Goal: Information Seeking & Learning: Learn about a topic

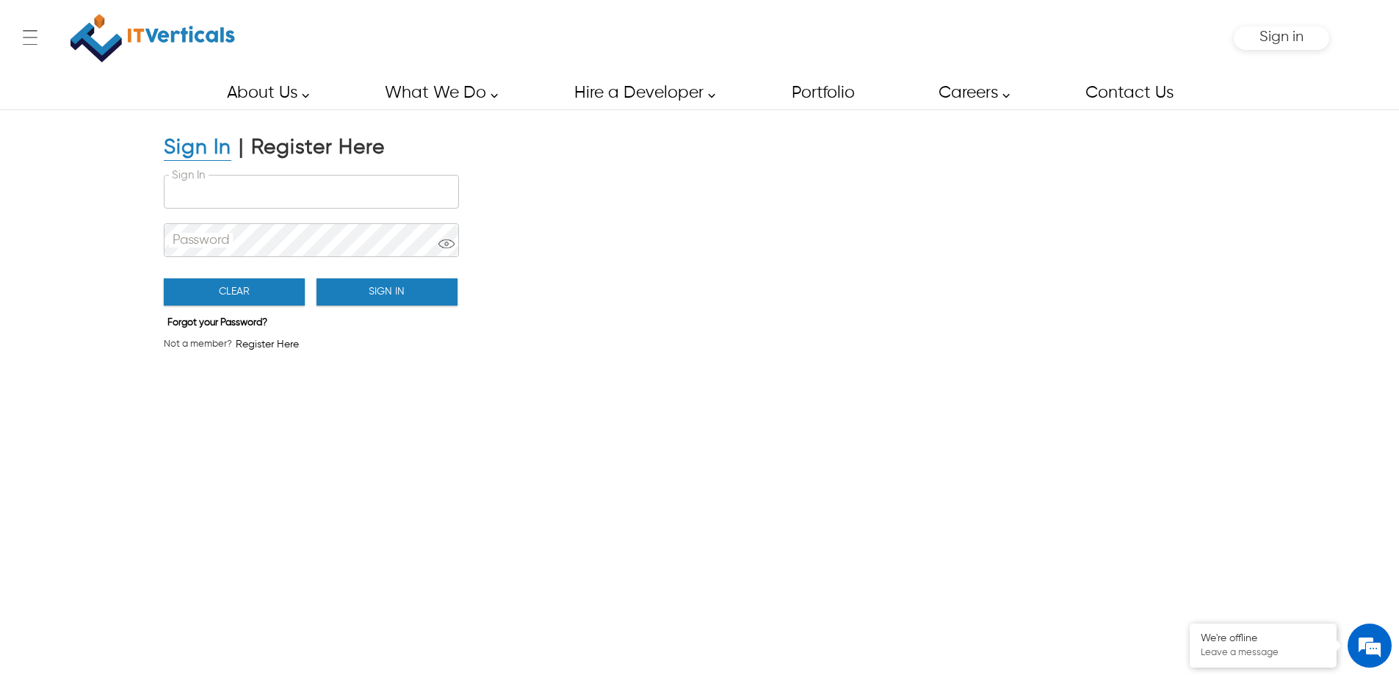
type input "**********"
click at [353, 306] on div "Clear Sign In" at bounding box center [311, 288] width 294 height 42
click at [355, 300] on button "Sign In" at bounding box center [387, 291] width 141 height 27
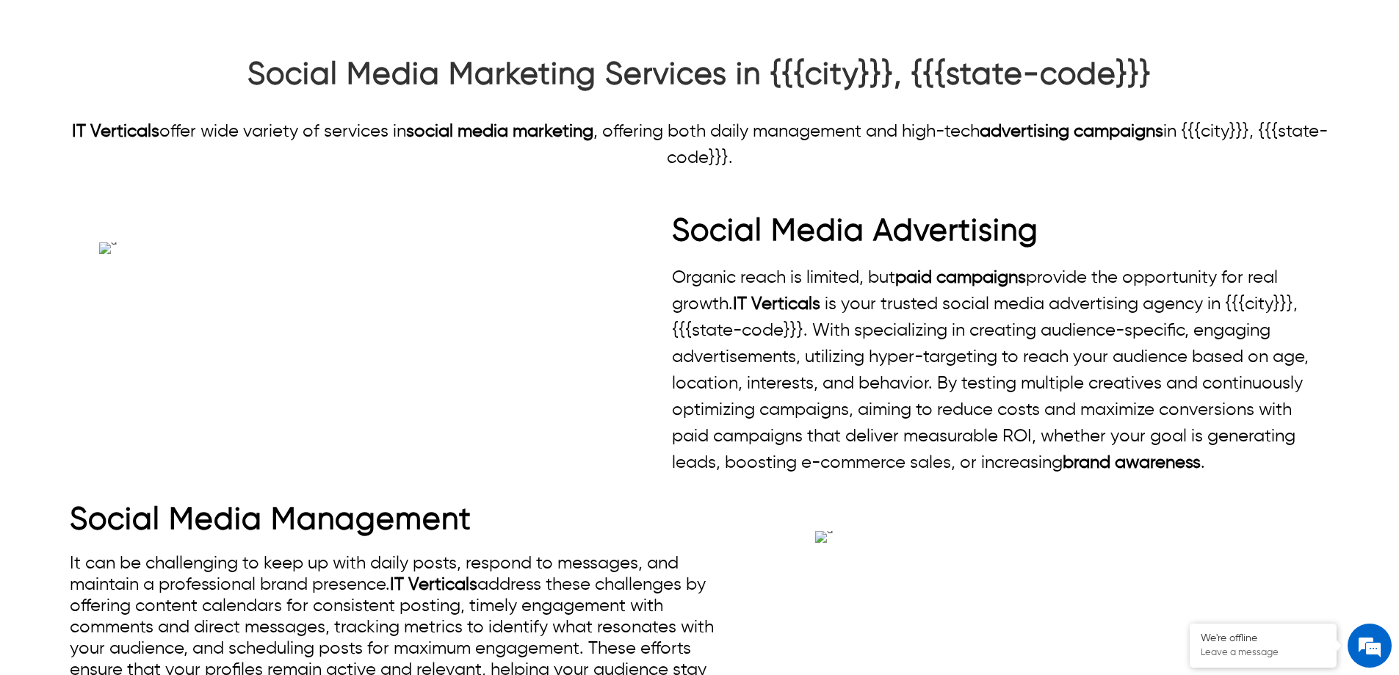
scroll to position [955, 0]
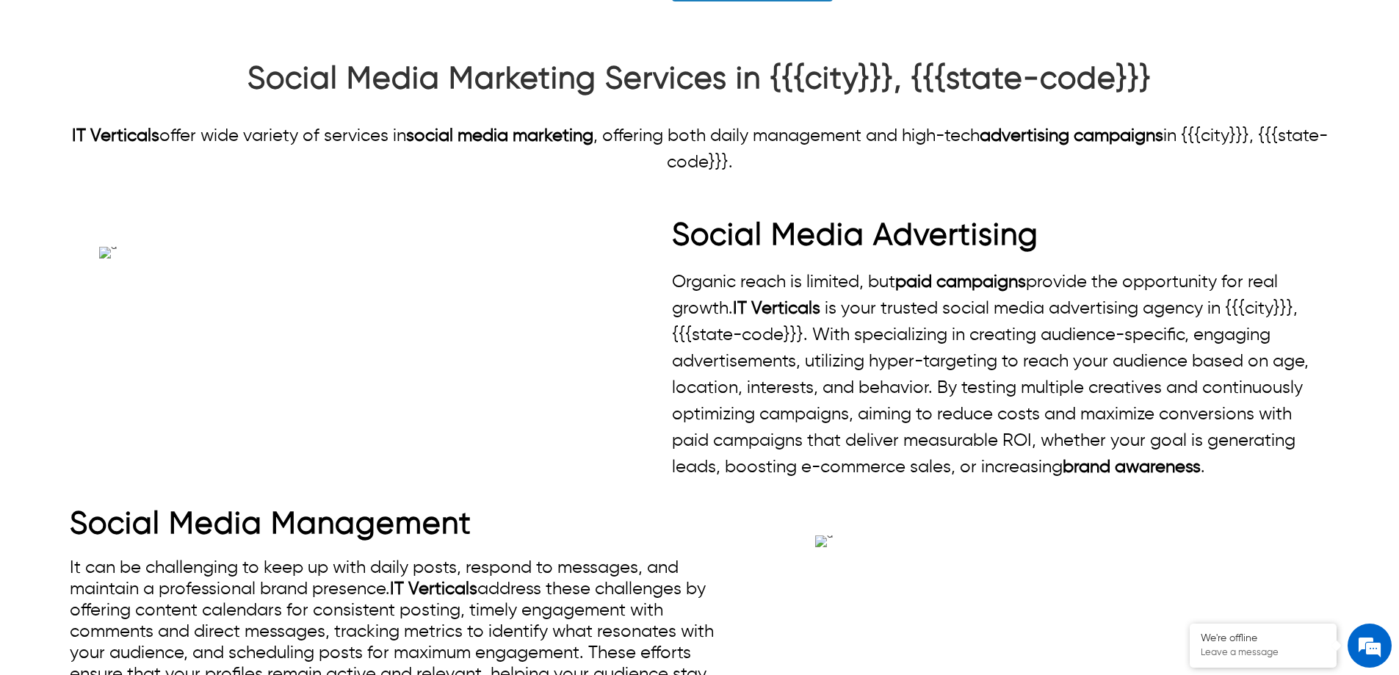
drag, startPoint x: 812, startPoint y: 400, endPoint x: 65, endPoint y: 357, distance: 748.2
click at [65, 176] on div "Social Media Marketing Services in {{{city}}}, {{{state-code}}} IT Verticals of…" at bounding box center [699, 118] width 1399 height 115
click at [336, 176] on p "IT Verticals offer wide variety of services in social media marketing , offerin…" at bounding box center [700, 149] width 1260 height 53
drag, startPoint x: 283, startPoint y: 383, endPoint x: 303, endPoint y: 383, distance: 19.8
click at [290, 176] on p "IT Verticals offer wide variety of services in social media marketing , offerin…" at bounding box center [700, 149] width 1260 height 53
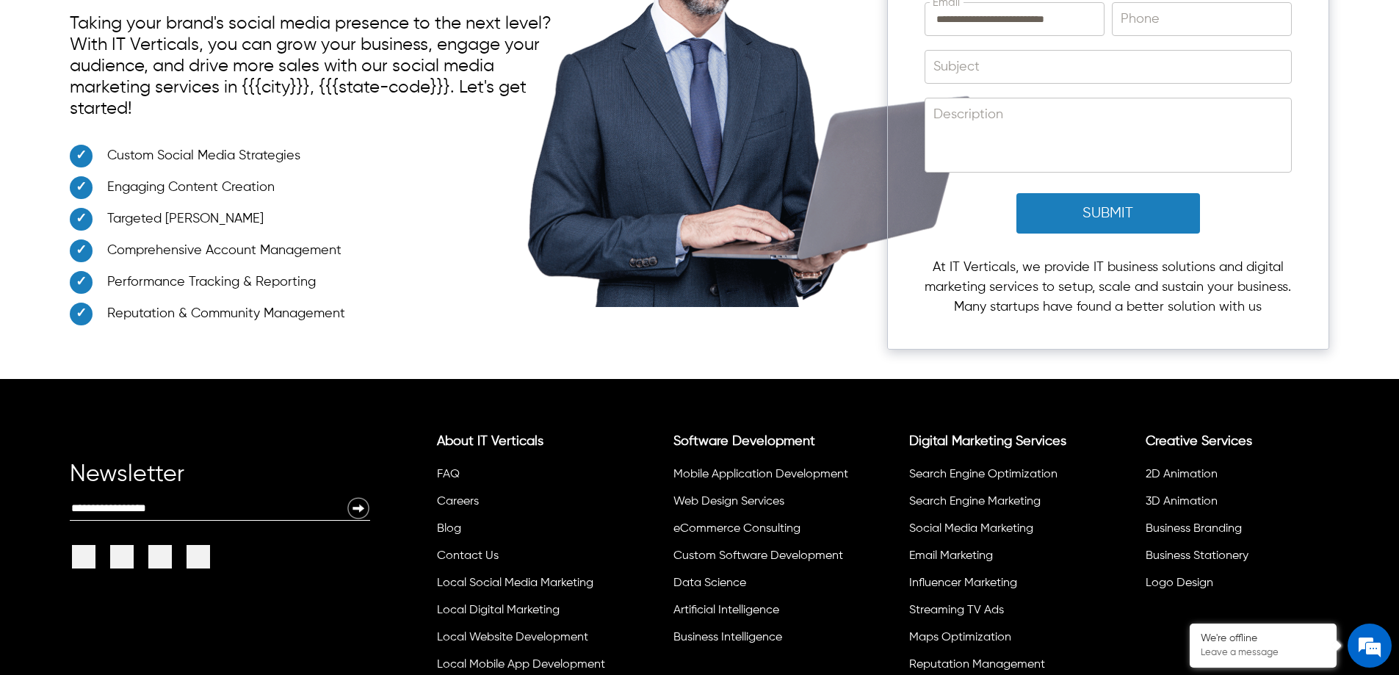
scroll to position [1983, 0]
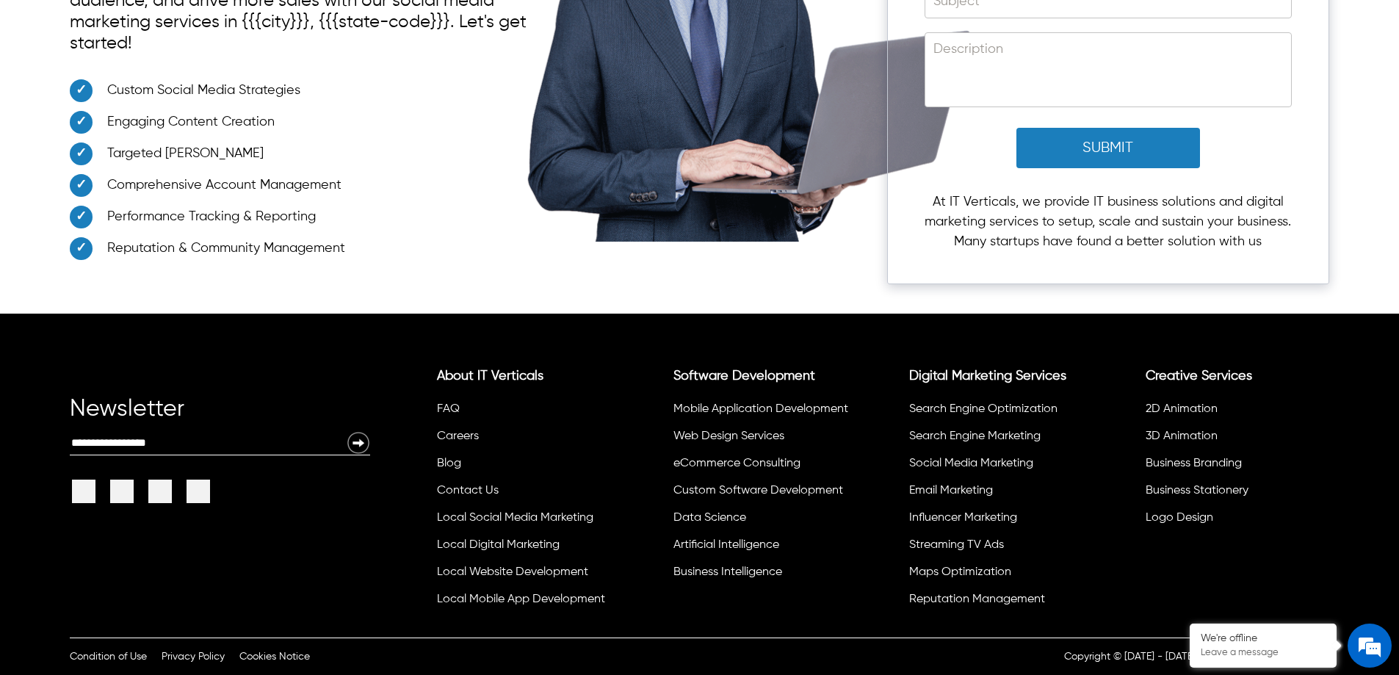
scroll to position [2204, 0]
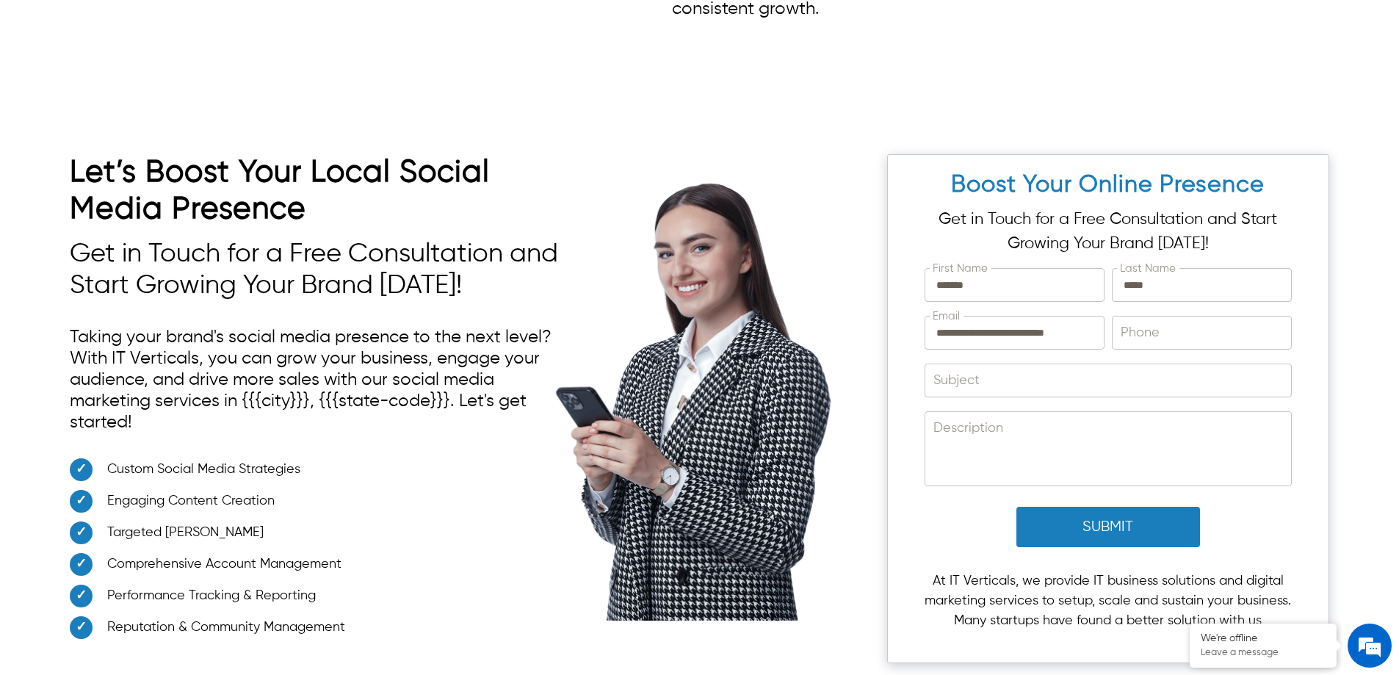
scroll to position [2277, 0]
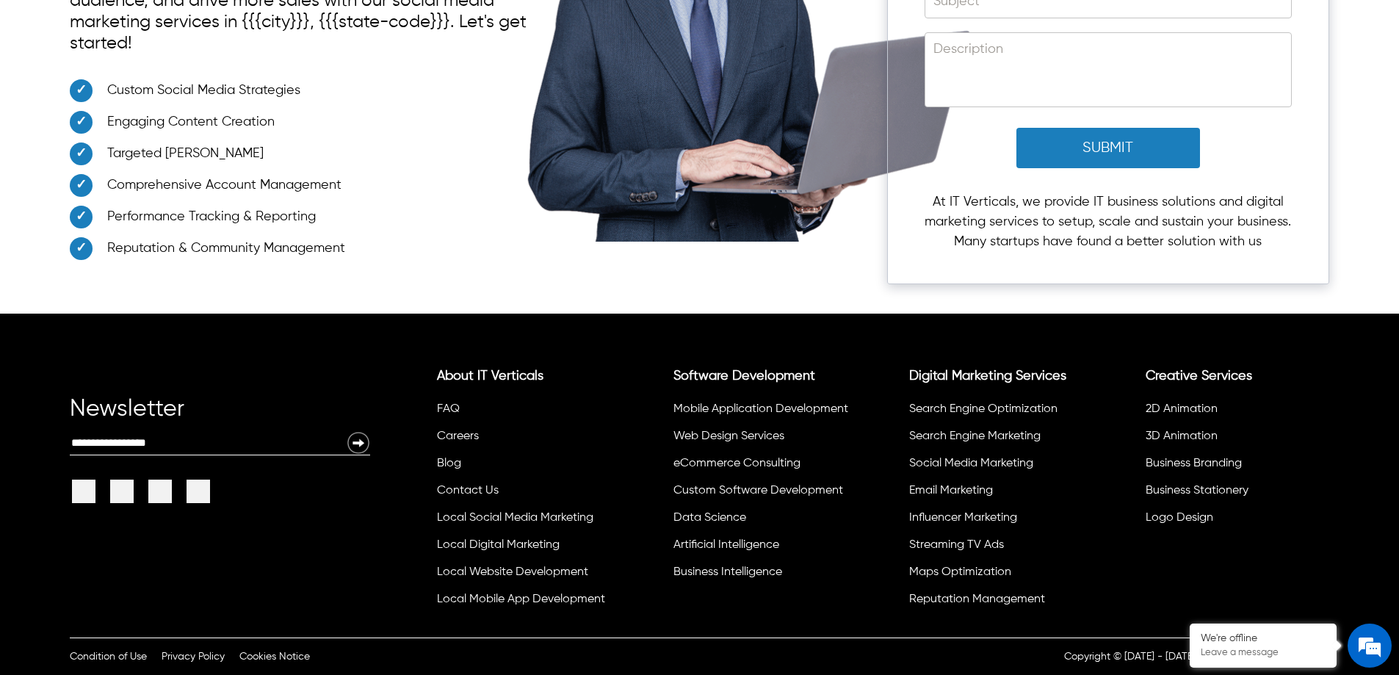
scroll to position [3232, 0]
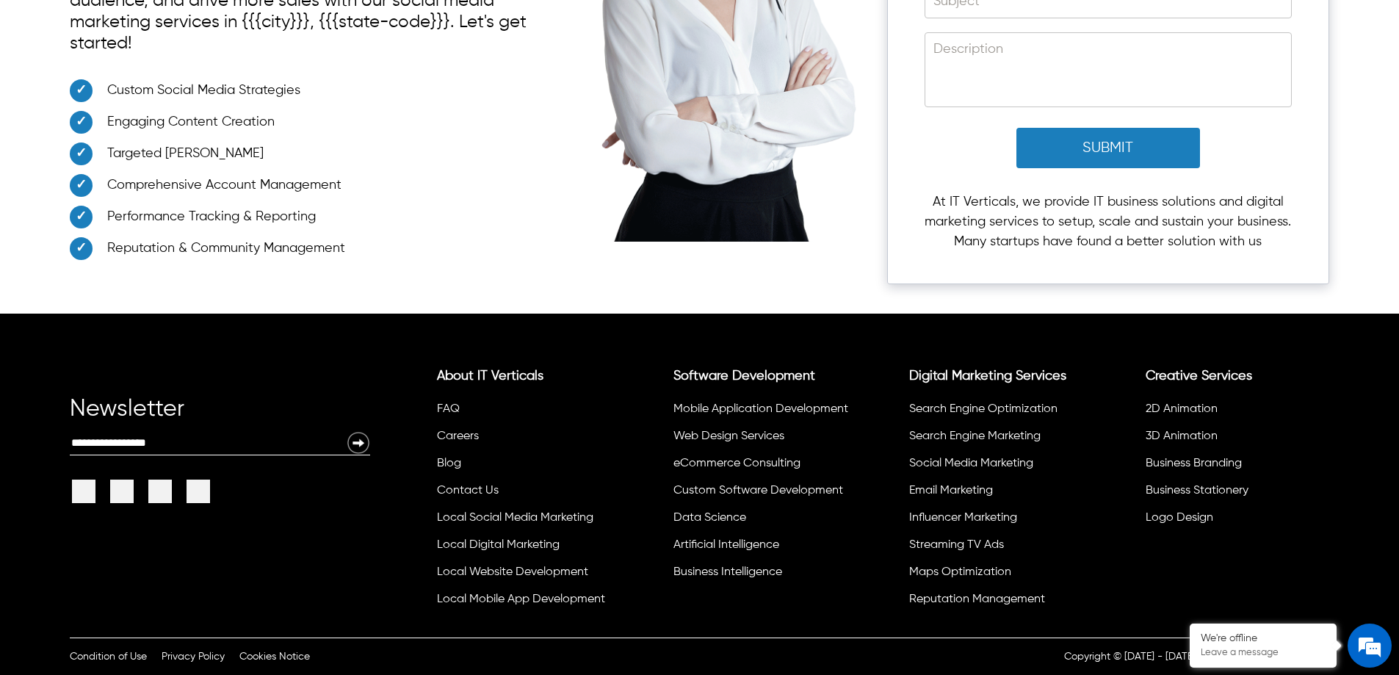
drag, startPoint x: 455, startPoint y: 393, endPoint x: 178, endPoint y: 218, distance: 326.9
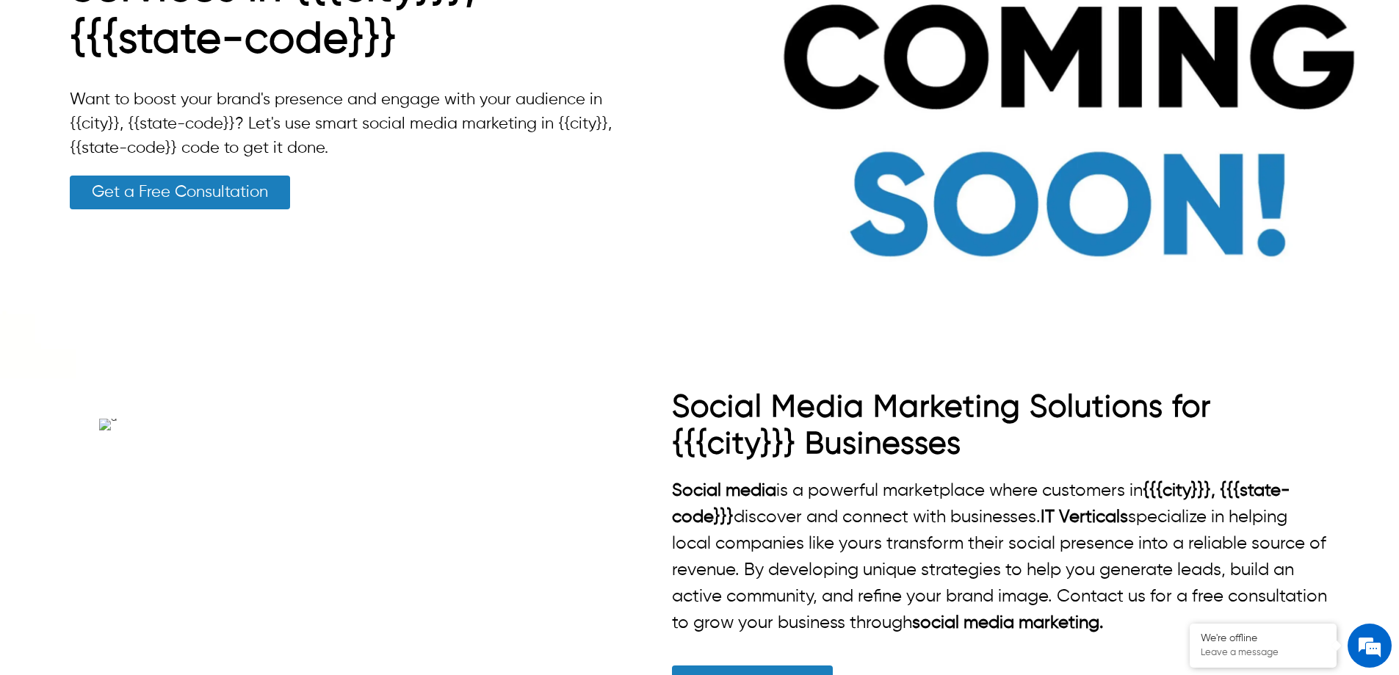
click at [229, 178] on link "Get a Free Consultation" at bounding box center [180, 193] width 220 height 34
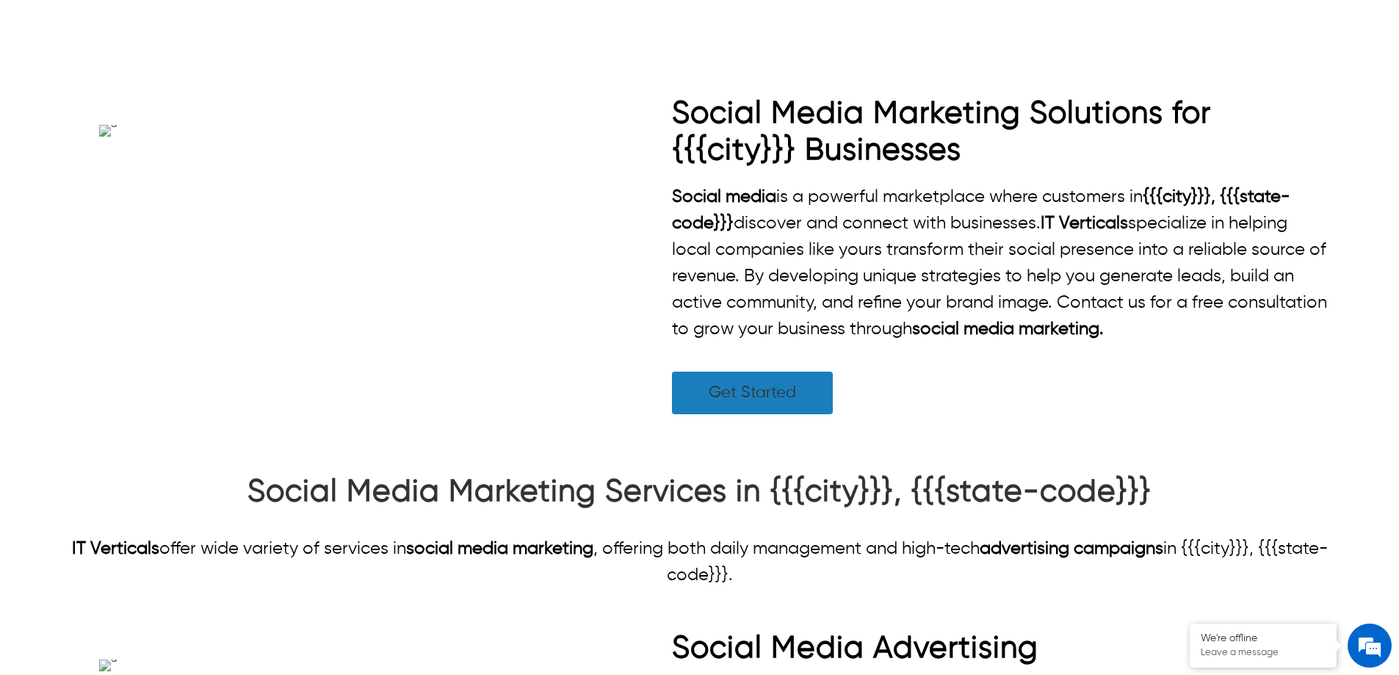
click at [779, 414] on link "Get Started" at bounding box center [752, 393] width 161 height 43
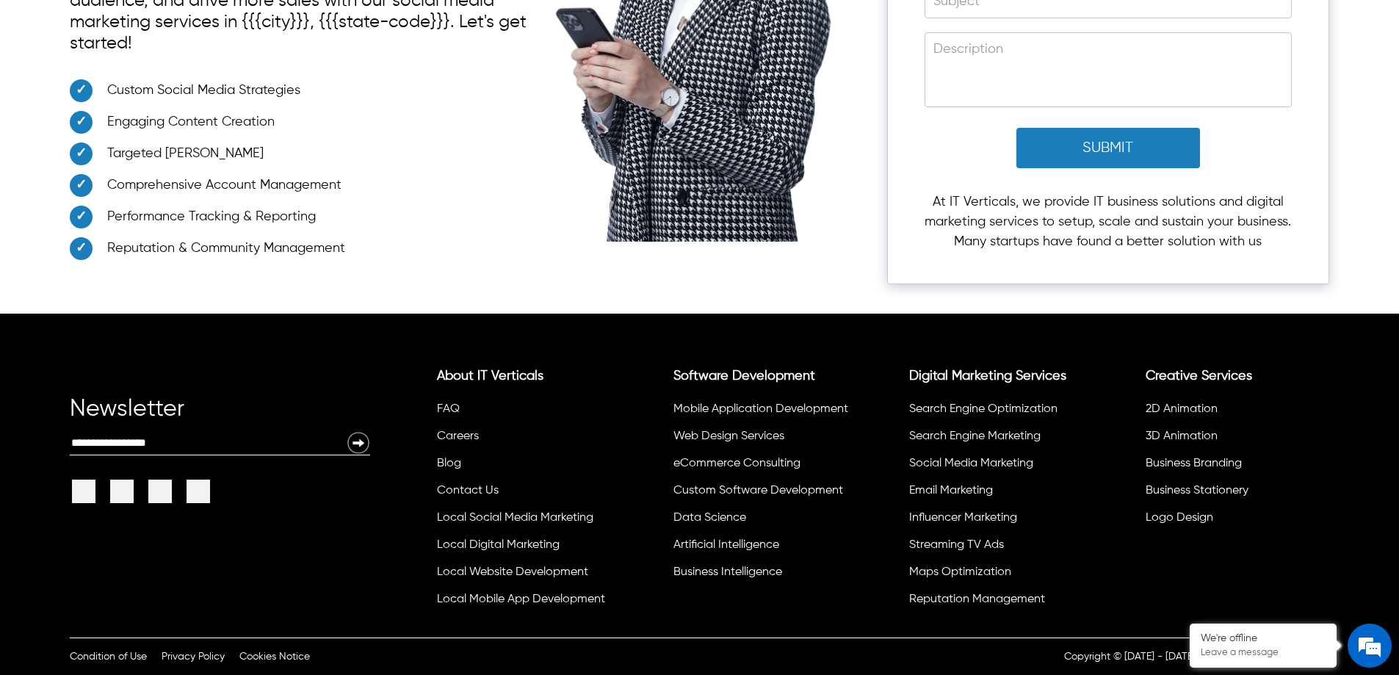
scroll to position [3921, 0]
drag, startPoint x: 735, startPoint y: 362, endPoint x: 494, endPoint y: 248, distance: 265.8
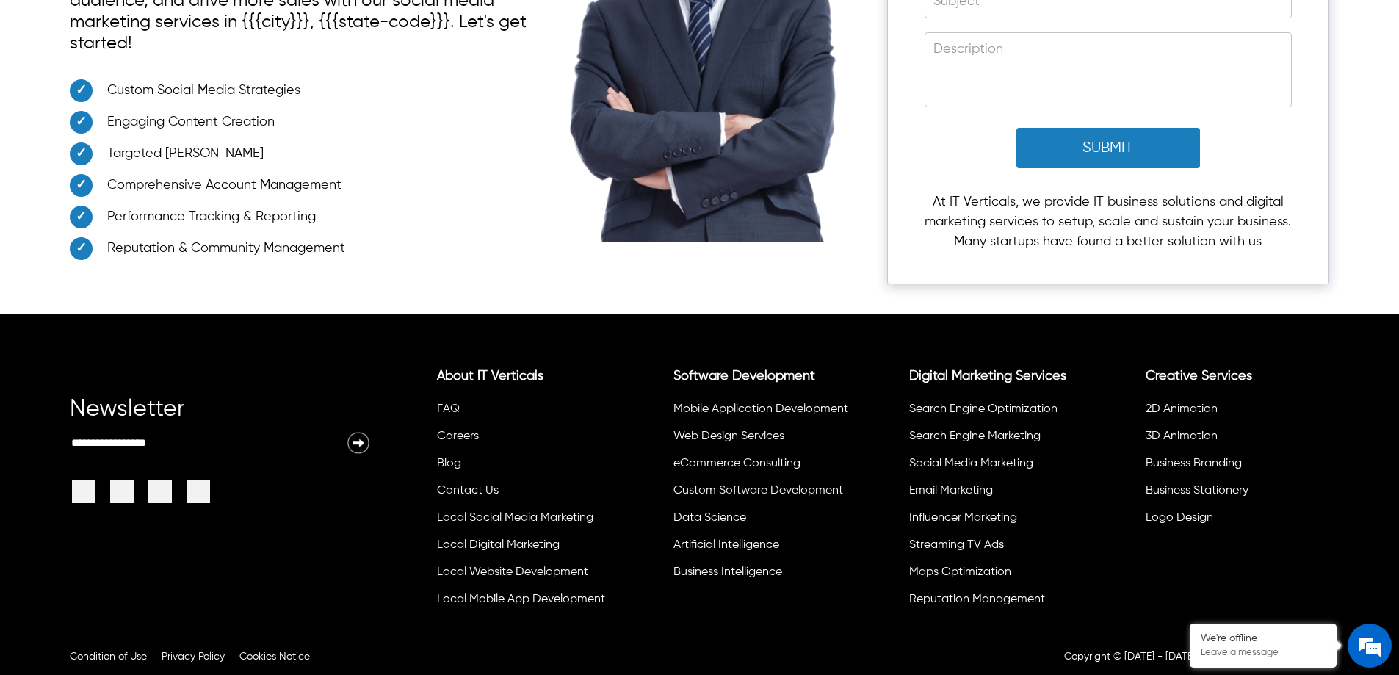
scroll to position [3701, 0]
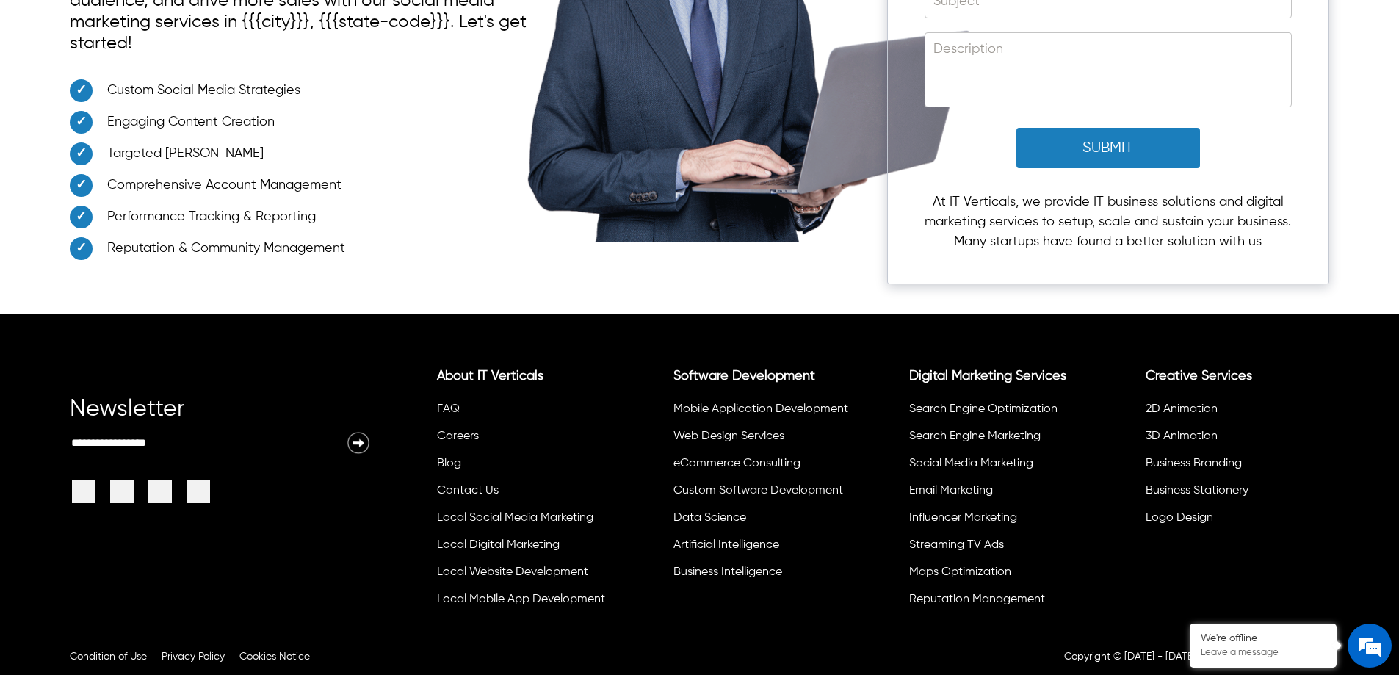
drag, startPoint x: 990, startPoint y: 367, endPoint x: 767, endPoint y: 322, distance: 227.6
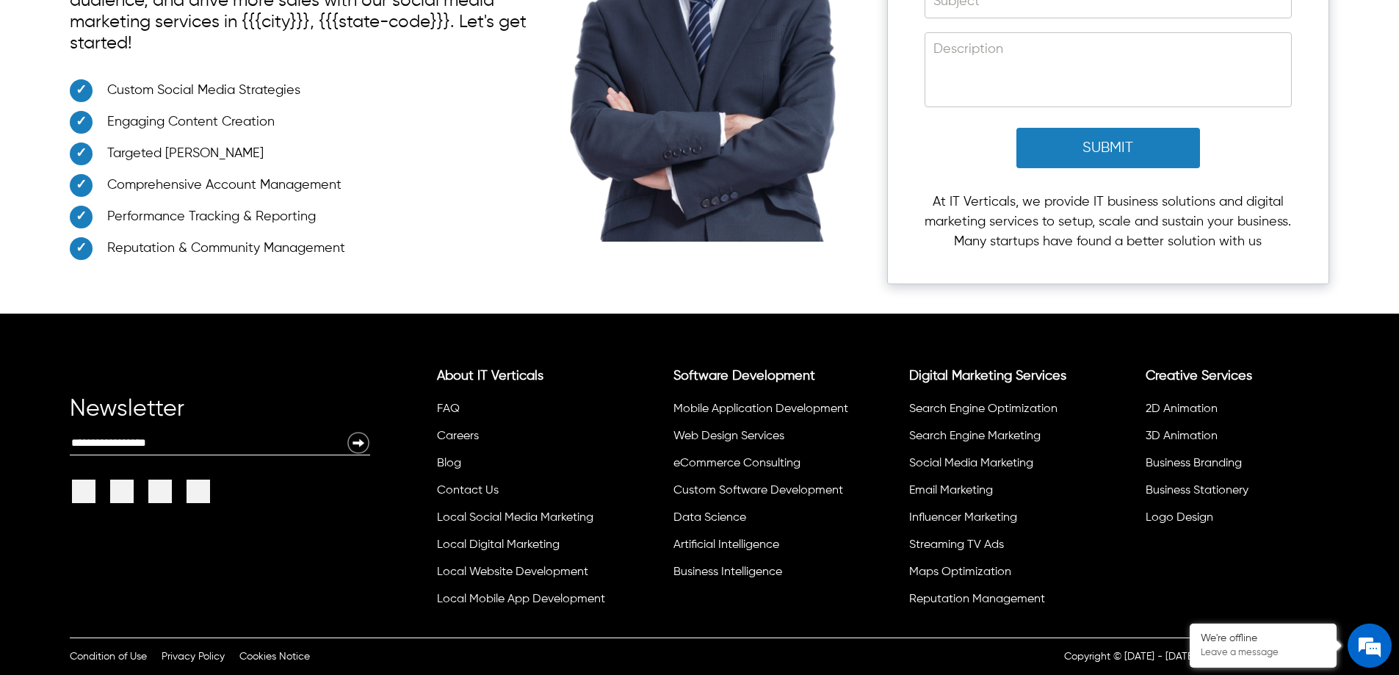
scroll to position [3774, 0]
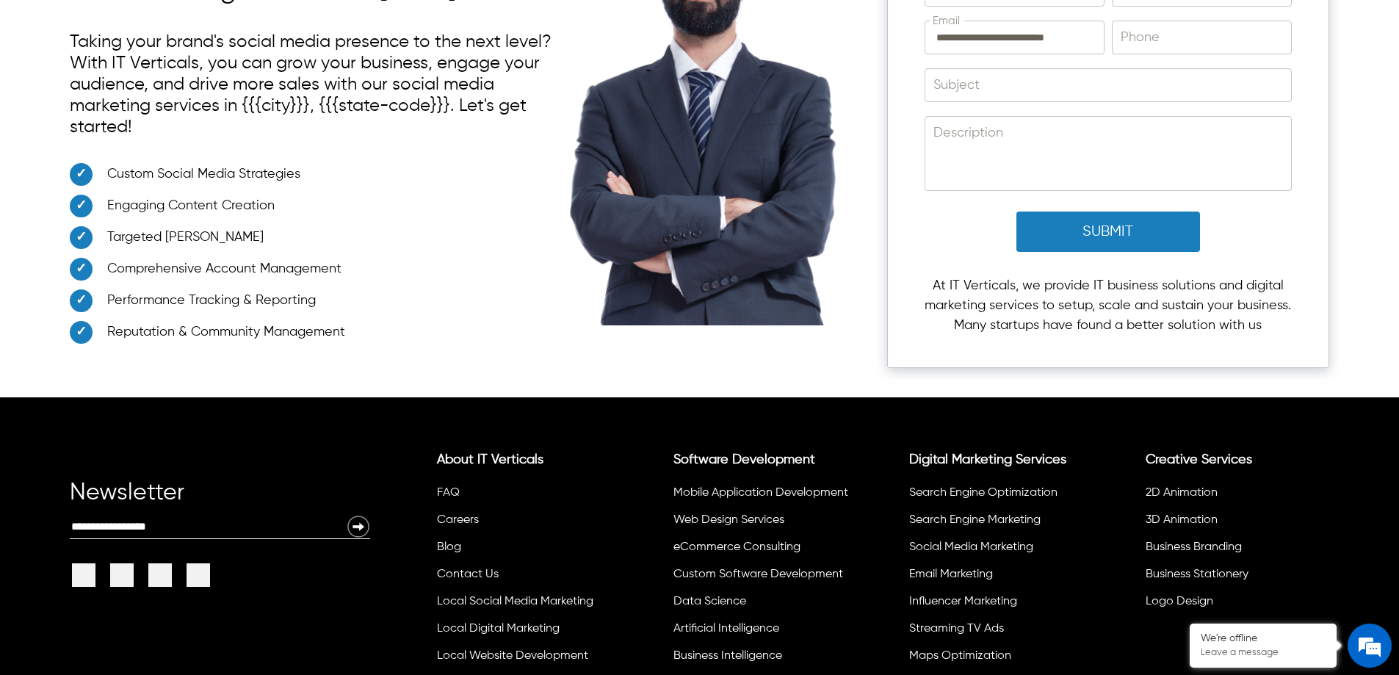
drag, startPoint x: 684, startPoint y: 362, endPoint x: 475, endPoint y: 234, distance: 245.0
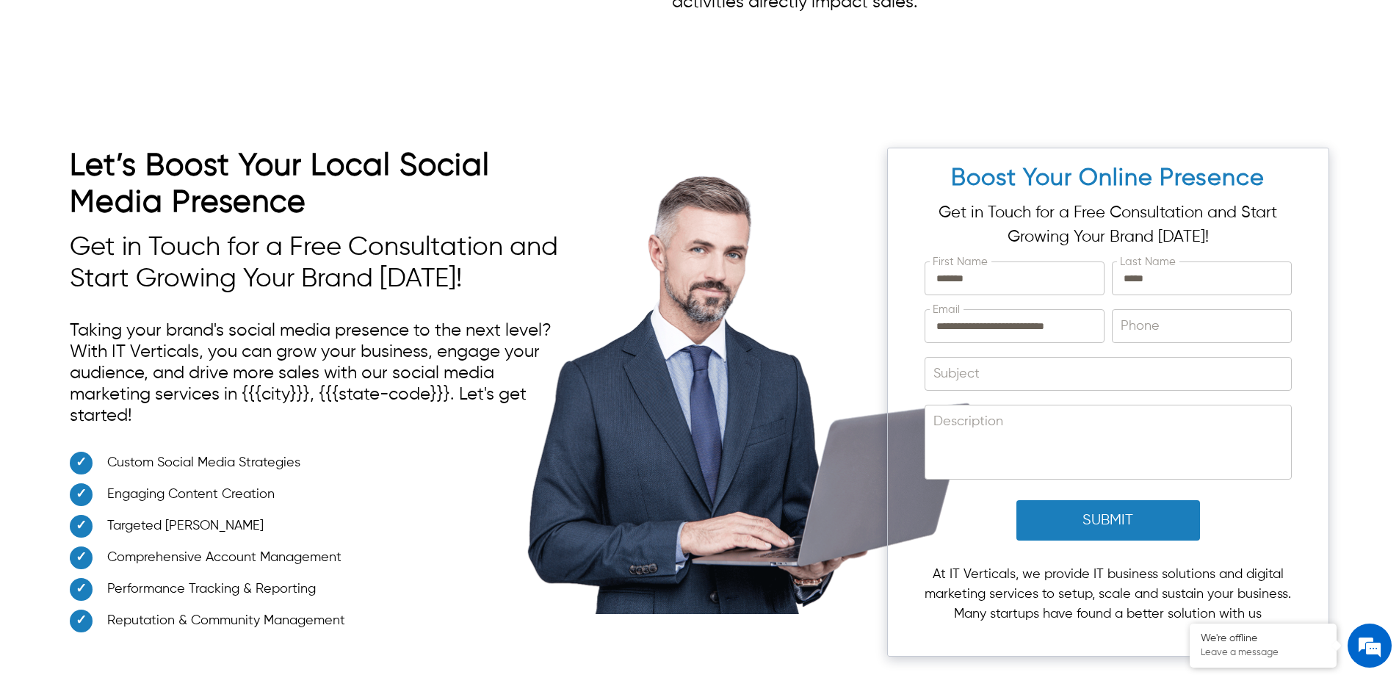
scroll to position [2672, 0]
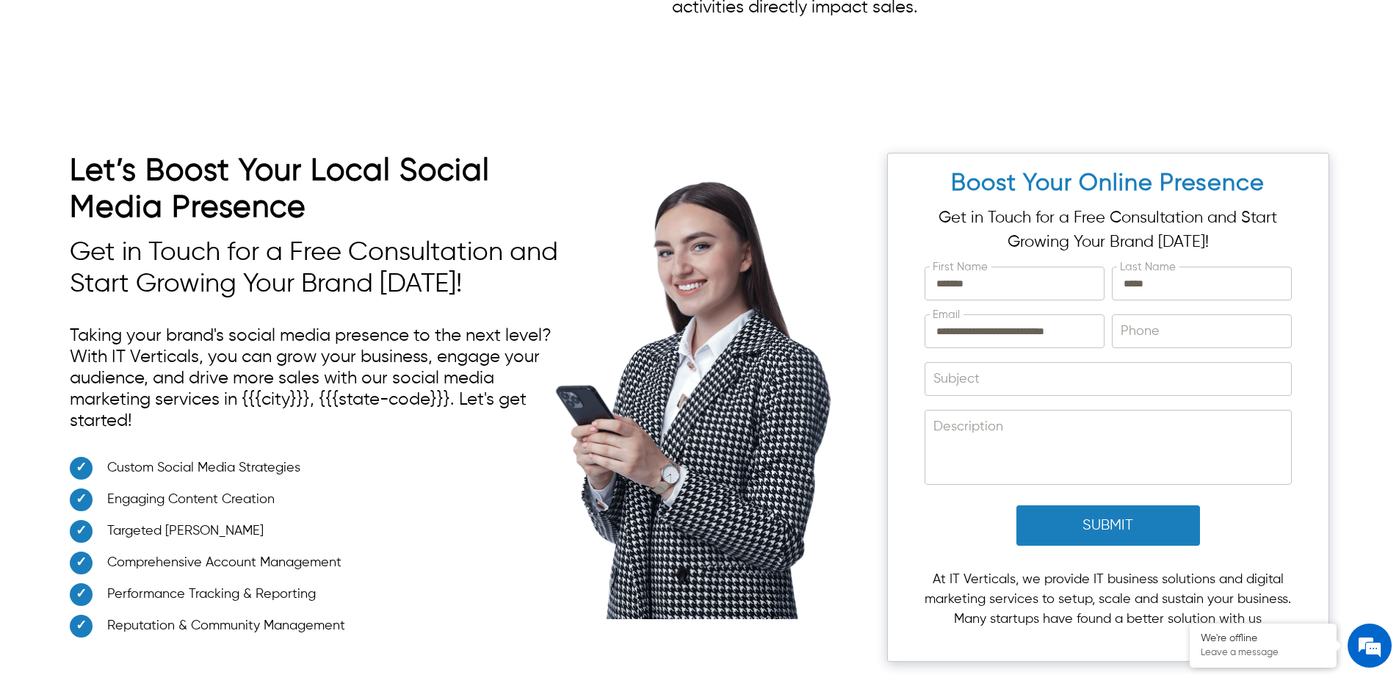
drag, startPoint x: 674, startPoint y: 372, endPoint x: 623, endPoint y: 372, distance: 51.4
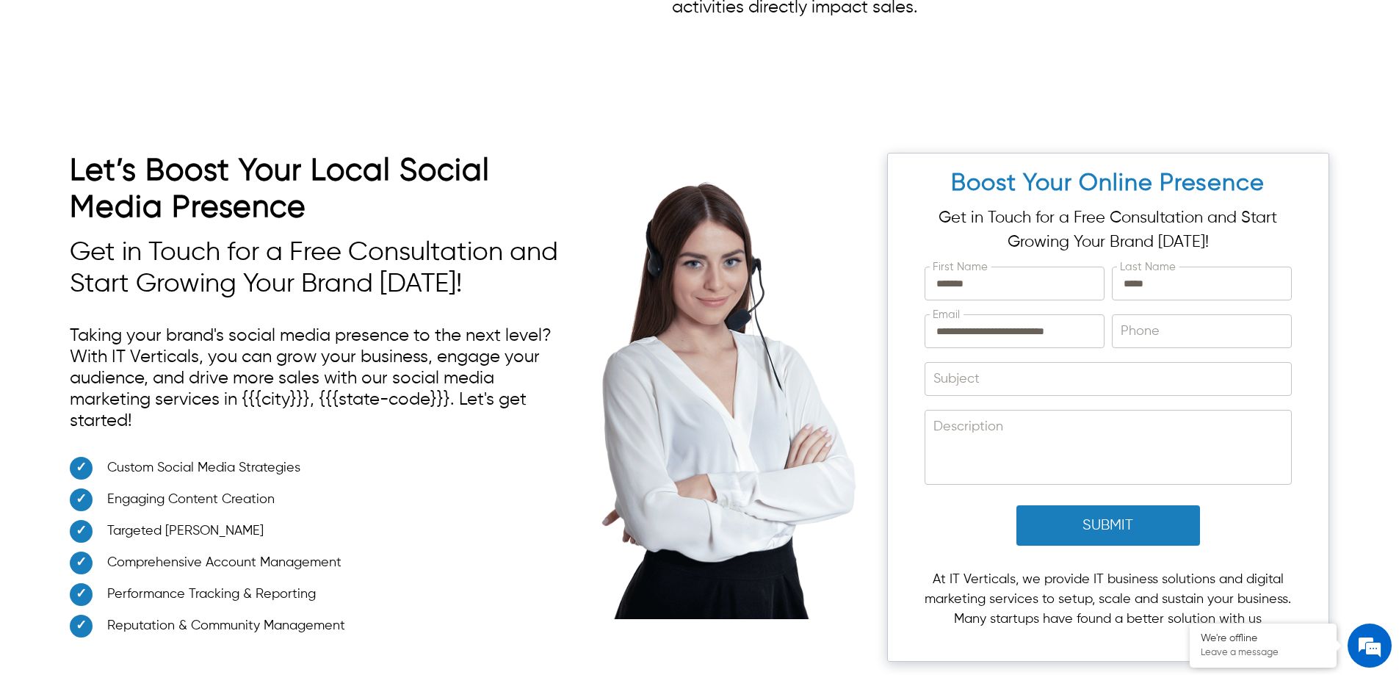
drag, startPoint x: 772, startPoint y: 347, endPoint x: 306, endPoint y: 192, distance: 491.3
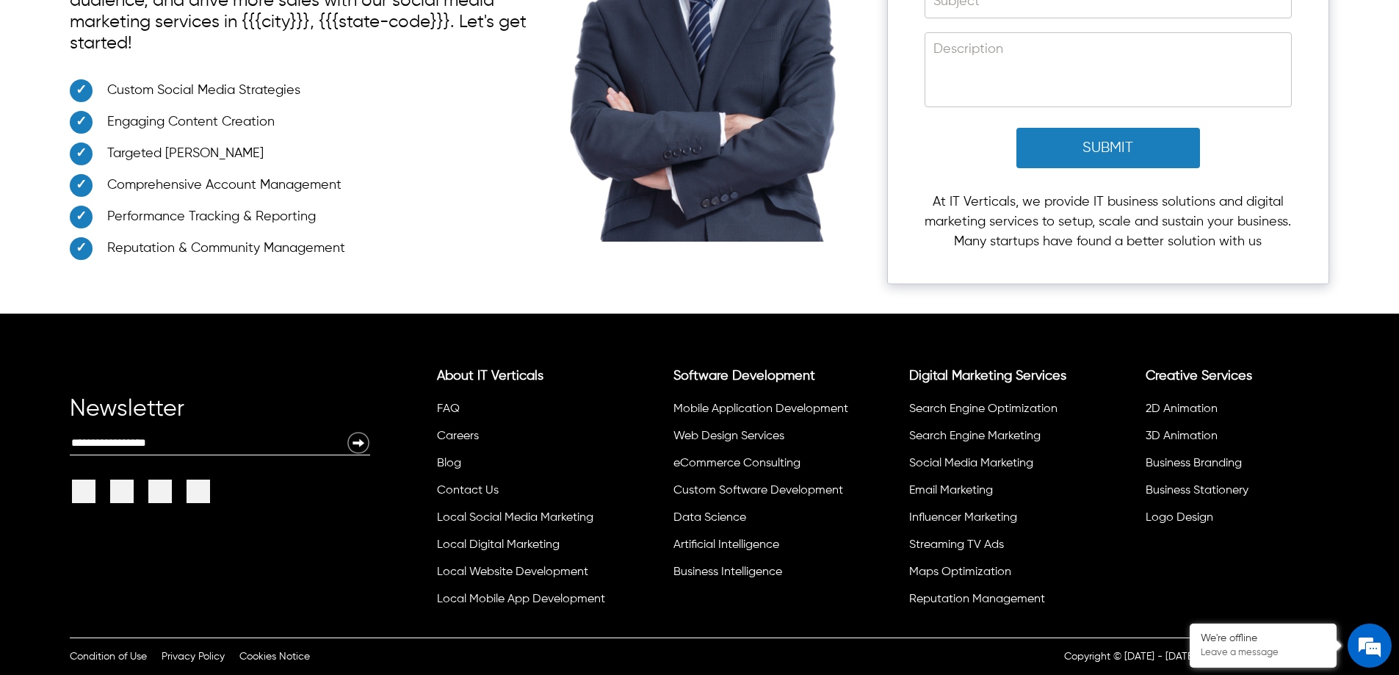
scroll to position [3848, 0]
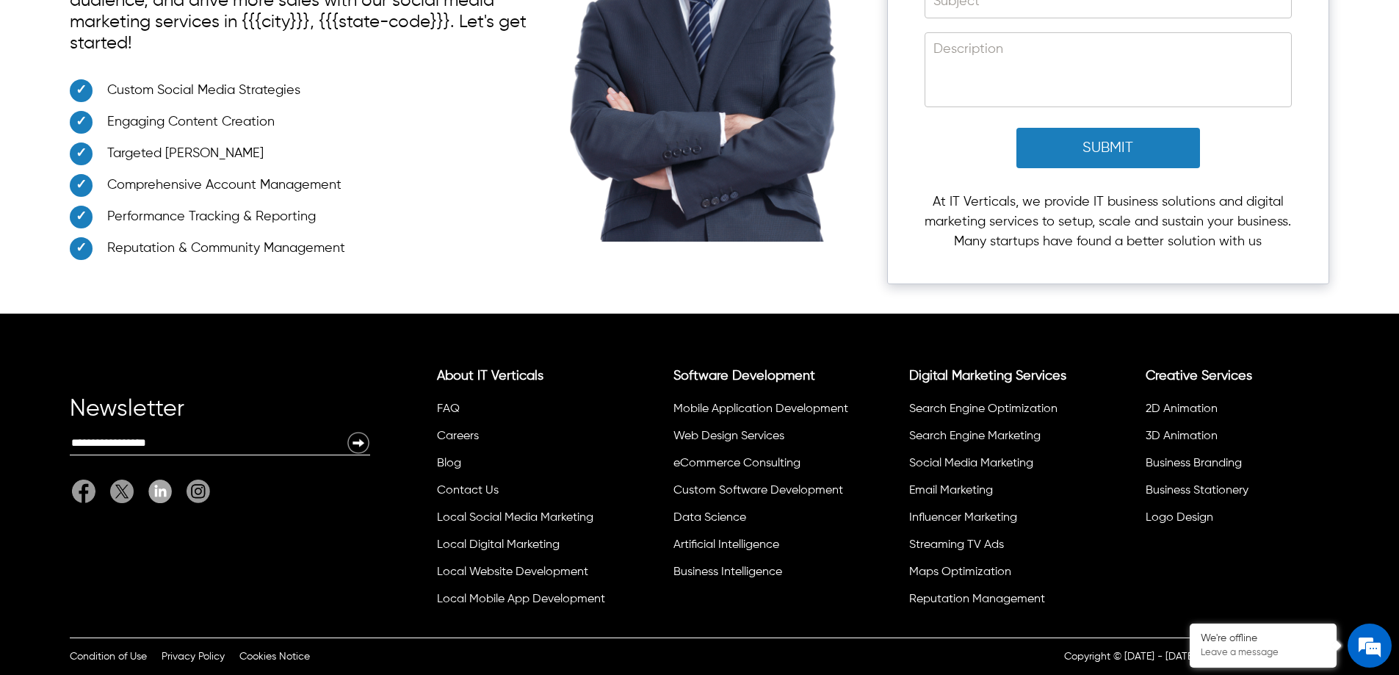
scroll to position [4113, 0]
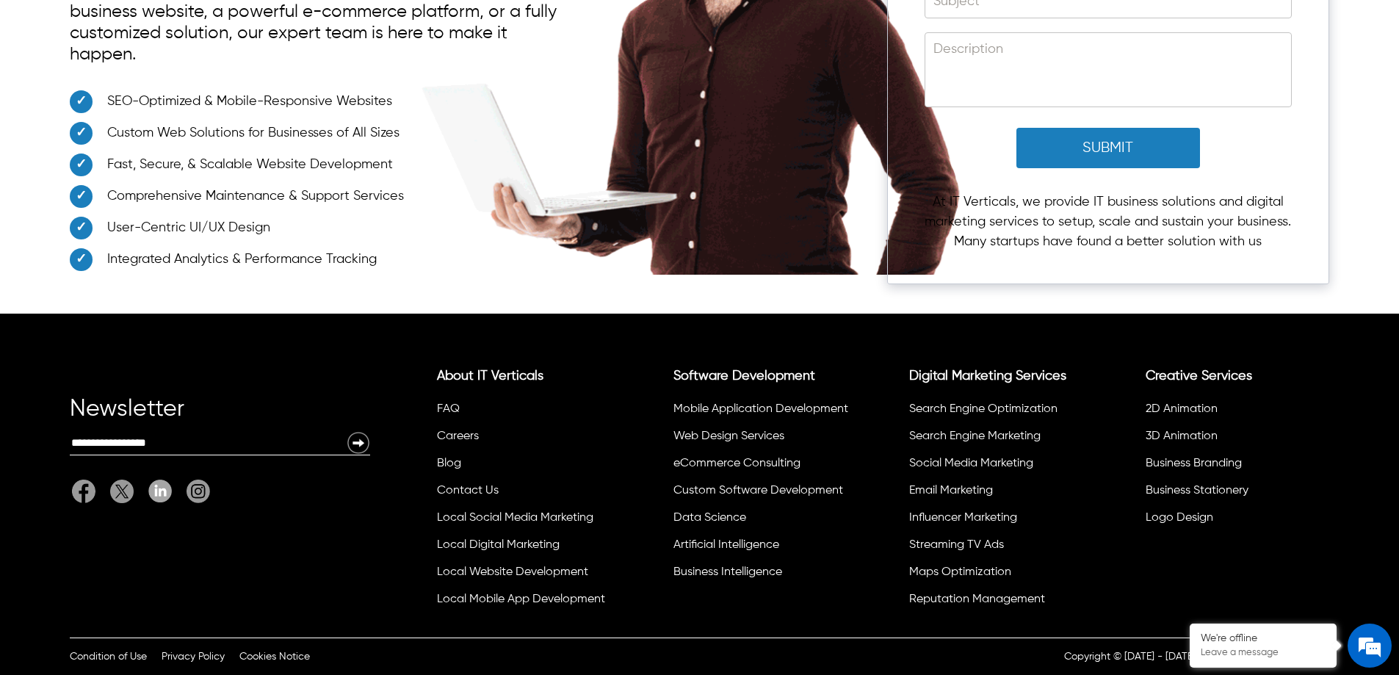
scroll to position [5955, 0]
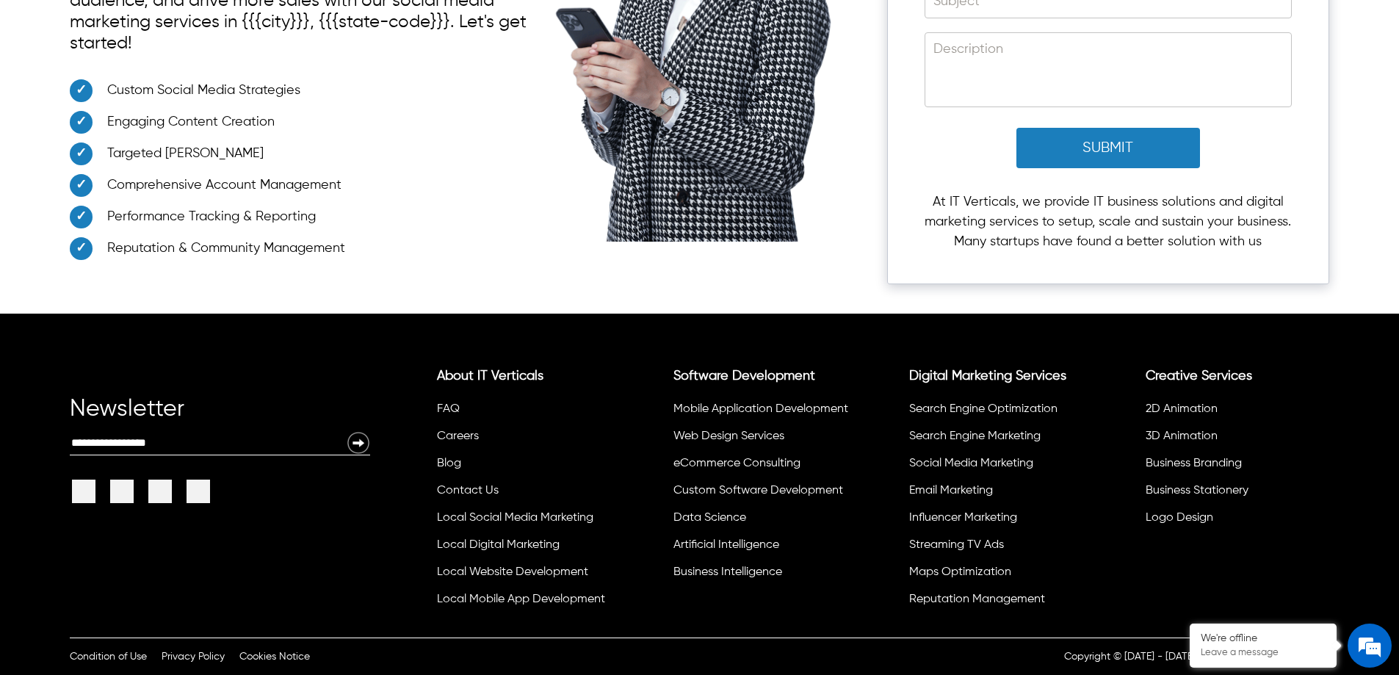
scroll to position [5339, 0]
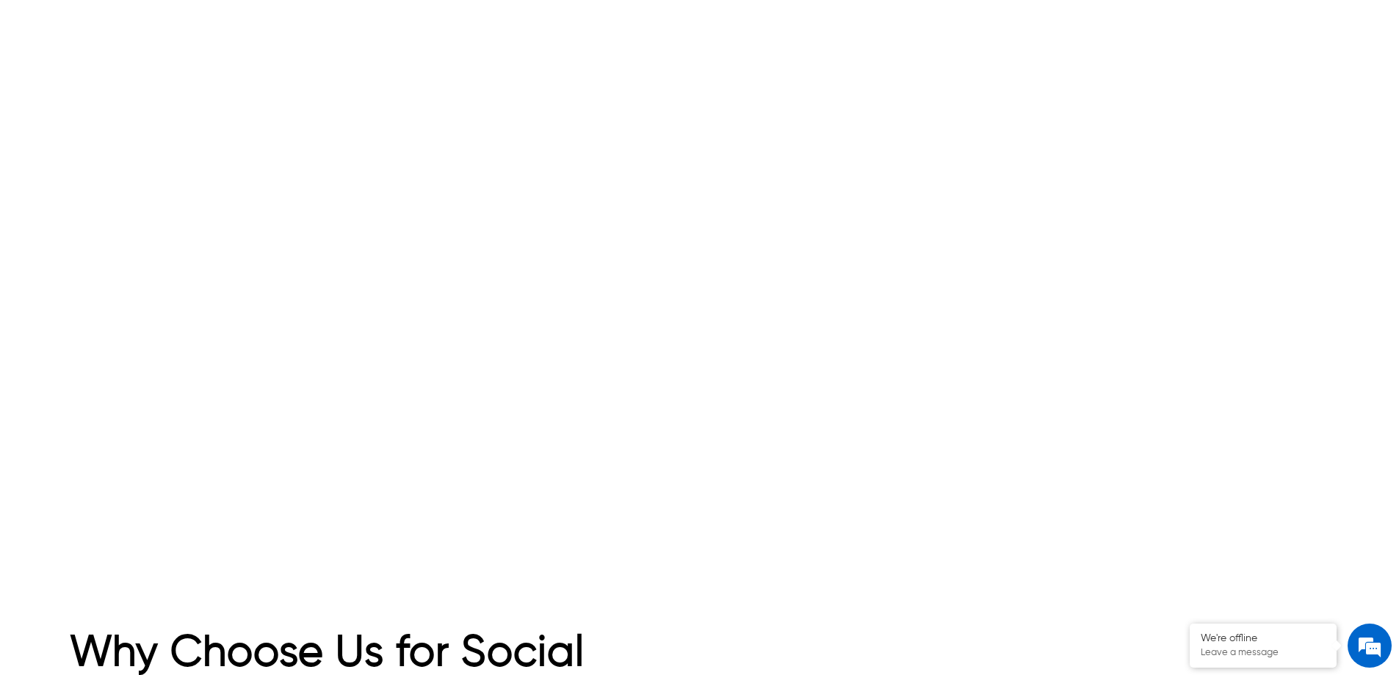
scroll to position [2130, 0]
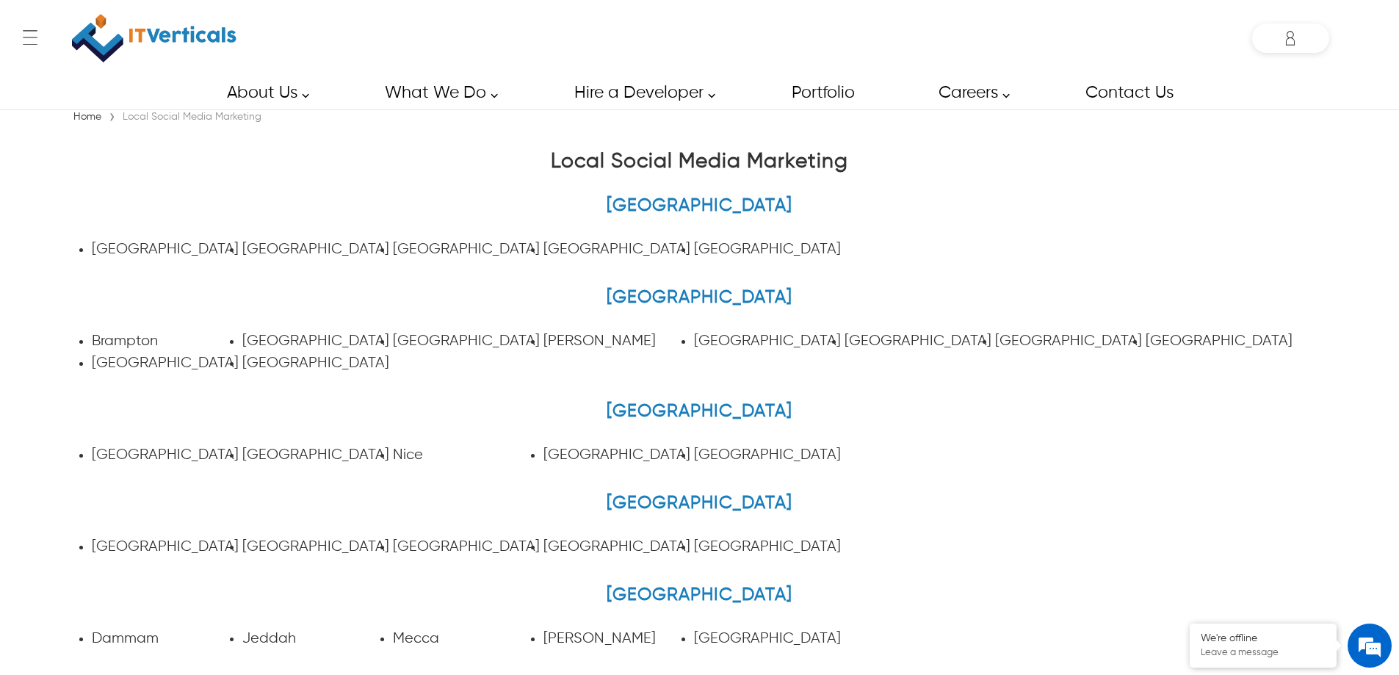
click at [541, 245] on ul "Adelaide Brisbane Melbourne Perth Sydney" at bounding box center [465, 250] width 790 height 22
click at [561, 248] on link "Perth" at bounding box center [617, 249] width 147 height 15
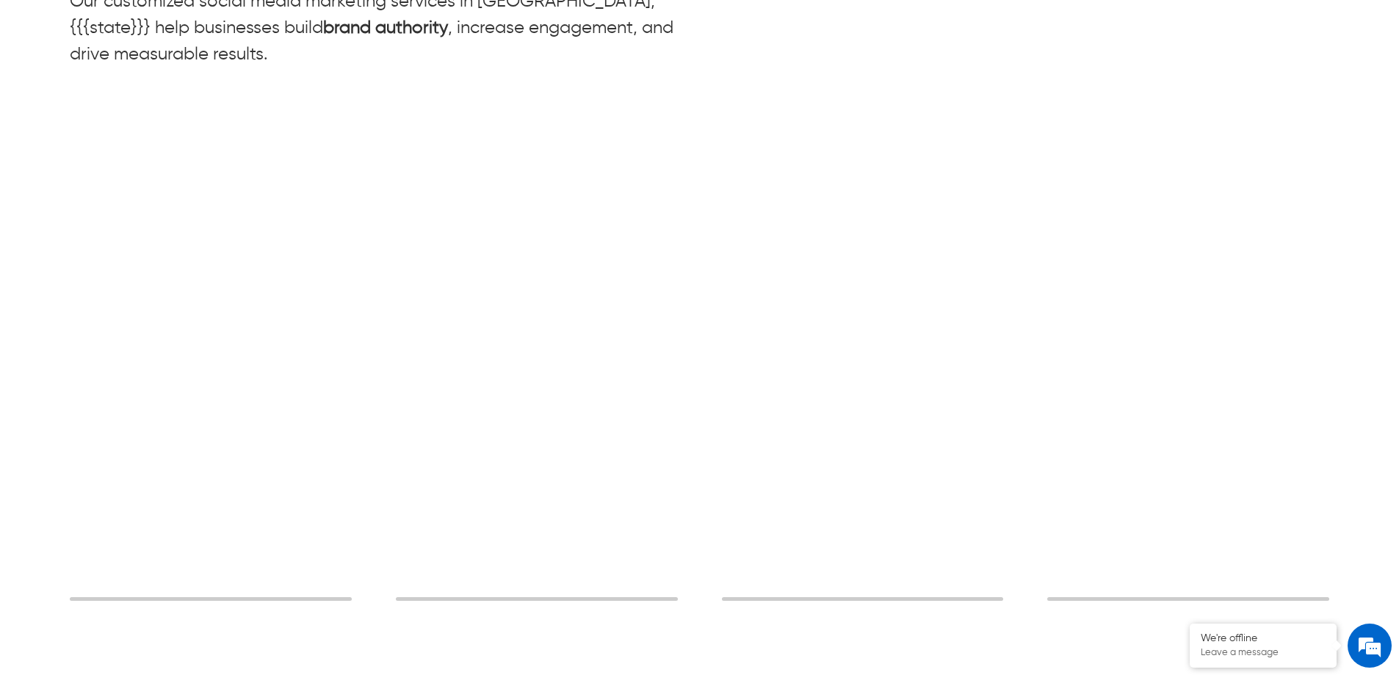
scroll to position [2571, 0]
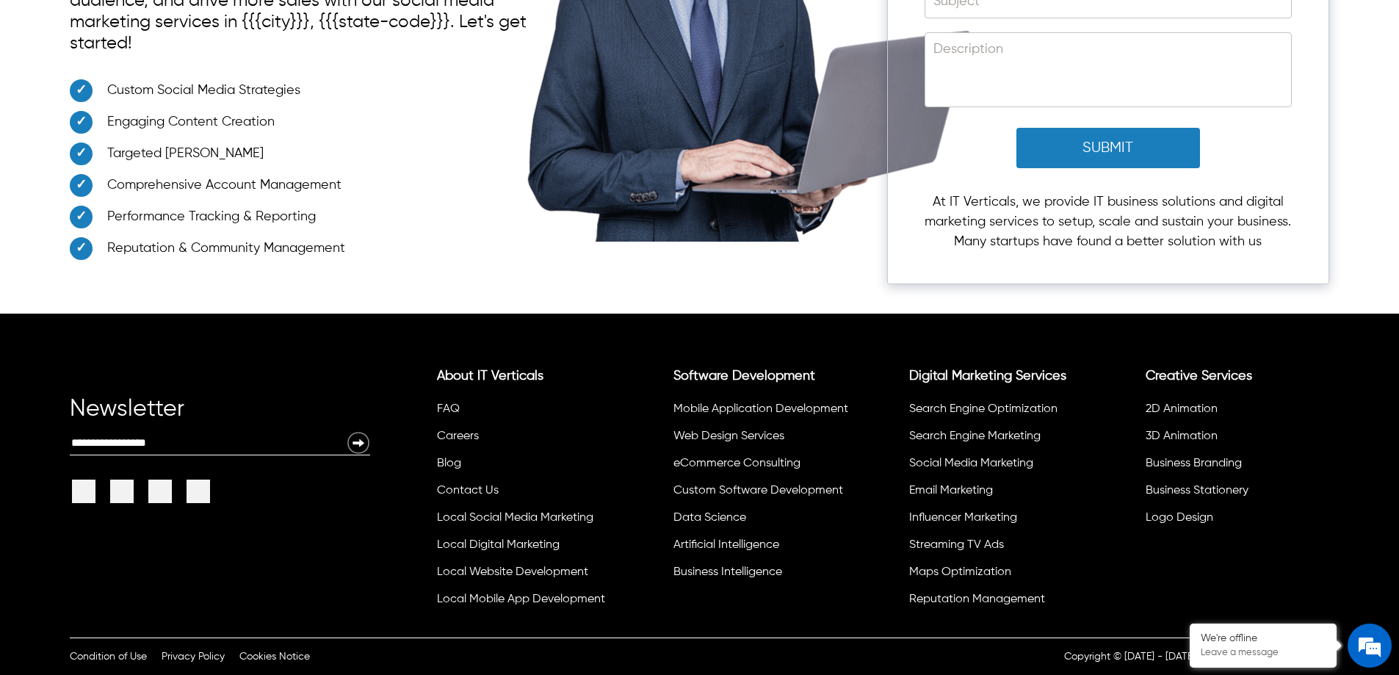
scroll to position [7, 0]
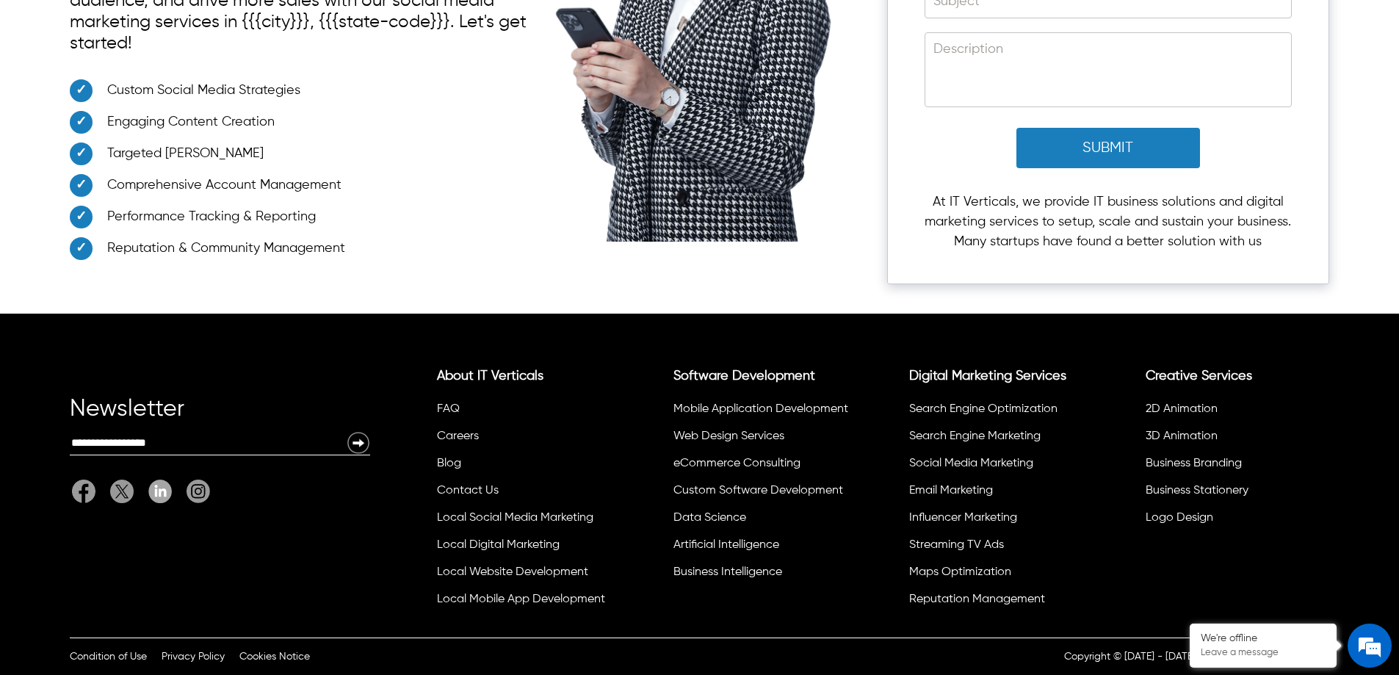
scroll to position [4357, 0]
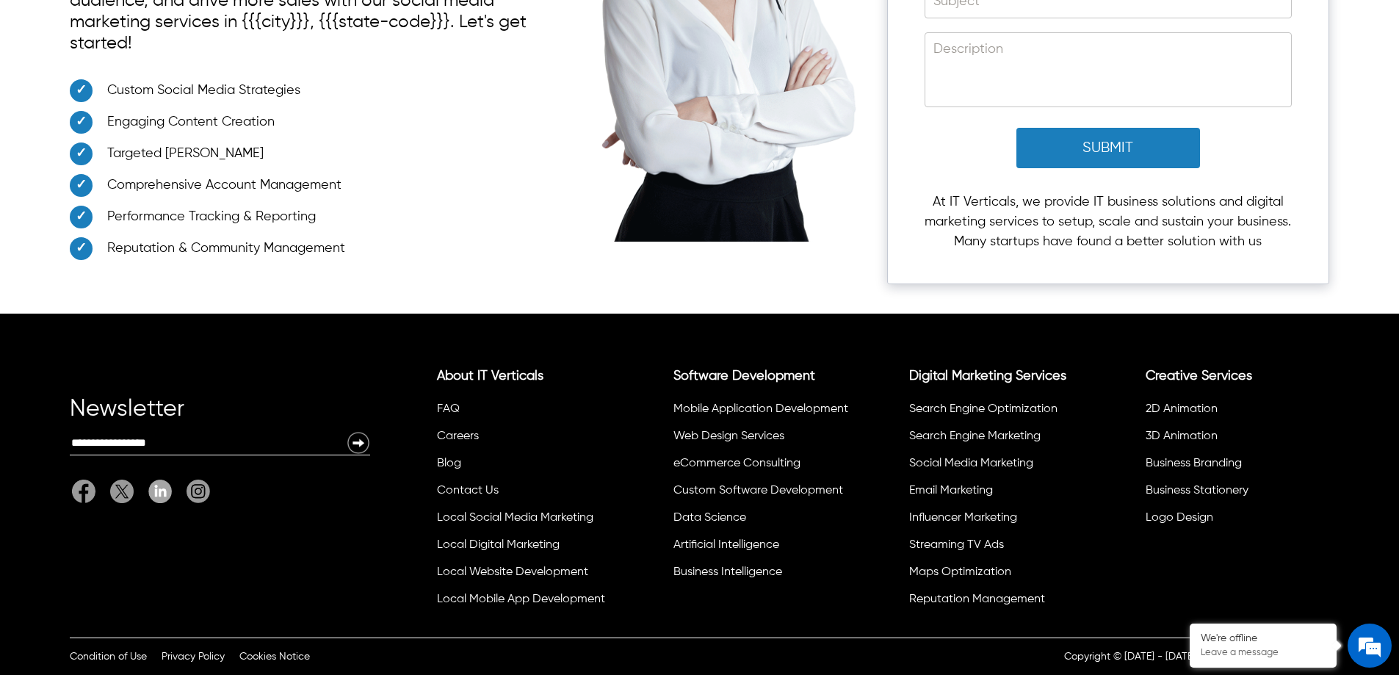
scroll to position [5165, 0]
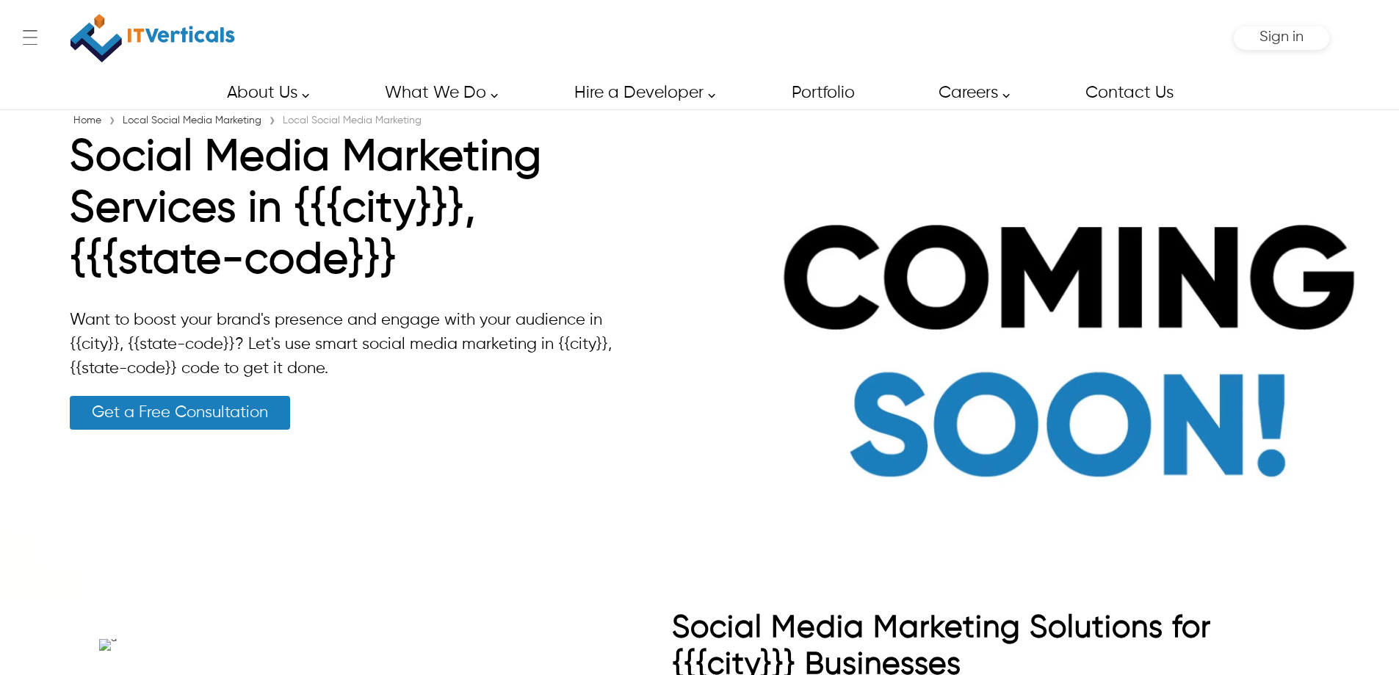
type input "*******"
type input "*****"
type input "**********"
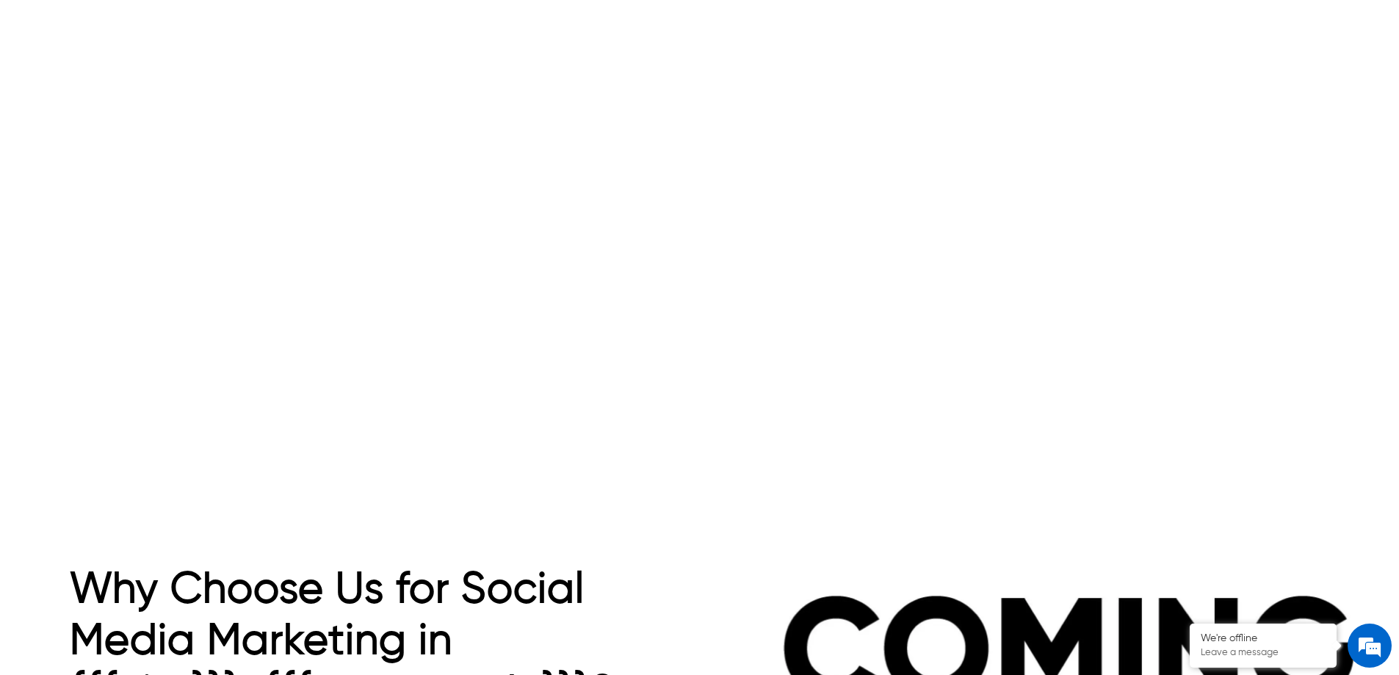
scroll to position [2204, 0]
drag, startPoint x: 314, startPoint y: 134, endPoint x: 90, endPoint y: 39, distance: 243.5
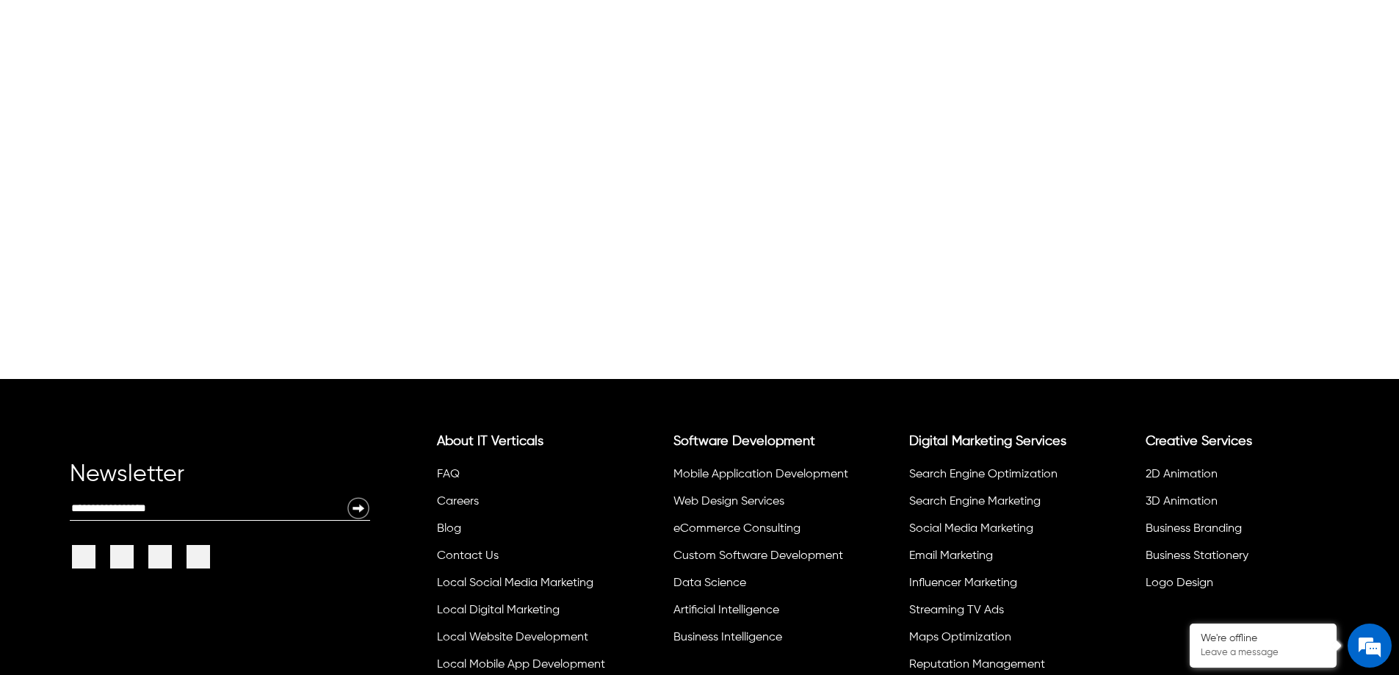
scroll to position [4113, 0]
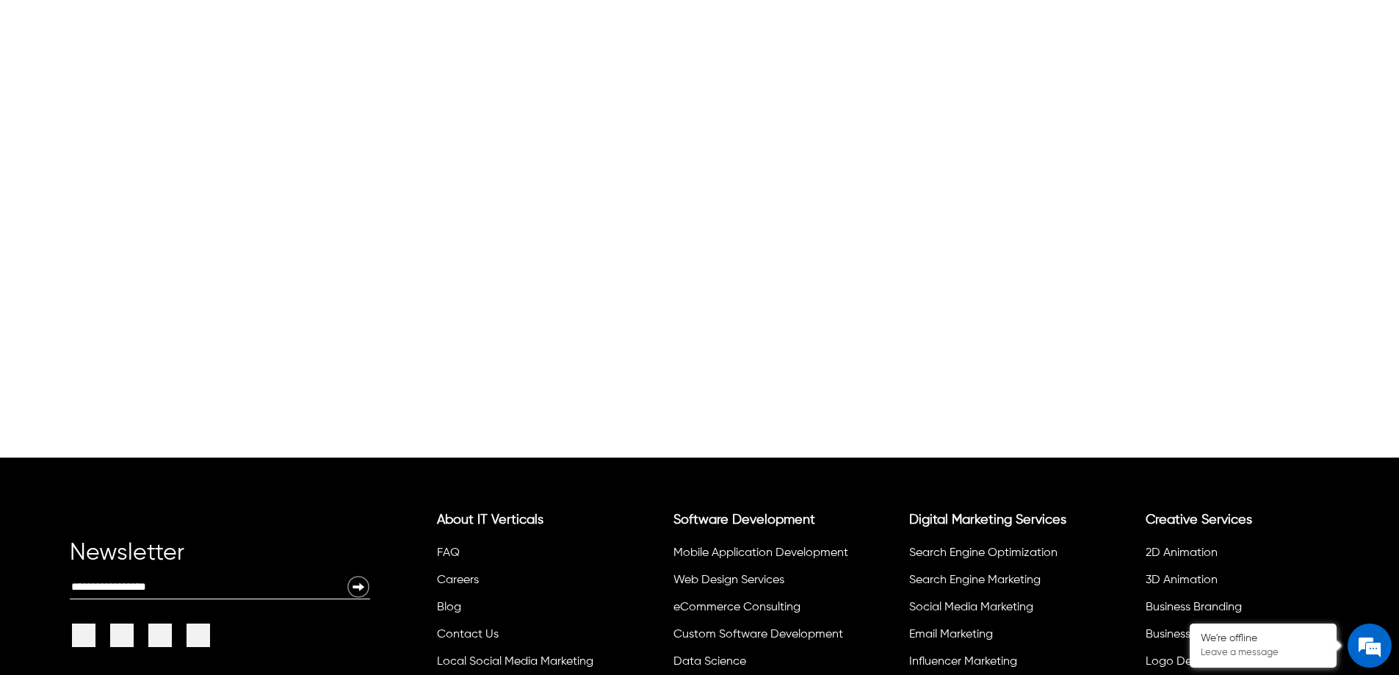
drag, startPoint x: 624, startPoint y: 178, endPoint x: 1214, endPoint y: 569, distance: 708.6
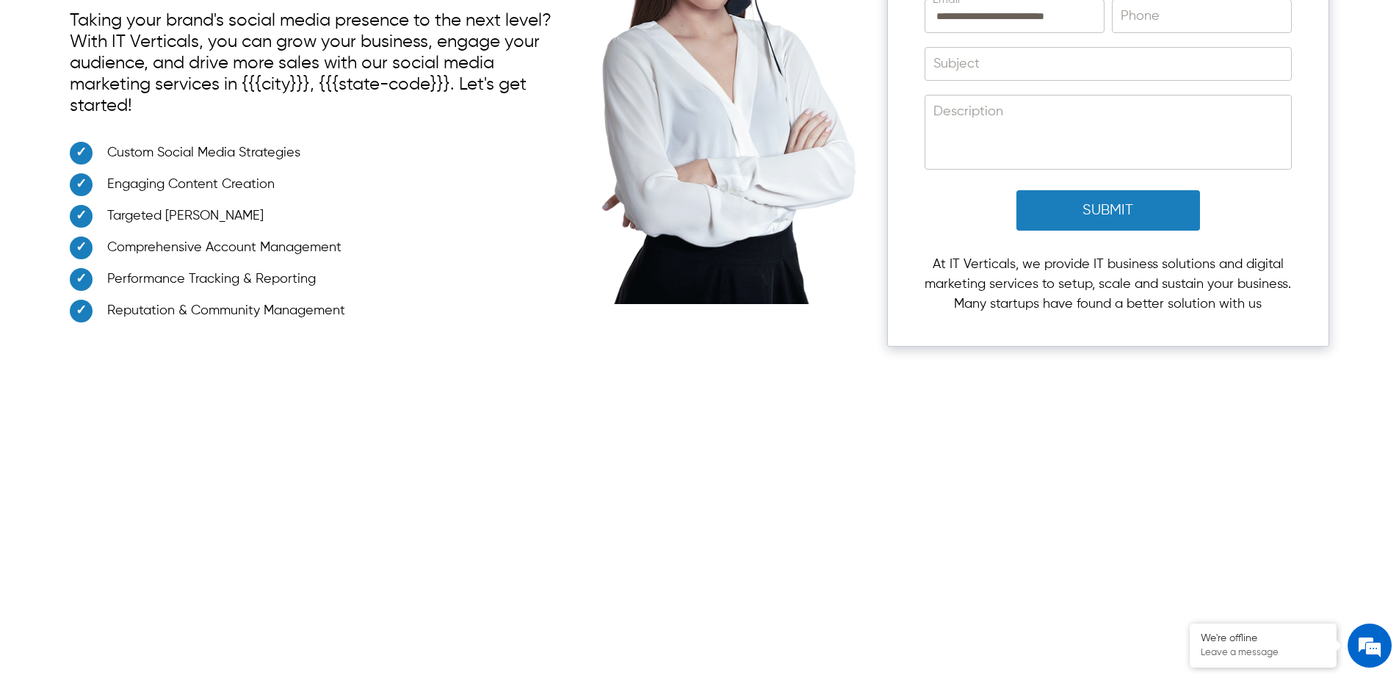
scroll to position [3452, 0]
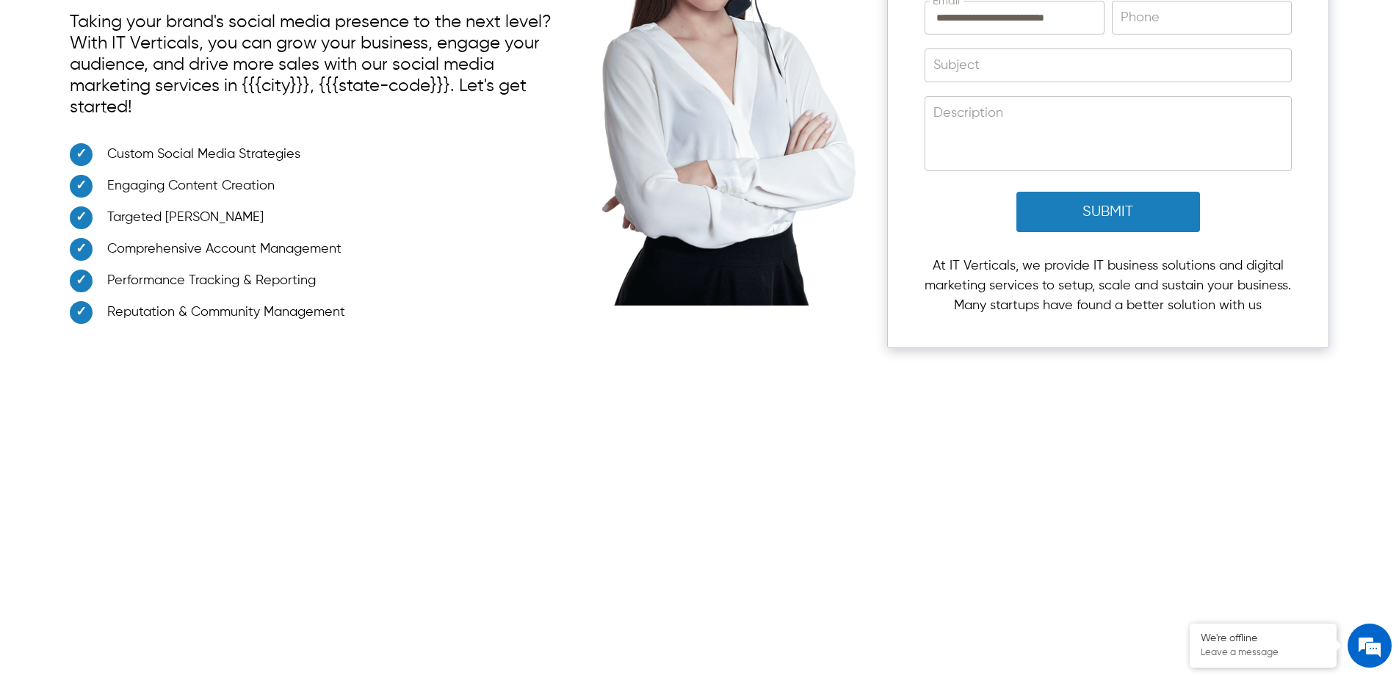
drag, startPoint x: 497, startPoint y: 270, endPoint x: 1049, endPoint y: 587, distance: 636.4
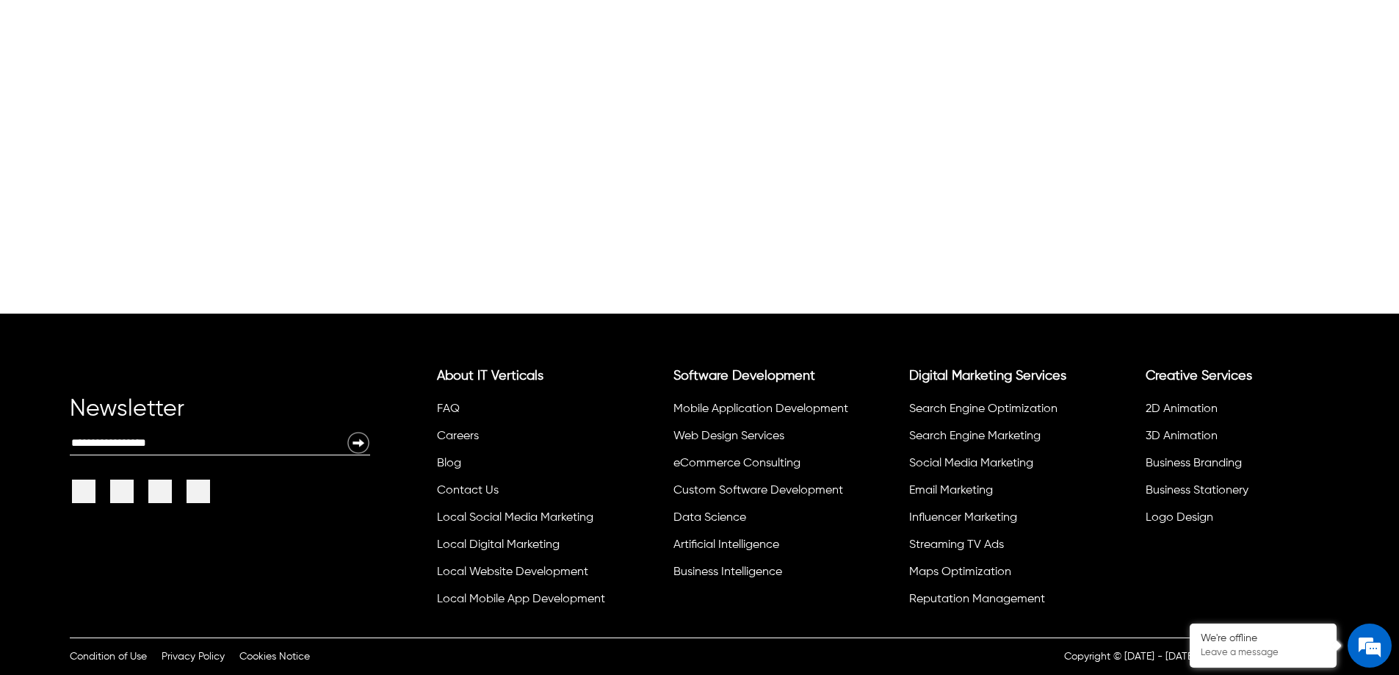
scroll to position [5509, 0]
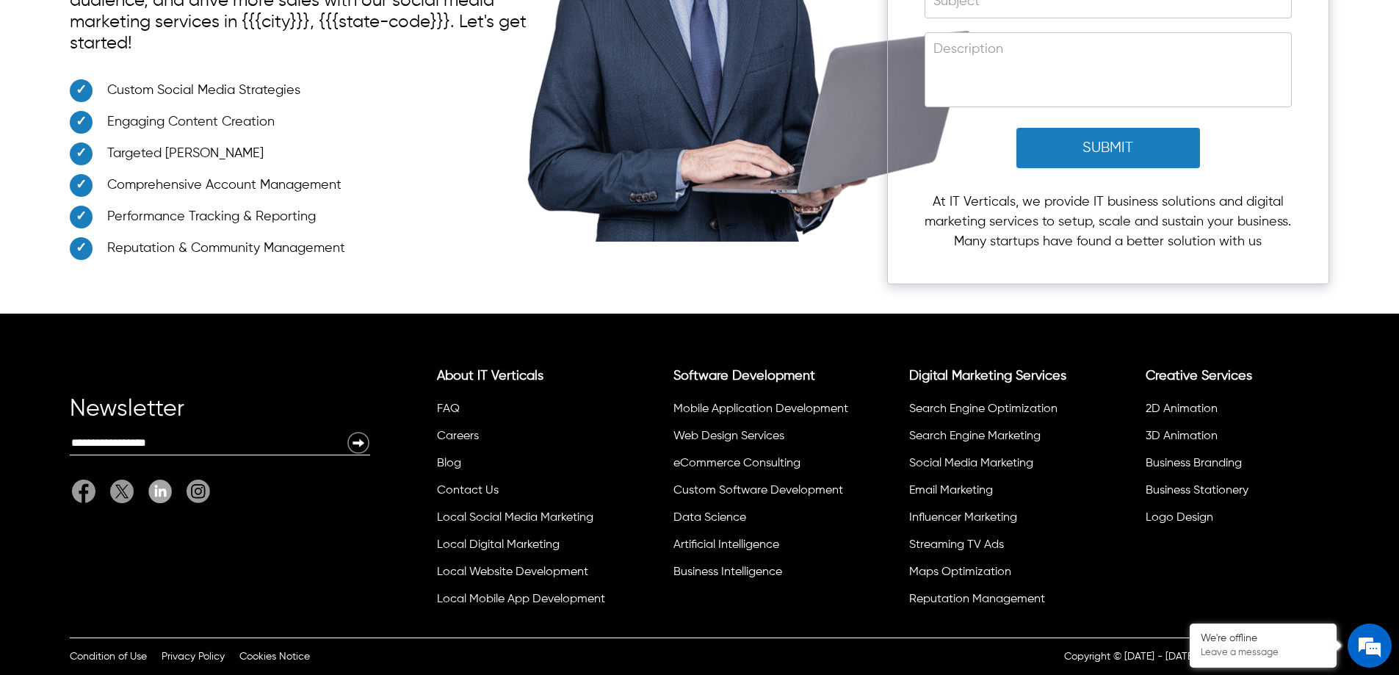
scroll to position [5245, 0]
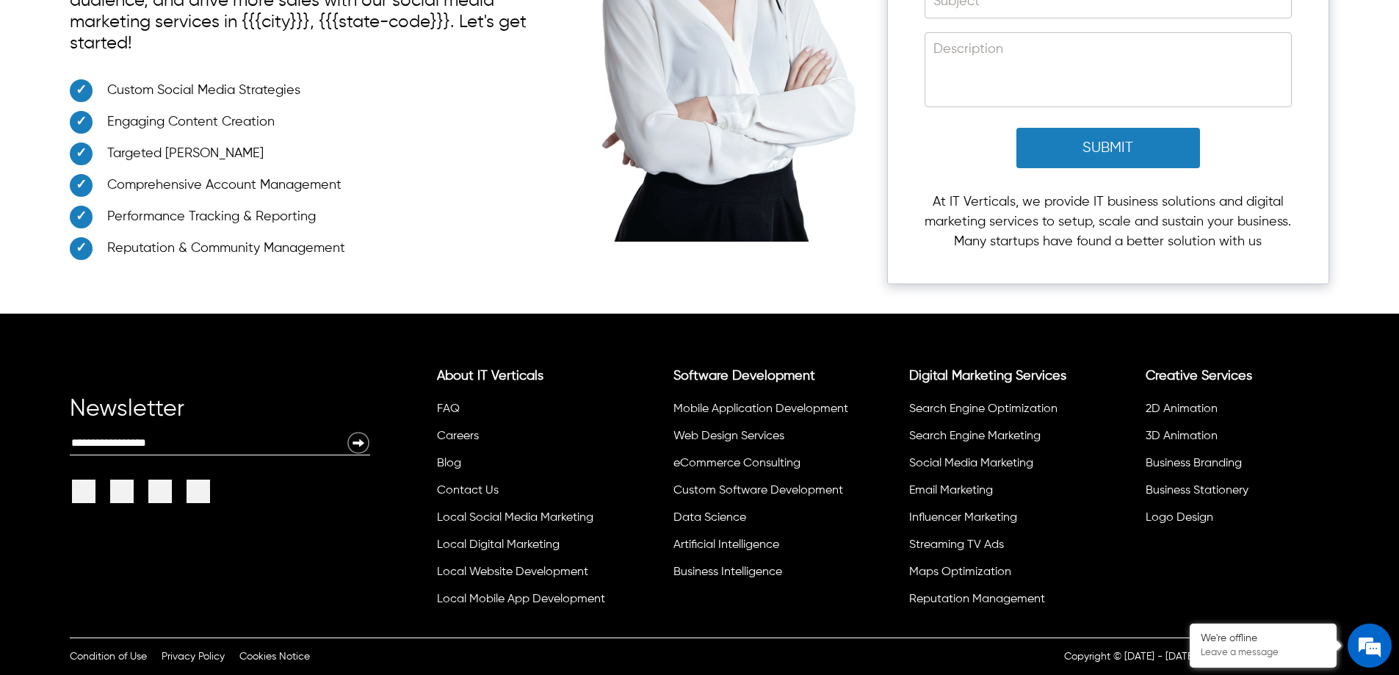
scroll to position [6170, 0]
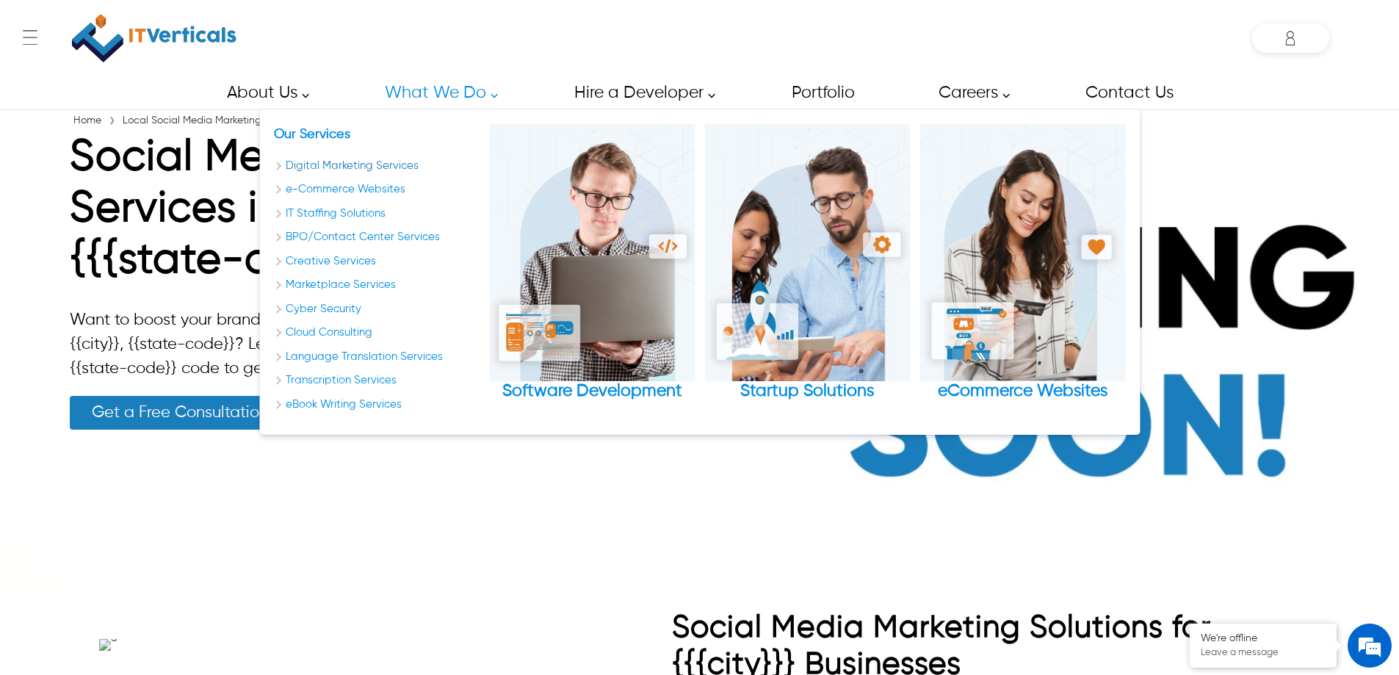
click at [338, 163] on link "Digital Marketing Services" at bounding box center [377, 166] width 206 height 17
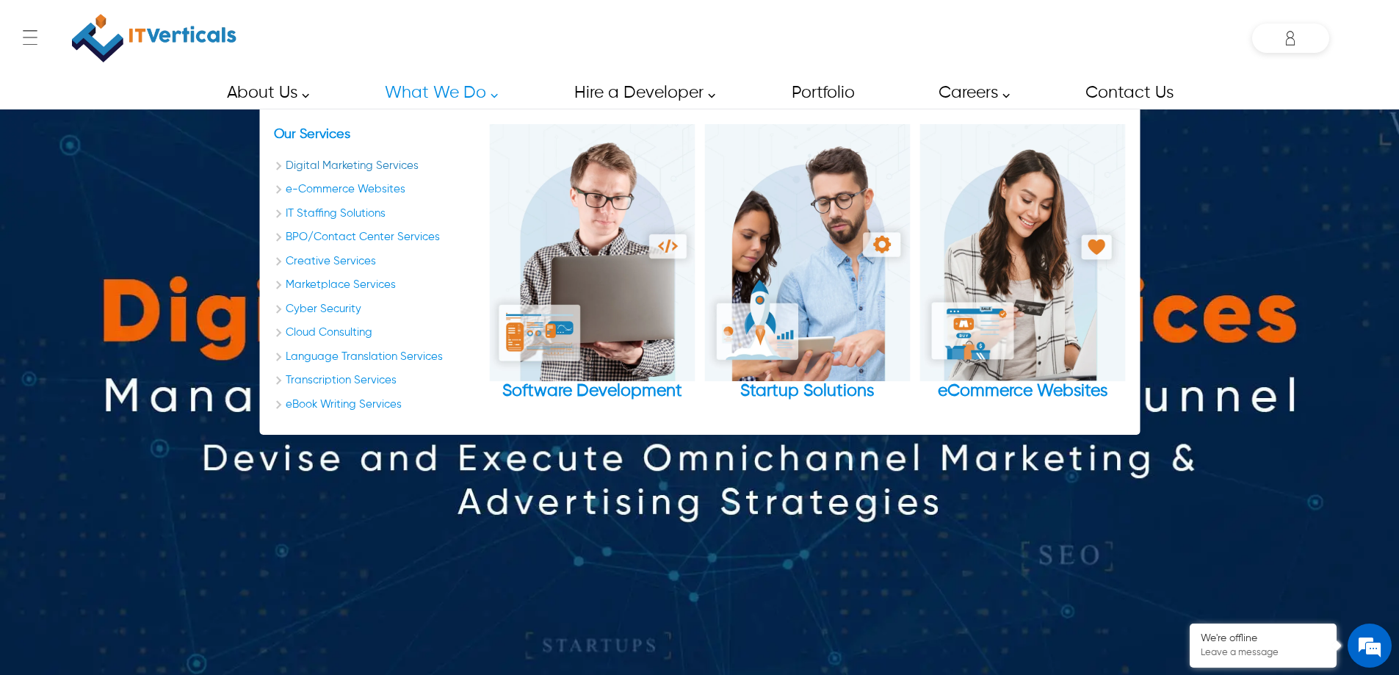
click at [362, 158] on link "Digital Marketing Services" at bounding box center [377, 166] width 206 height 17
click at [592, 214] on img "Software Development" at bounding box center [592, 252] width 206 height 257
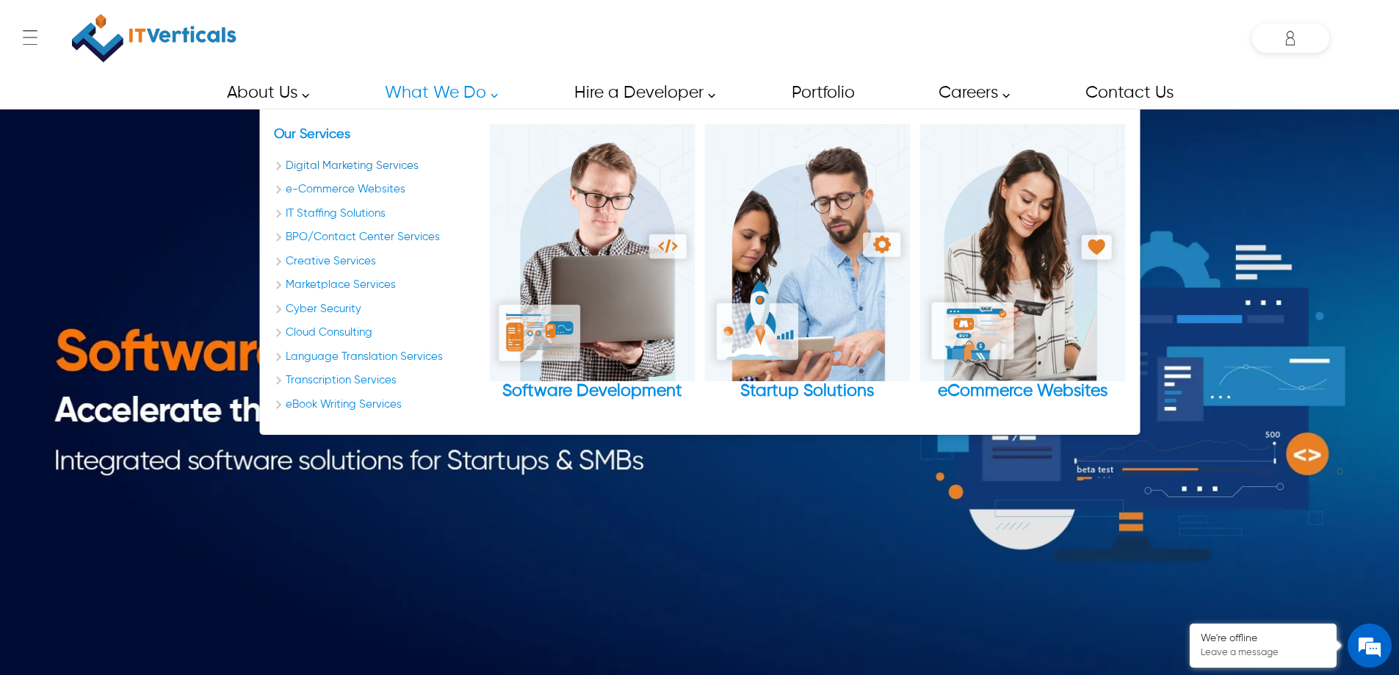
click at [362, 165] on link "Digital Marketing Services" at bounding box center [377, 166] width 206 height 17
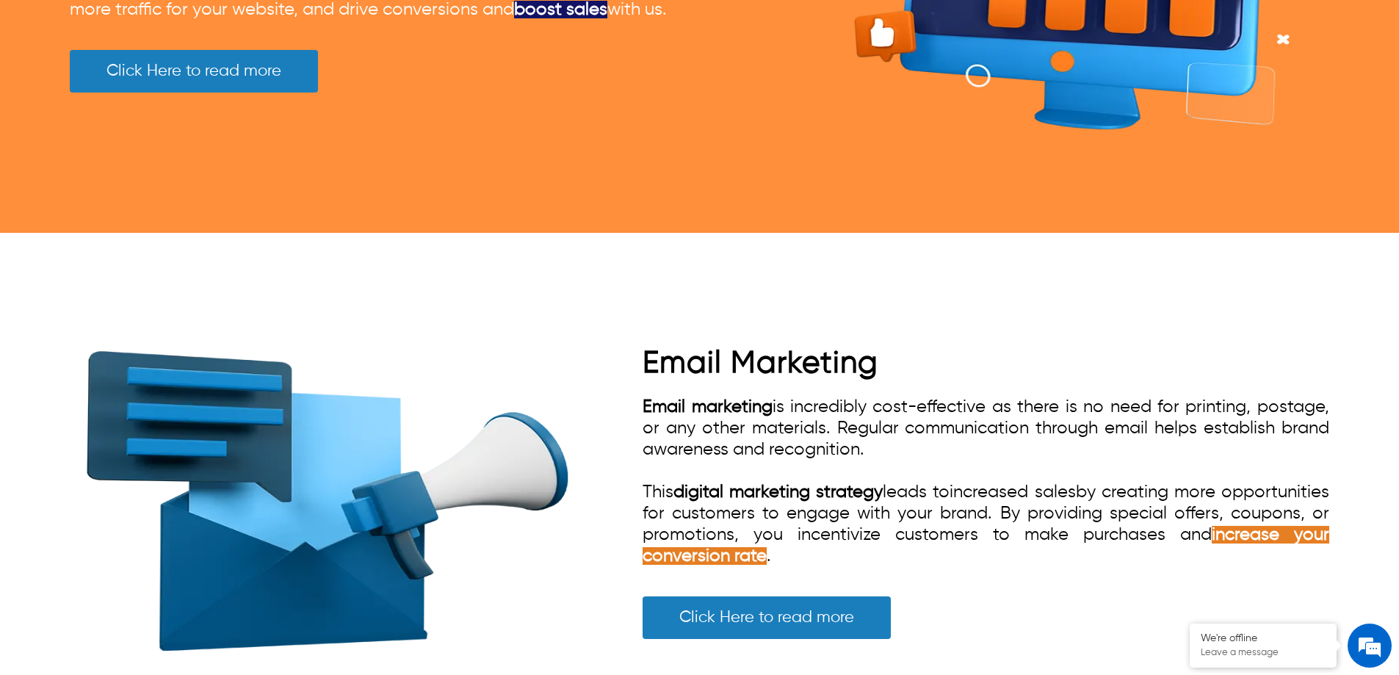
scroll to position [3599, 0]
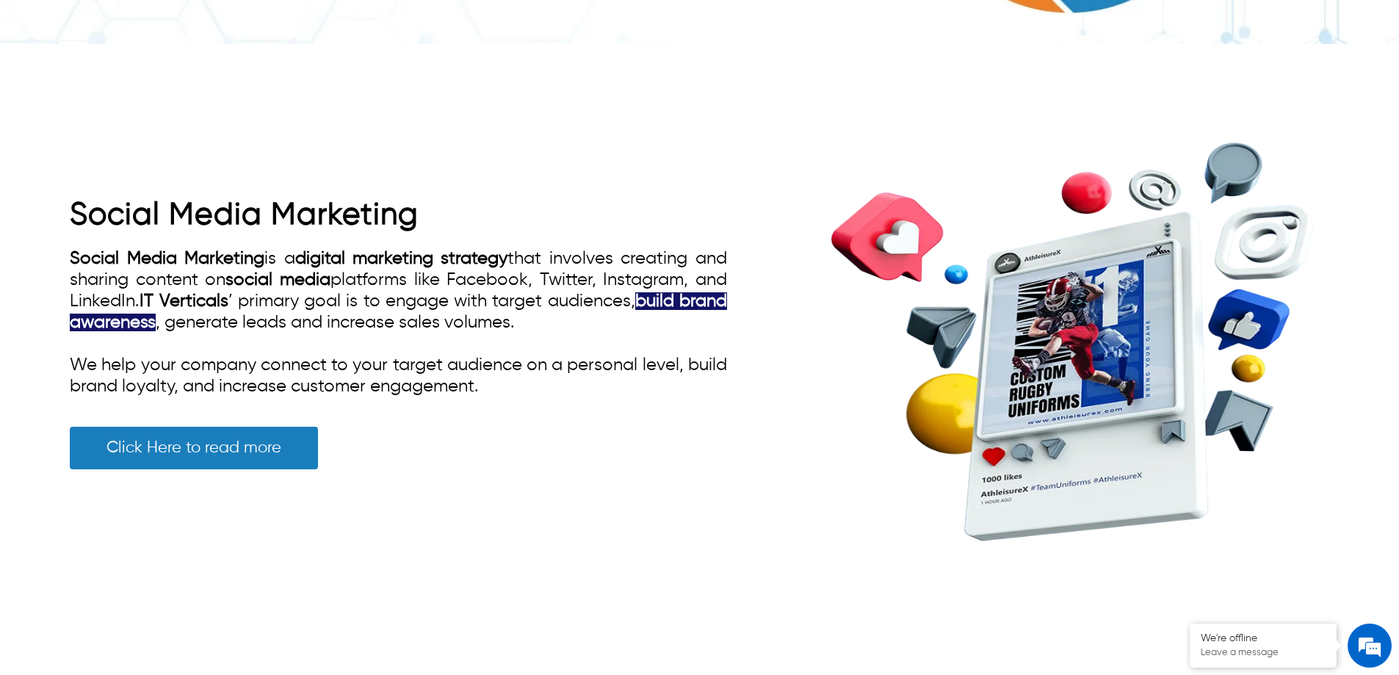
click at [214, 447] on link "Click Here to read more" at bounding box center [194, 448] width 248 height 43
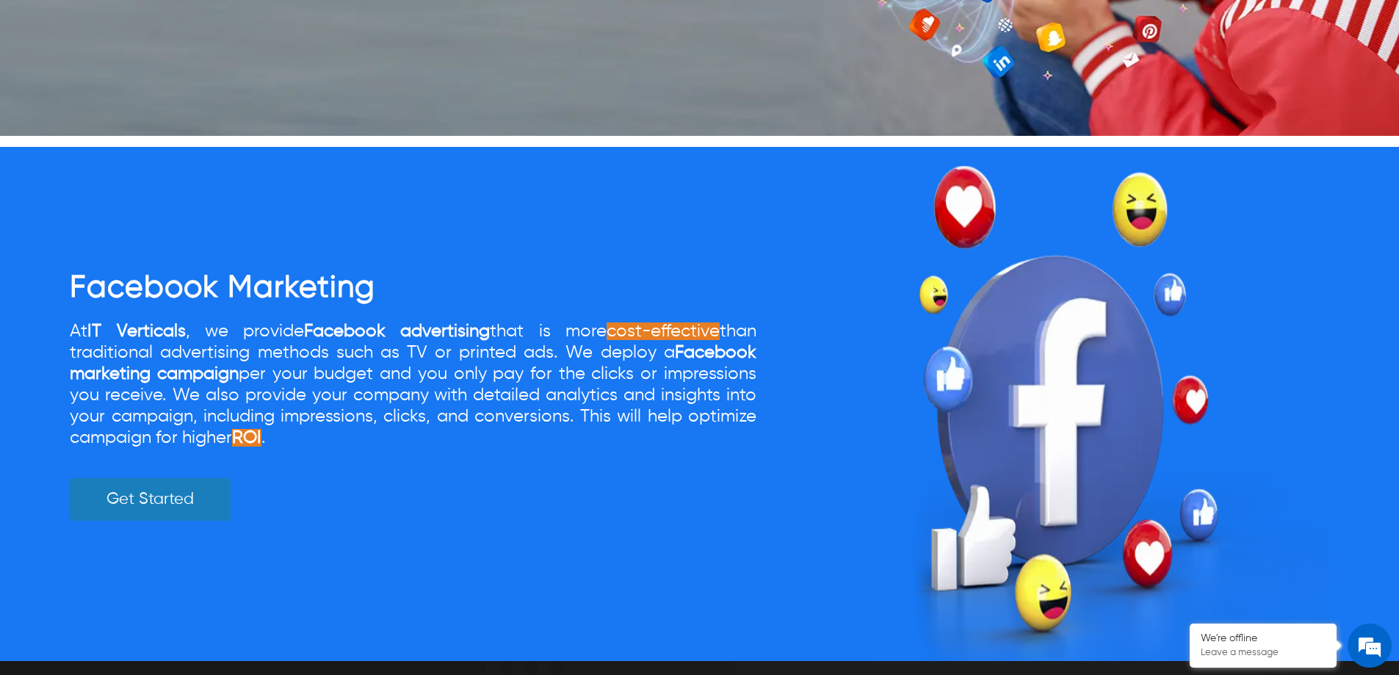
scroll to position [1396, 0]
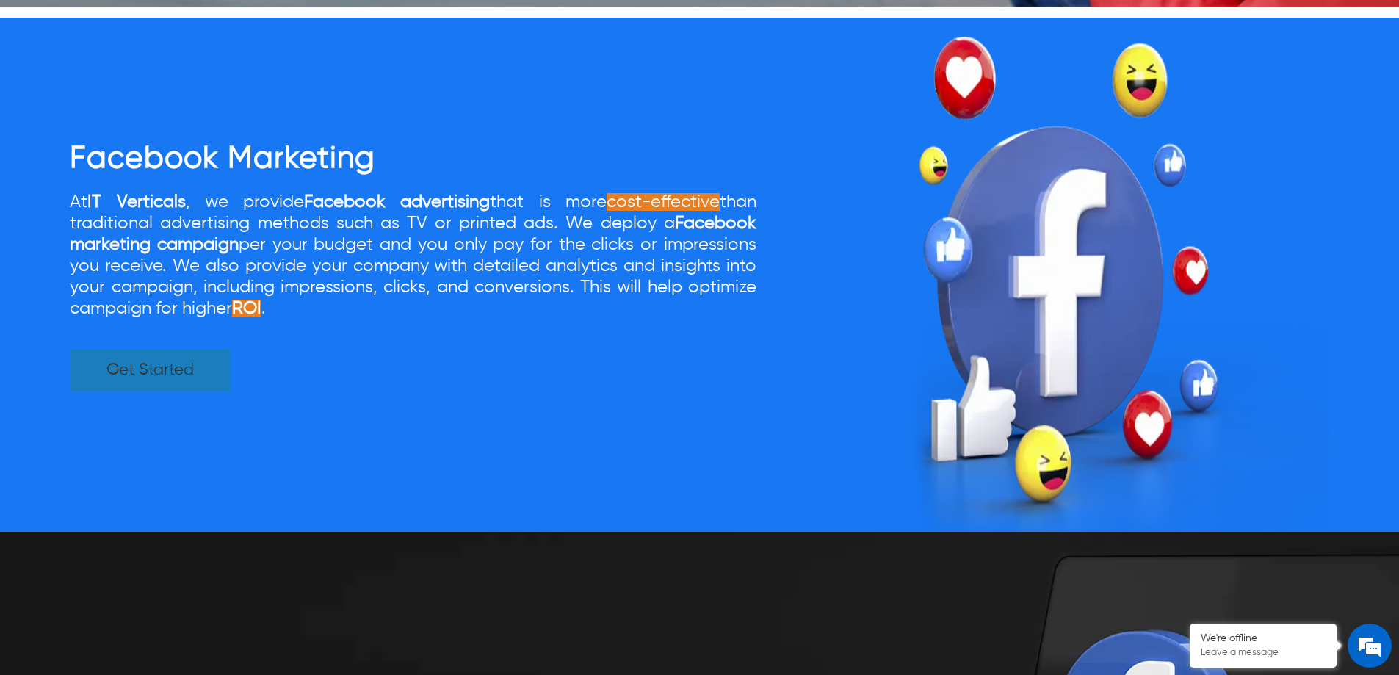
click at [181, 379] on link "Get Started" at bounding box center [150, 370] width 161 height 43
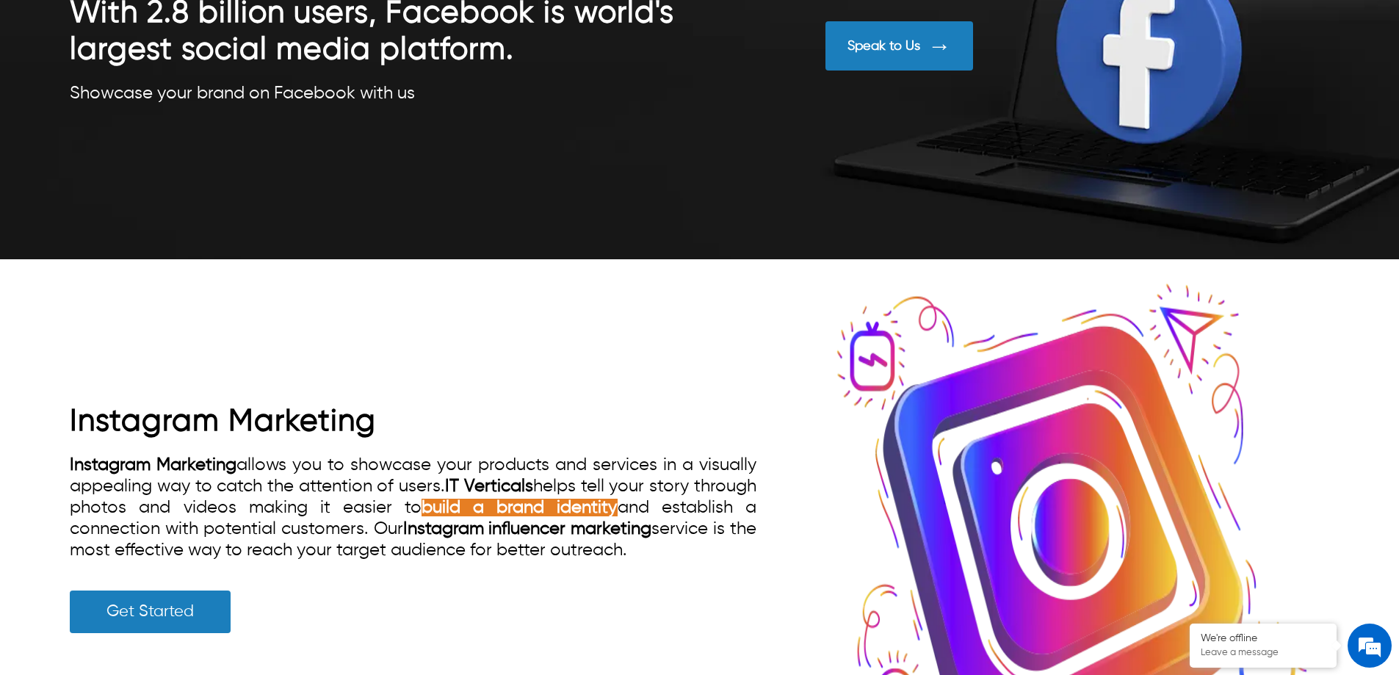
scroll to position [1836, 0]
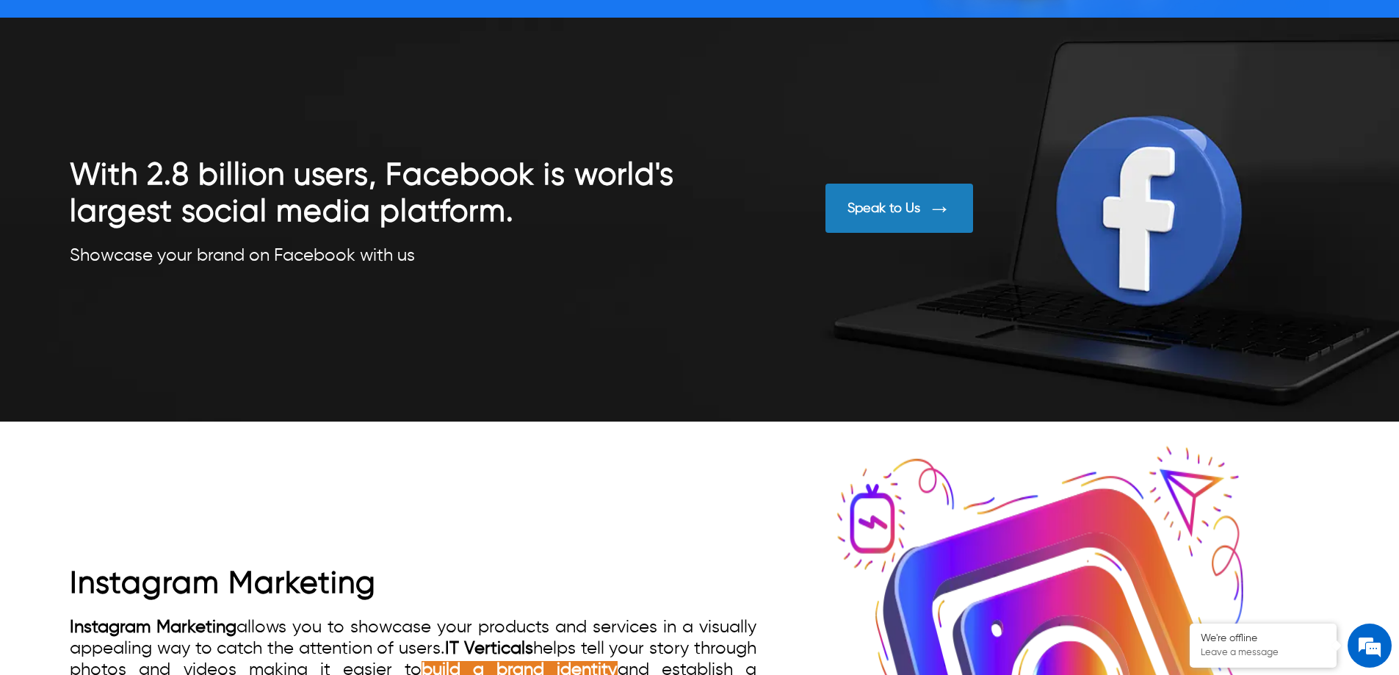
click at [886, 212] on div "Speak to Us" at bounding box center [884, 209] width 73 height 16
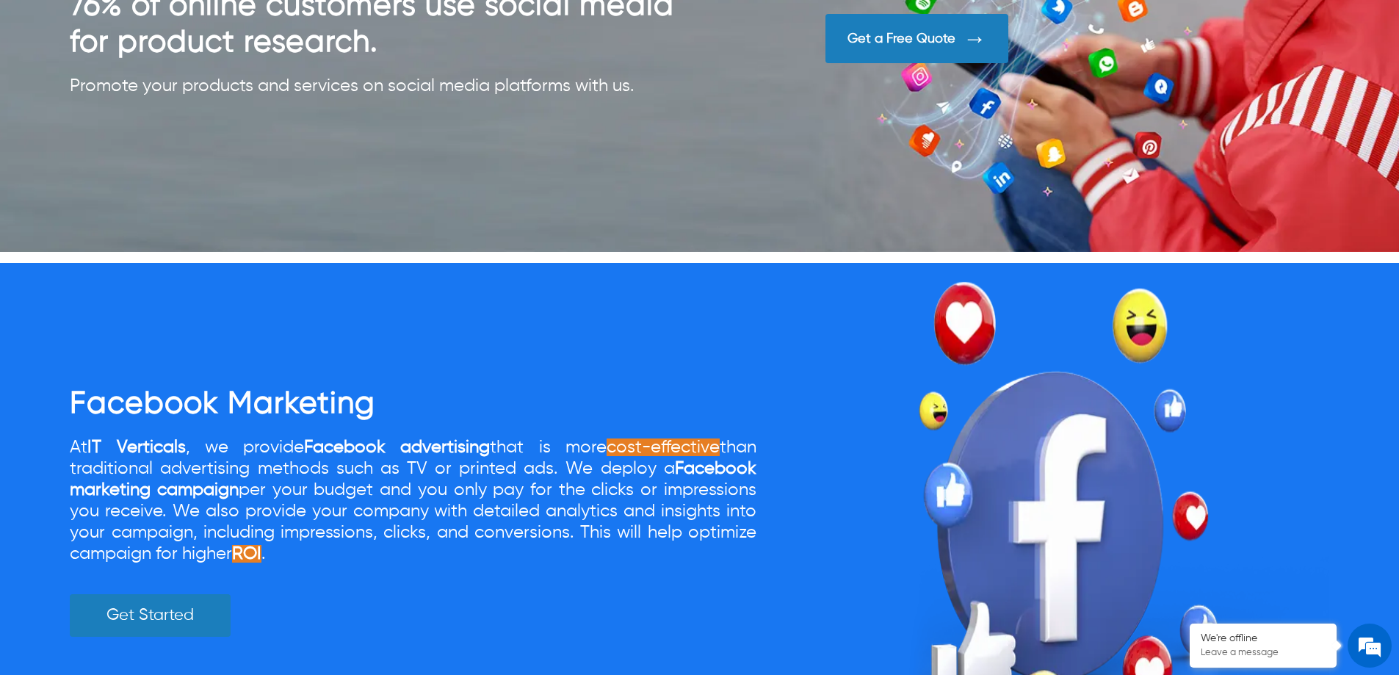
scroll to position [1469, 0]
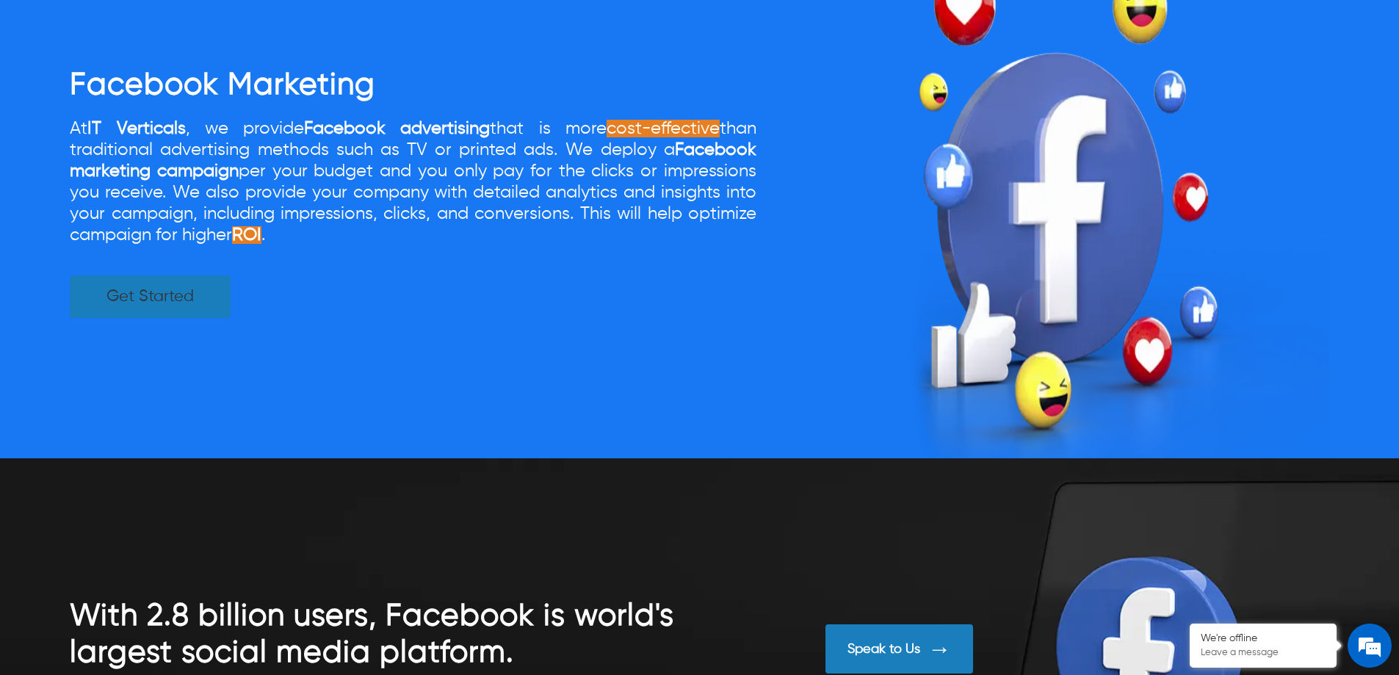
click at [183, 311] on link "Get Started" at bounding box center [150, 296] width 161 height 43
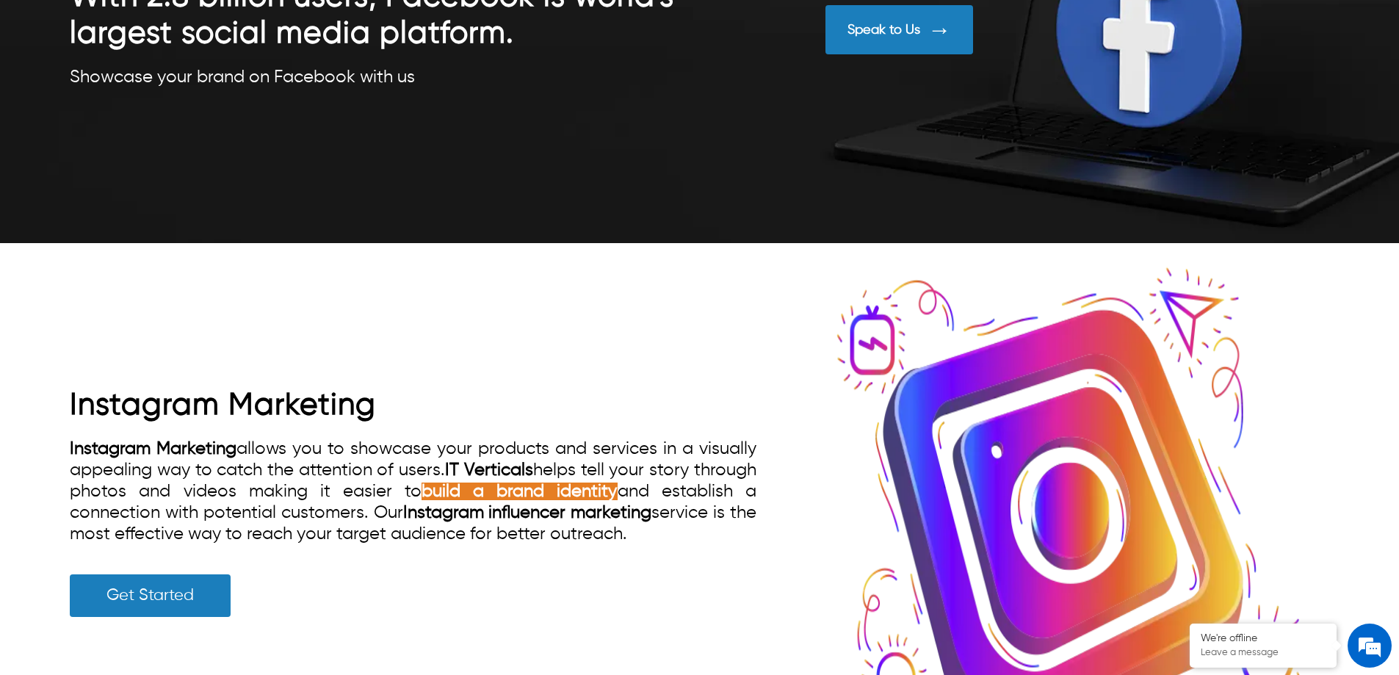
scroll to position [2130, 0]
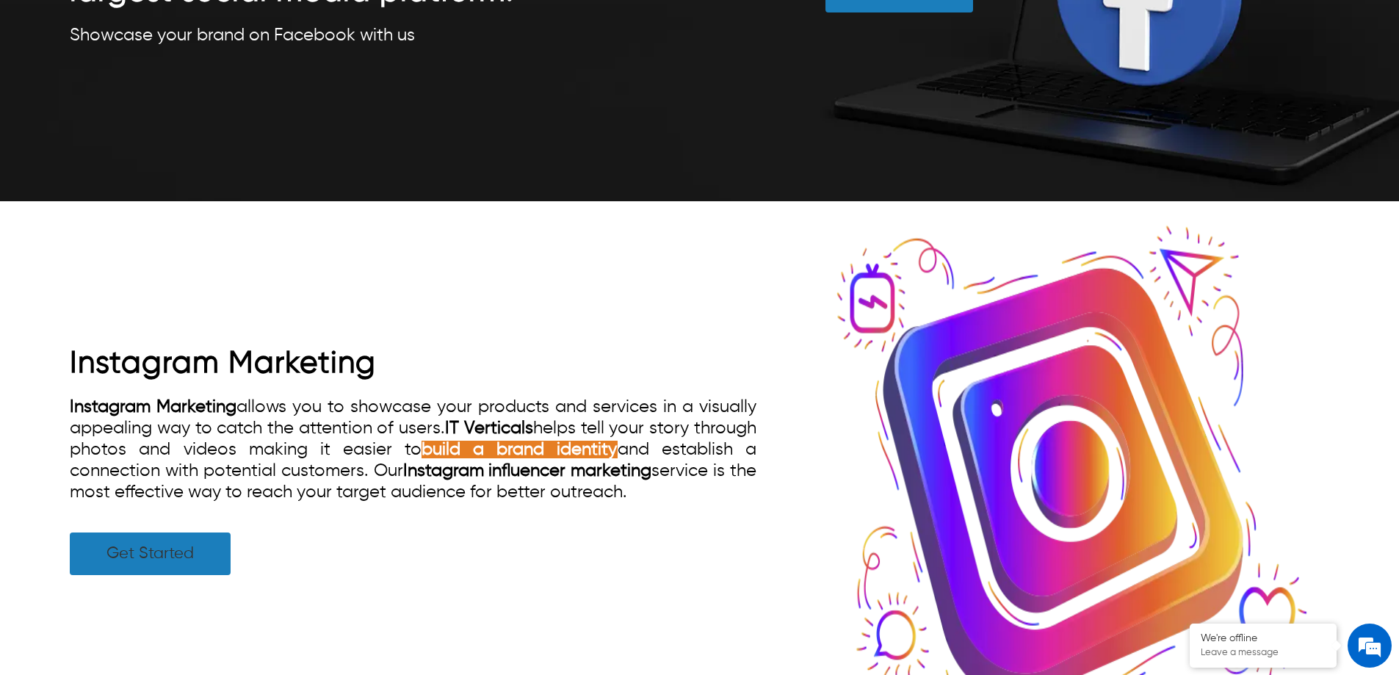
click at [99, 555] on link "Get Started" at bounding box center [150, 554] width 161 height 43
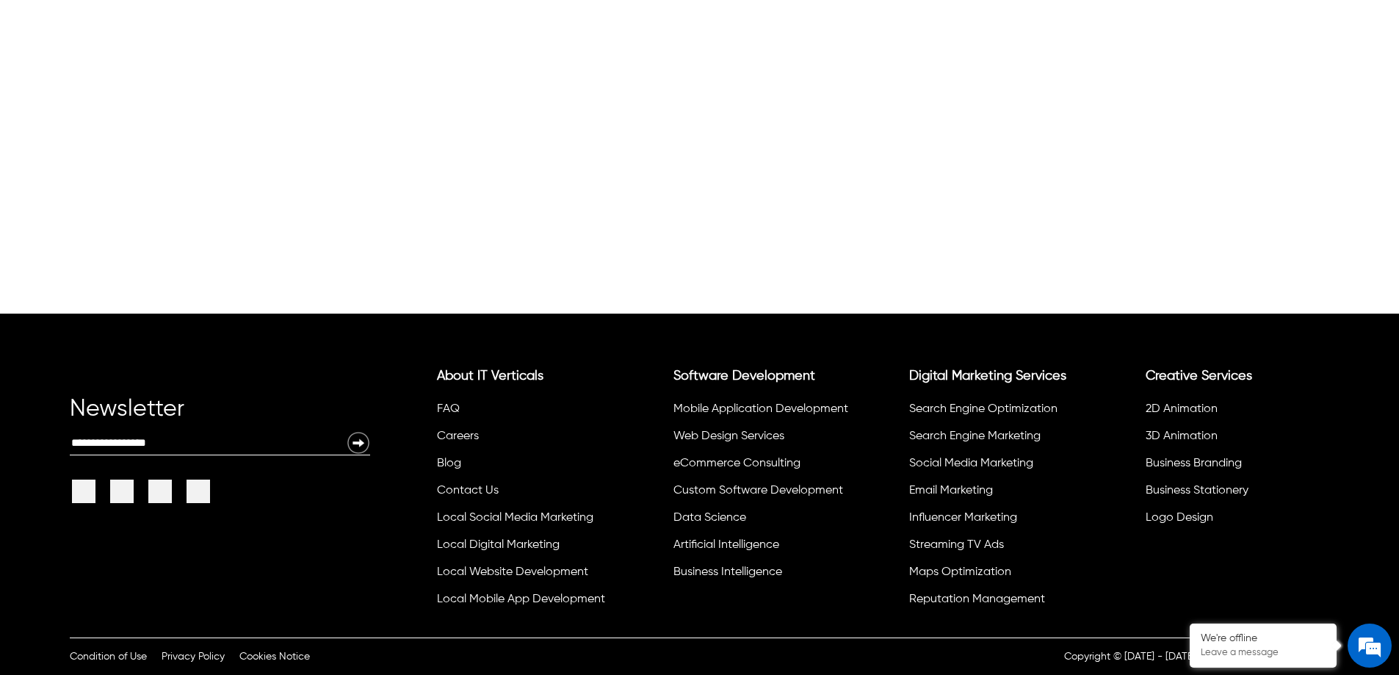
scroll to position [5950, 0]
drag, startPoint x: 267, startPoint y: 405, endPoint x: 82, endPoint y: 312, distance: 207.0
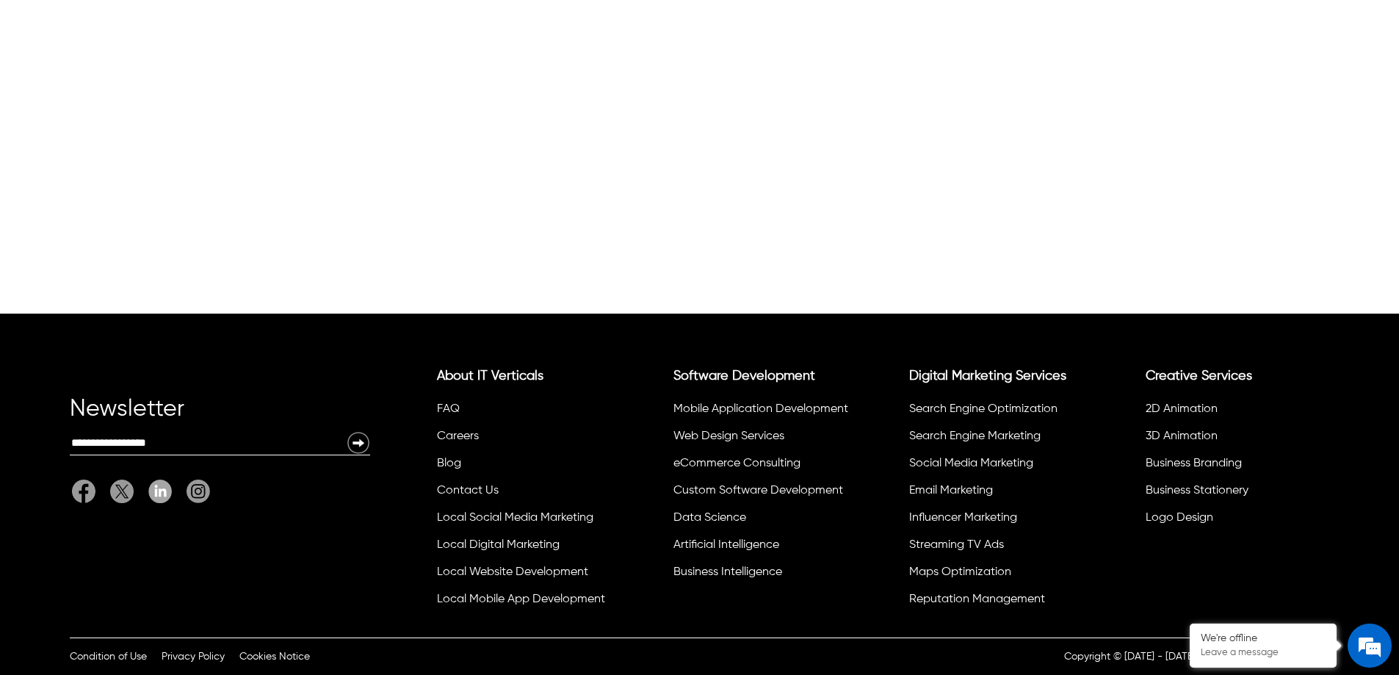
drag, startPoint x: 526, startPoint y: 271, endPoint x: 505, endPoint y: 211, distance: 63.6
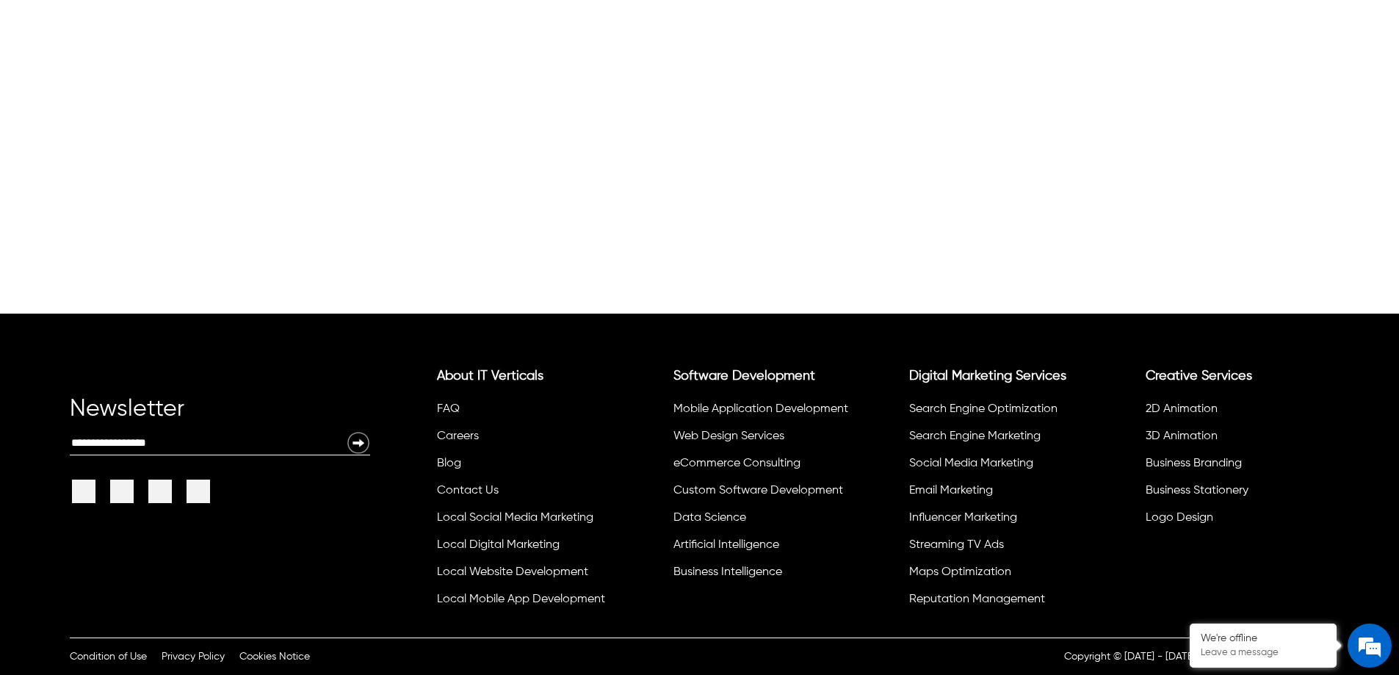
drag, startPoint x: 521, startPoint y: 188, endPoint x: 59, endPoint y: 71, distance: 476.6
type input "*******"
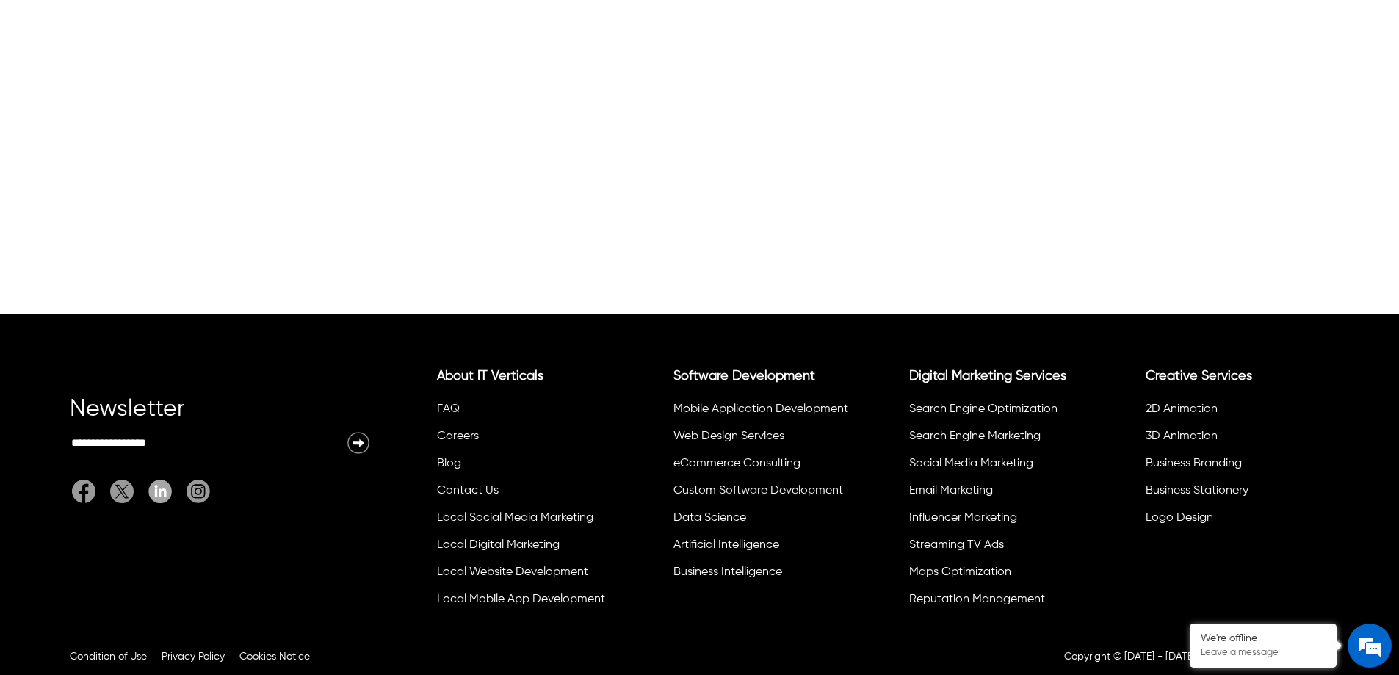
type input "*****"
type input "**********"
drag, startPoint x: 318, startPoint y: 115, endPoint x: 198, endPoint y: 131, distance: 121.5
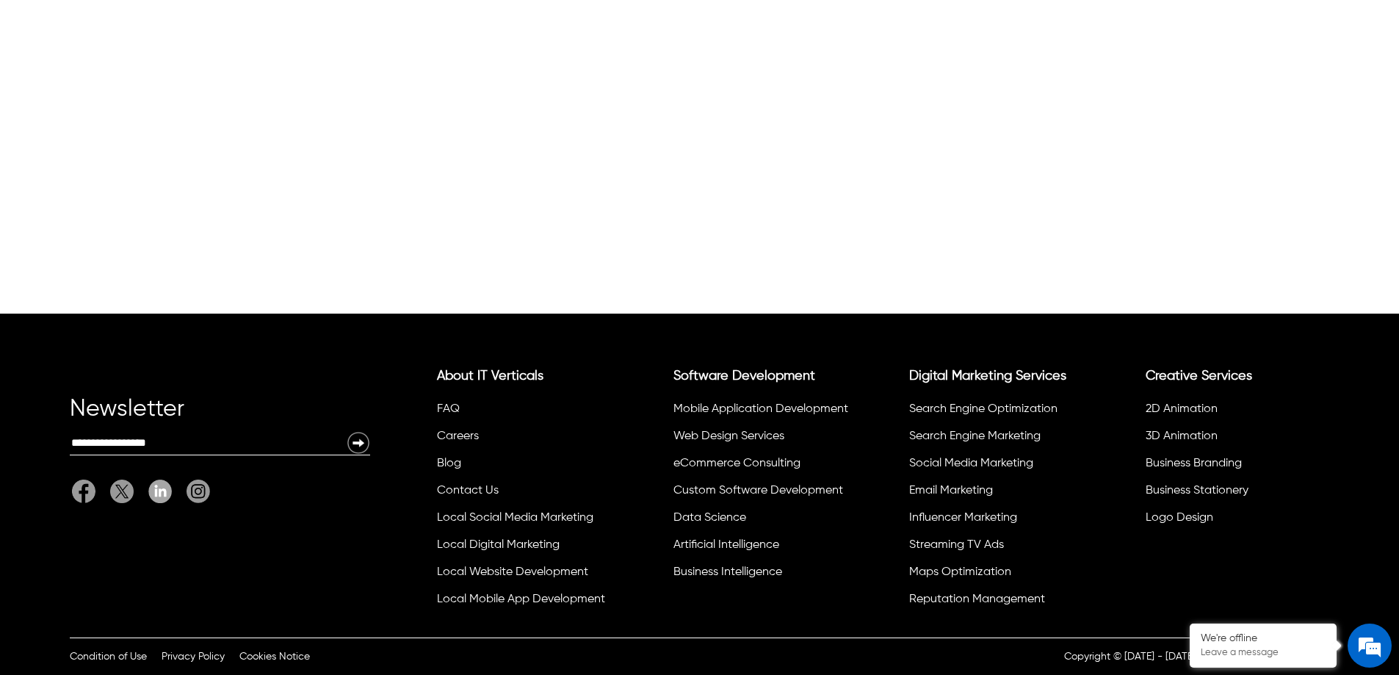
drag, startPoint x: 206, startPoint y: 152, endPoint x: 499, endPoint y: 263, distance: 312.7
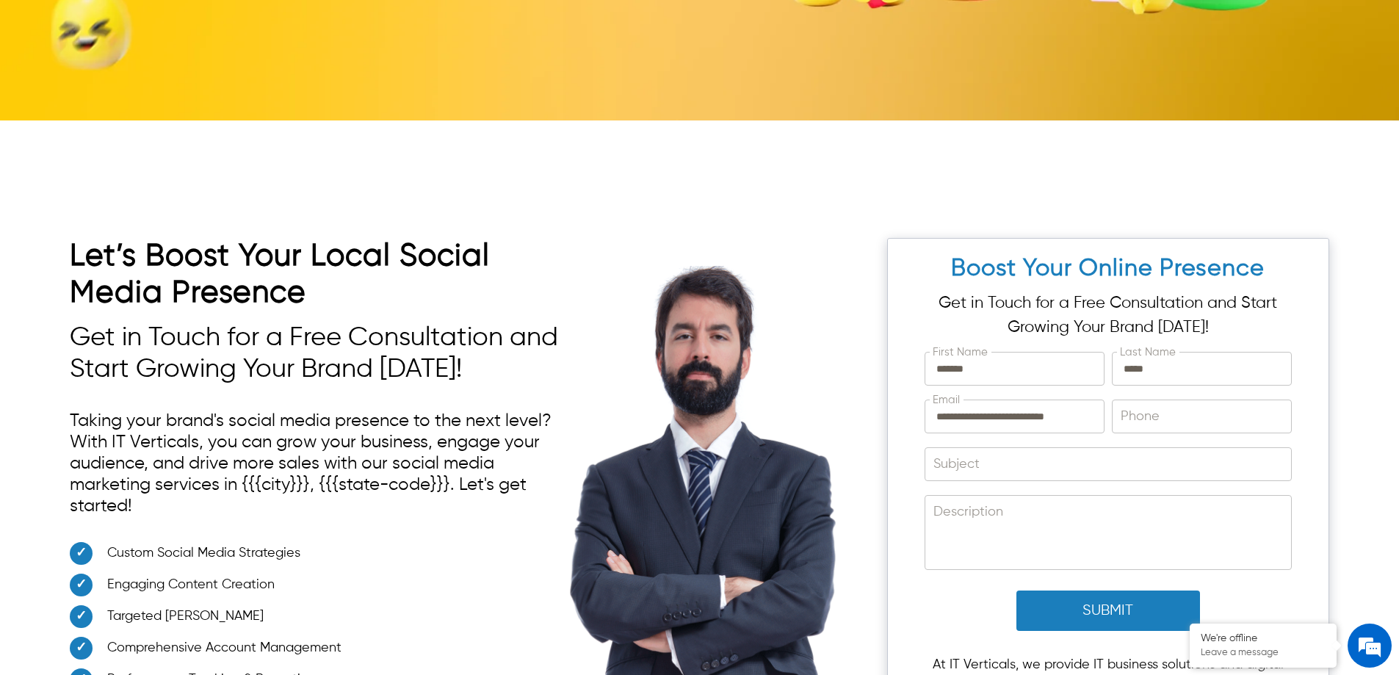
scroll to position [4334, 0]
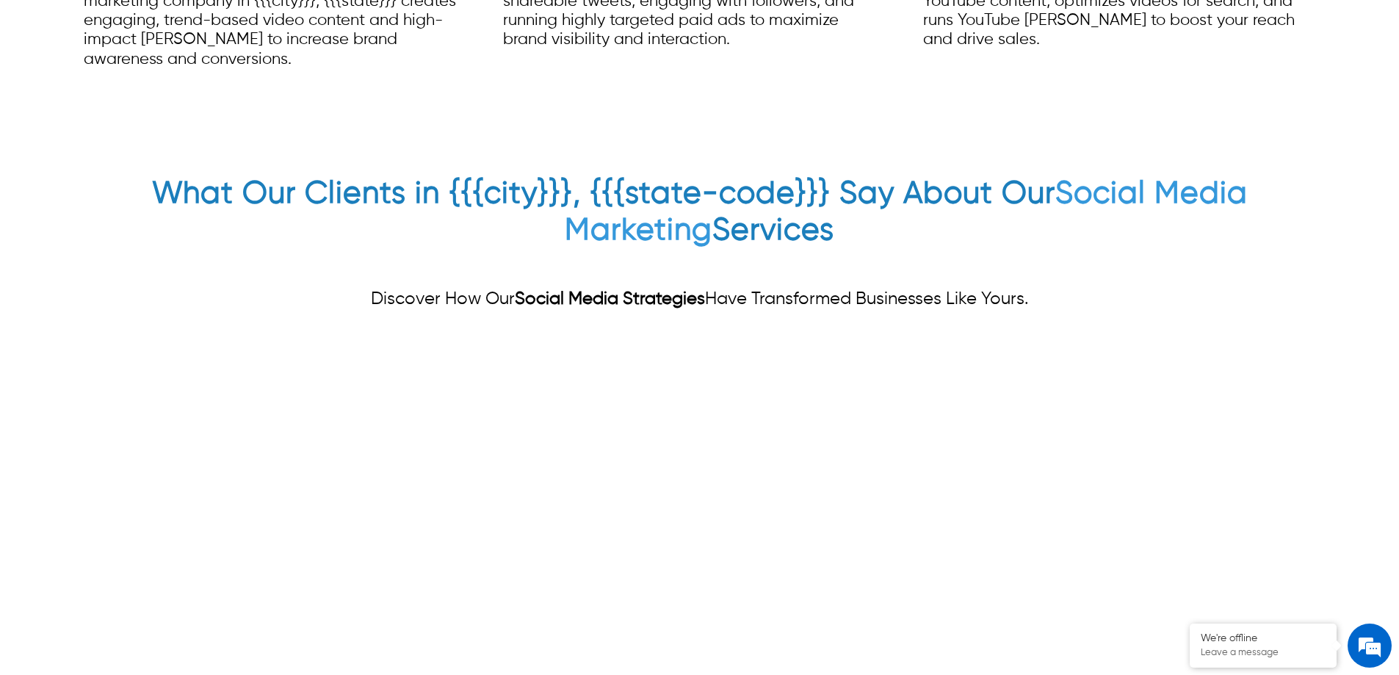
scroll to position [5362, 0]
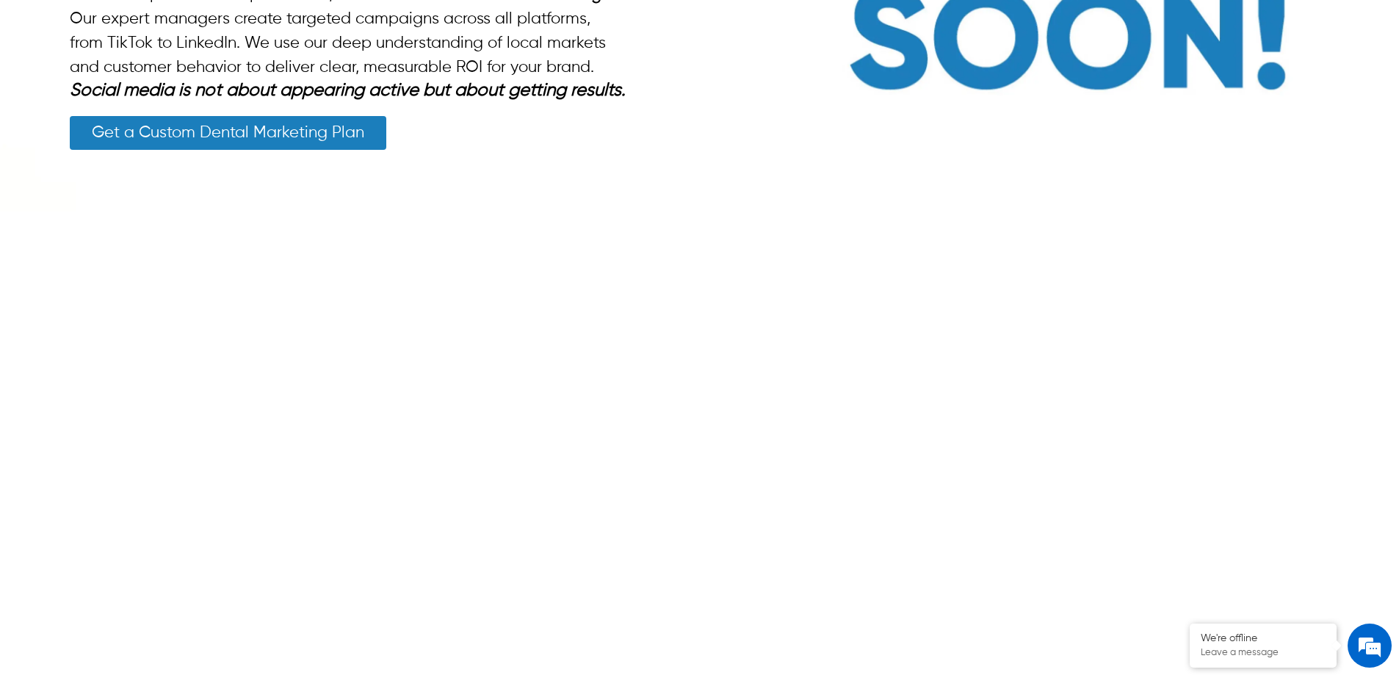
scroll to position [3012, 0]
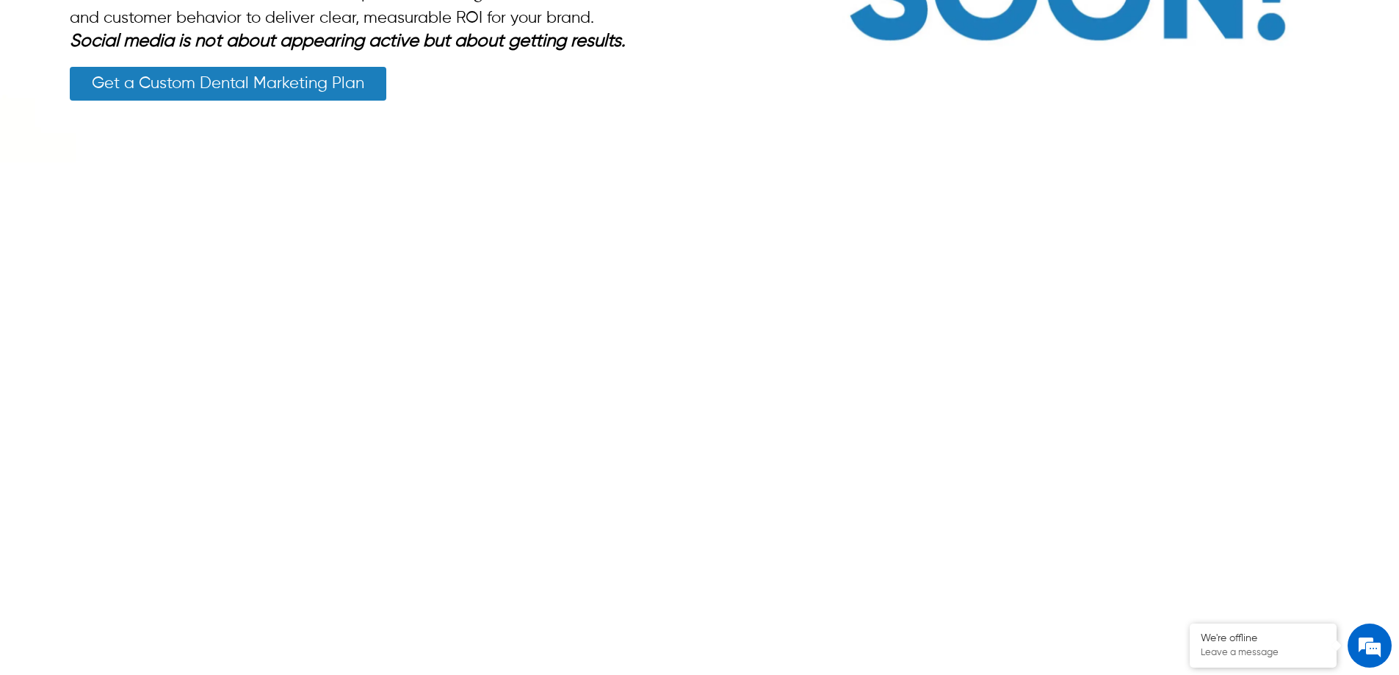
drag, startPoint x: 686, startPoint y: 467, endPoint x: 49, endPoint y: 167, distance: 703.8
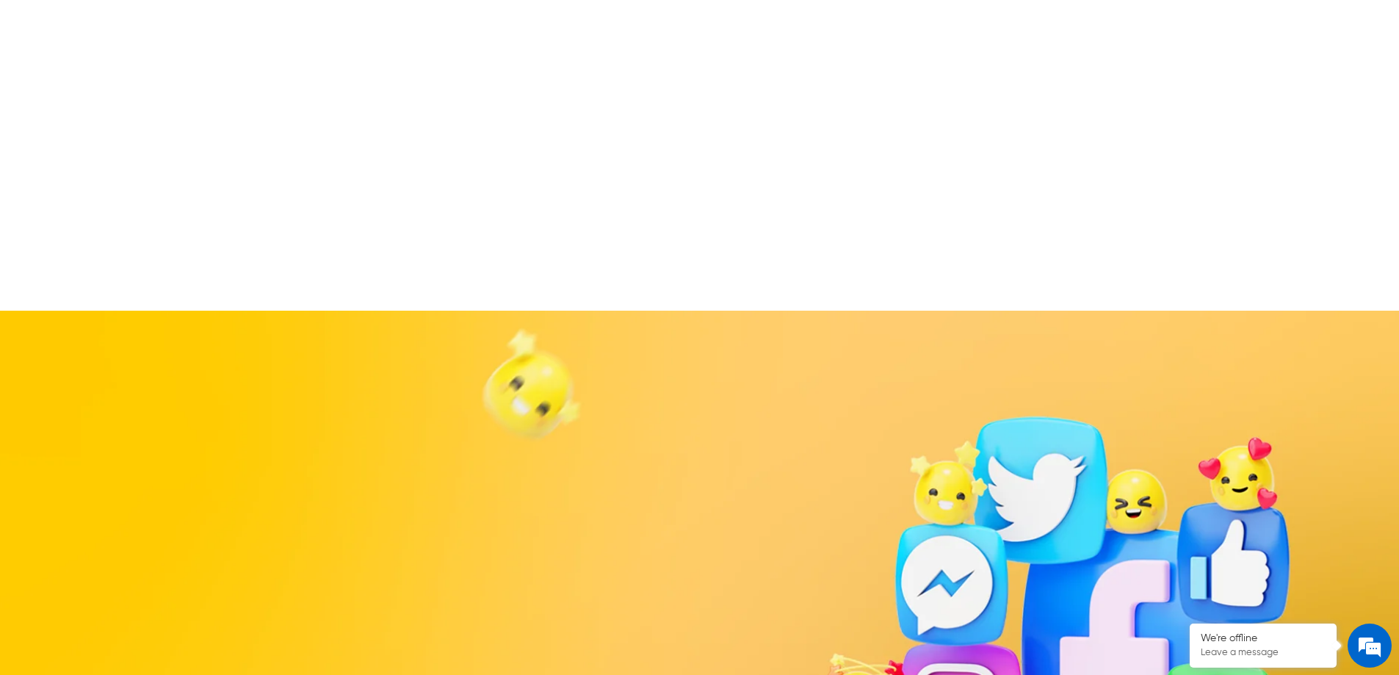
scroll to position [3599, 0]
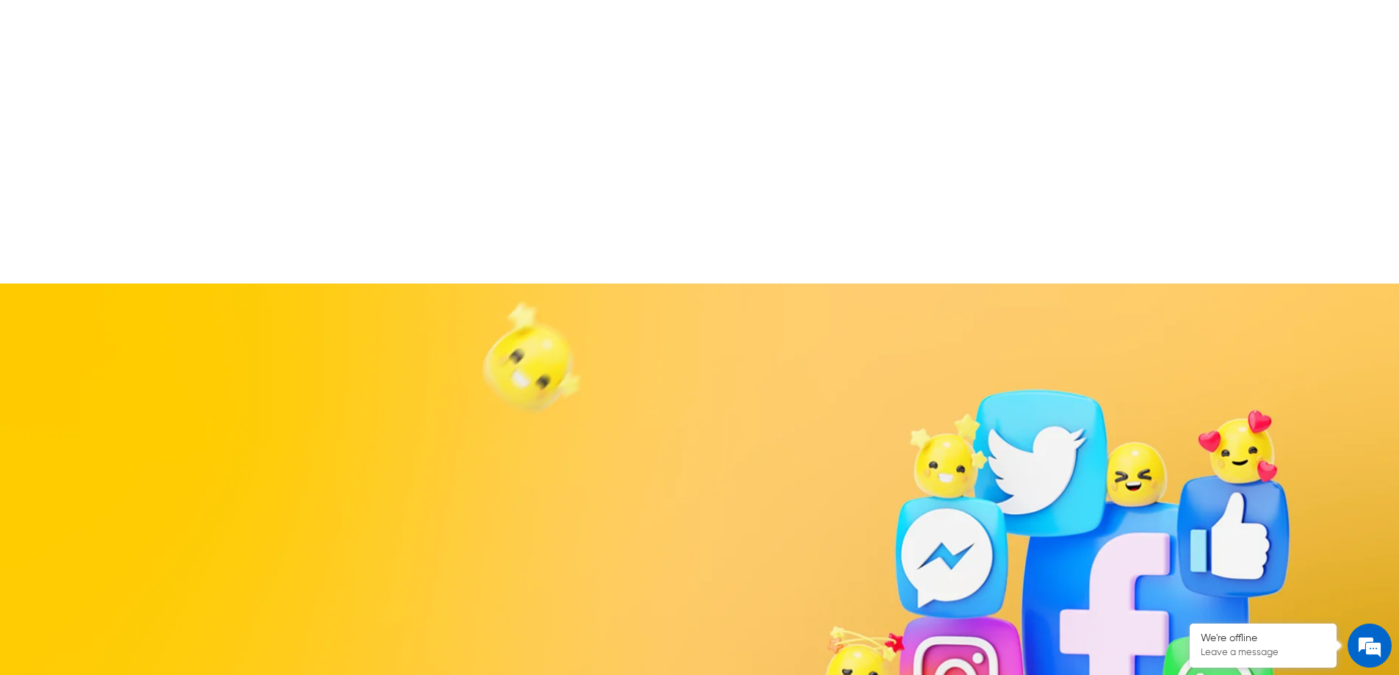
drag, startPoint x: 1113, startPoint y: 452, endPoint x: 660, endPoint y: 328, distance: 469.9
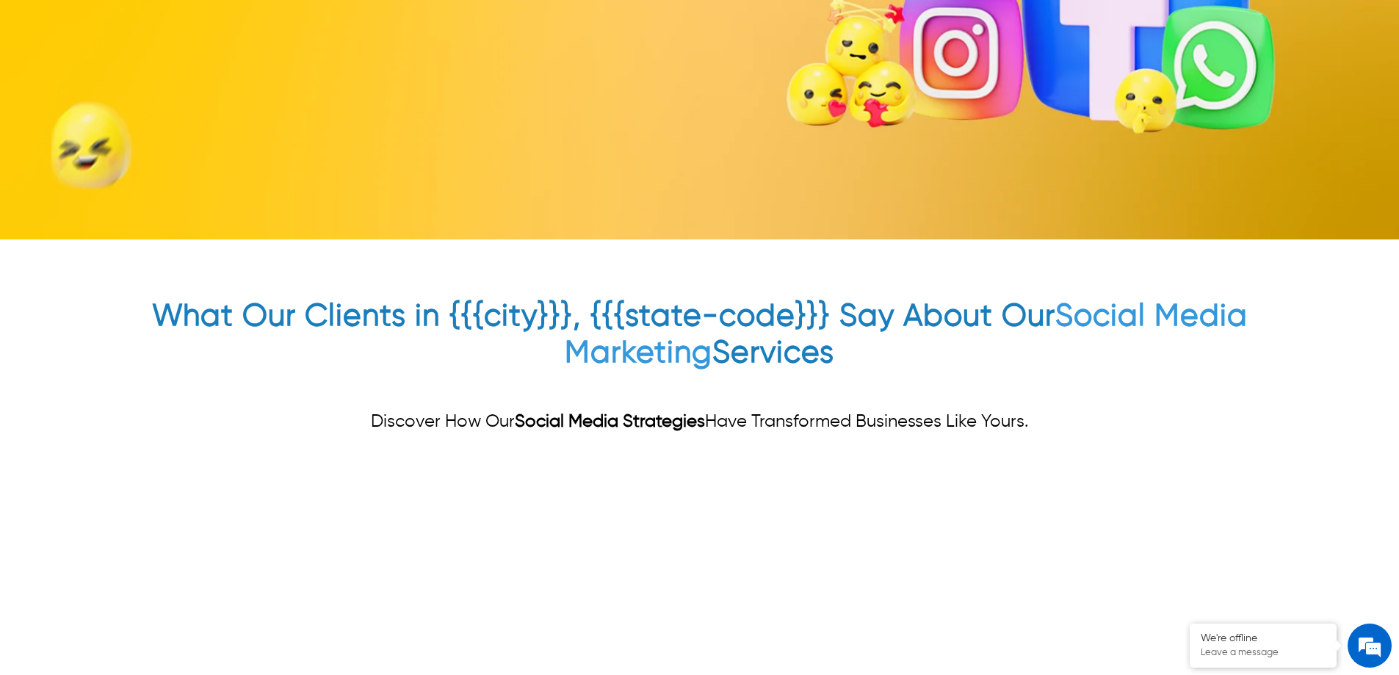
scroll to position [4260, 0]
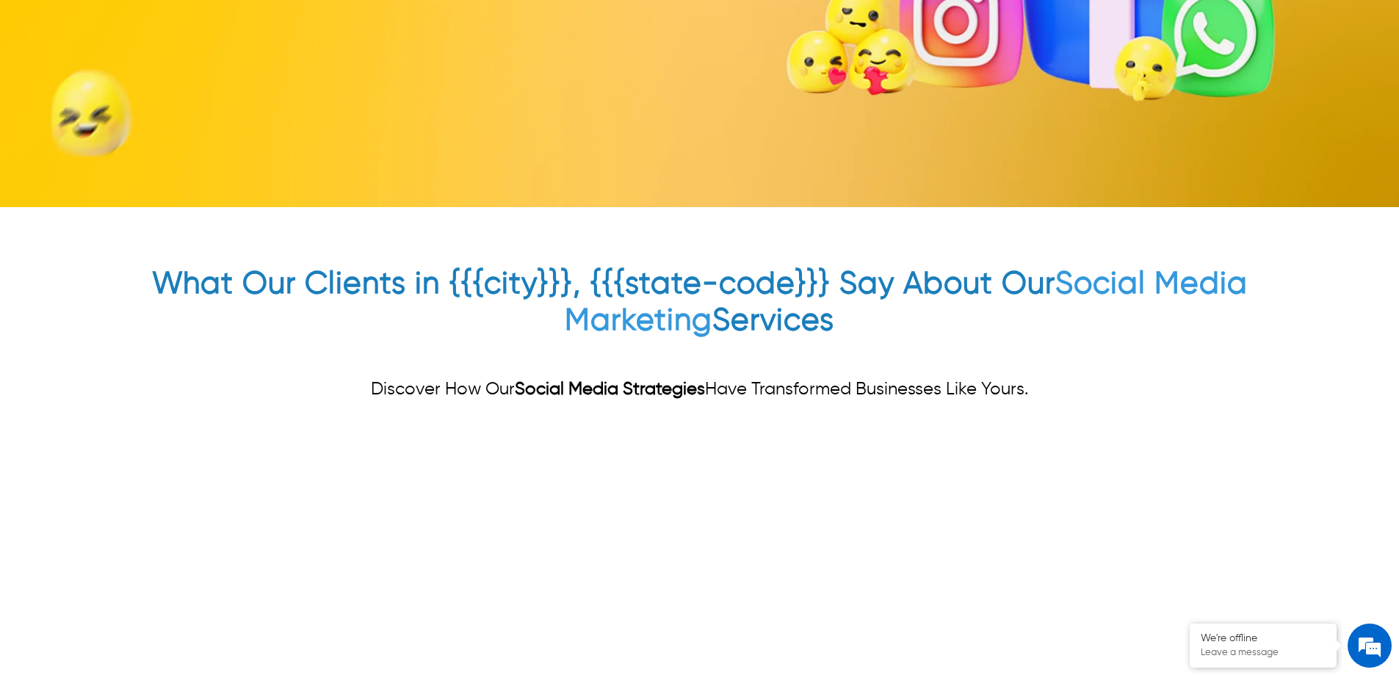
drag, startPoint x: 156, startPoint y: 368, endPoint x: 56, endPoint y: 184, distance: 209.7
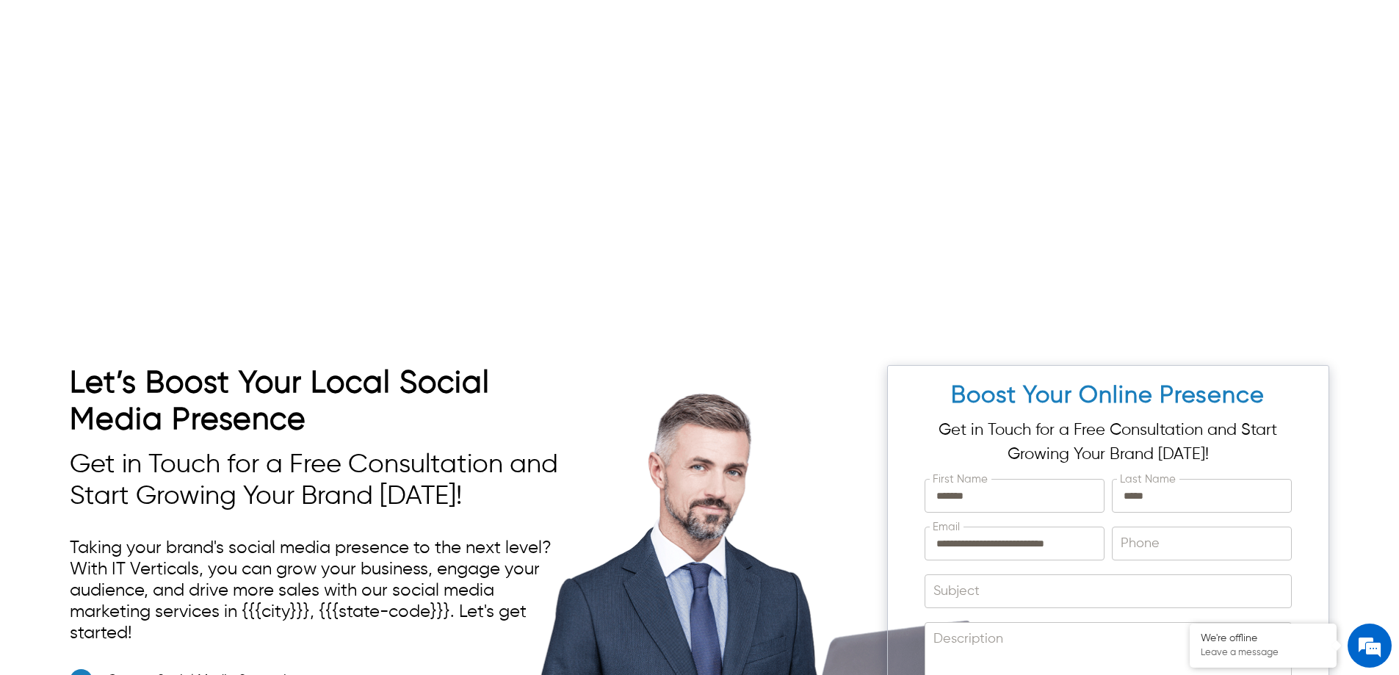
scroll to position [4701, 0]
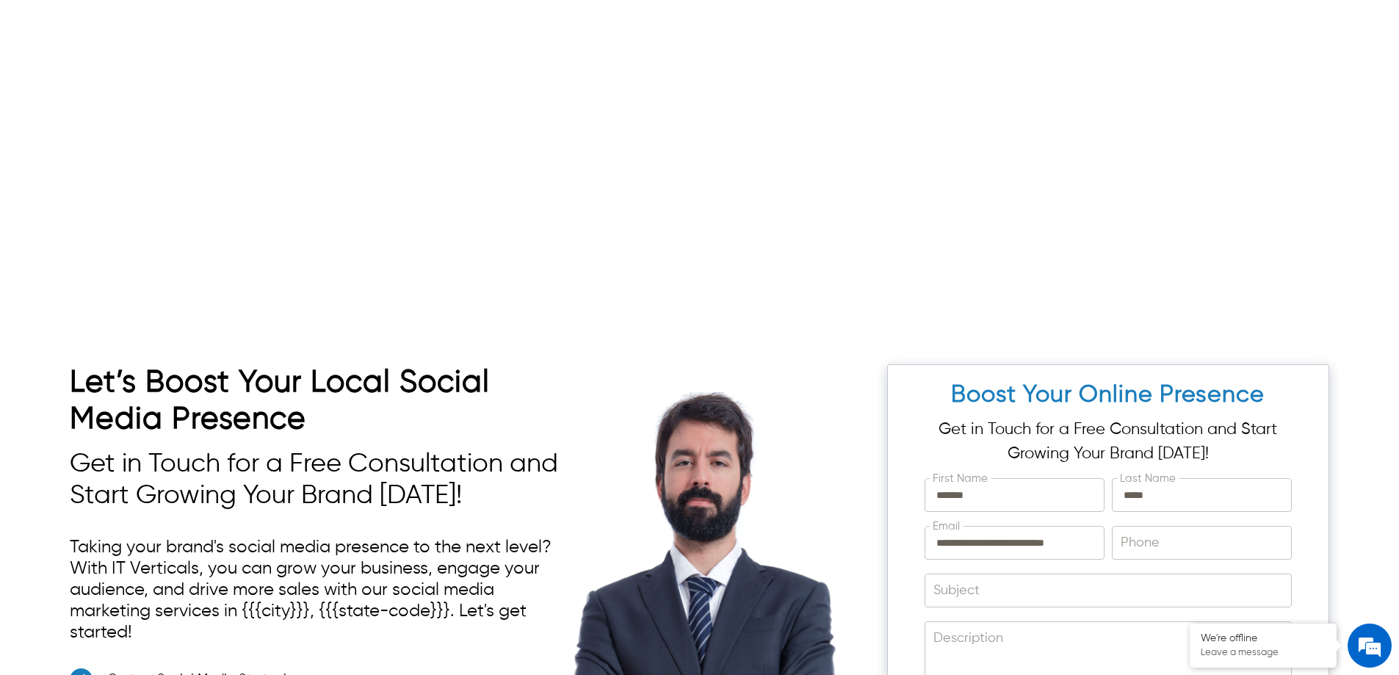
drag, startPoint x: 934, startPoint y: 552, endPoint x: 586, endPoint y: 320, distance: 418.2
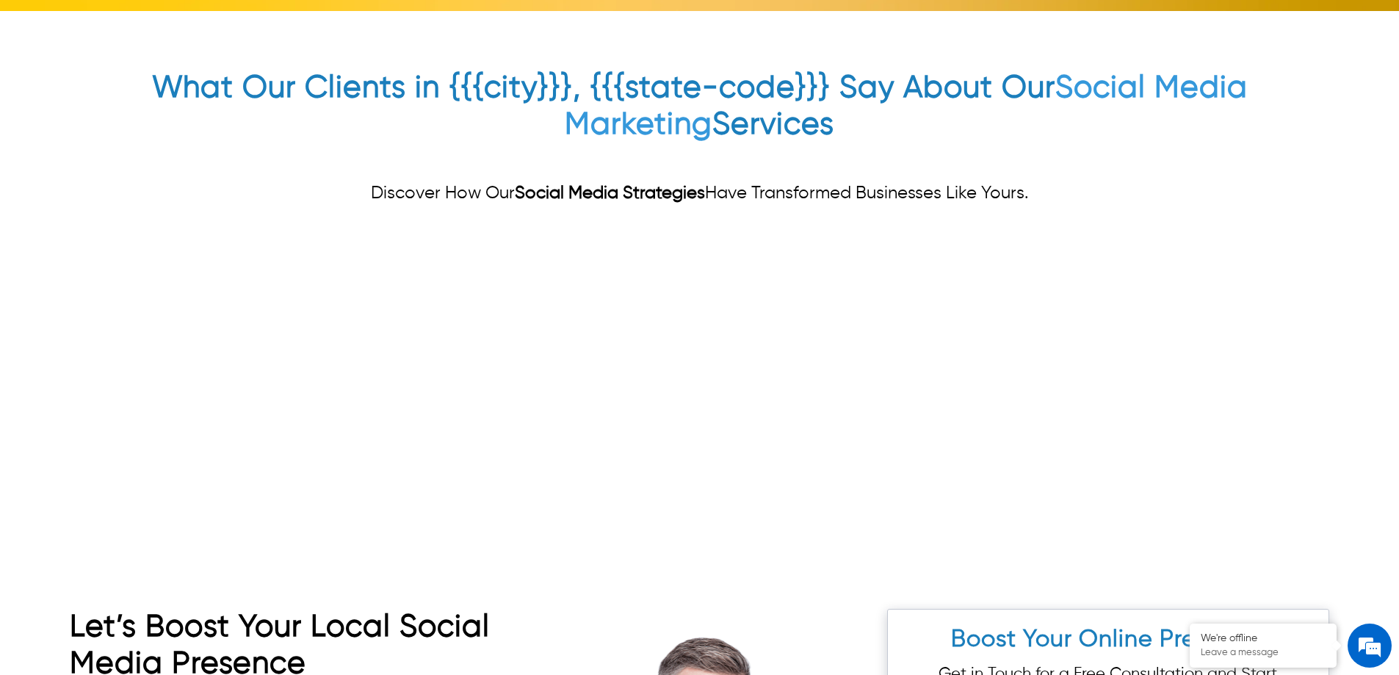
scroll to position [4407, 0]
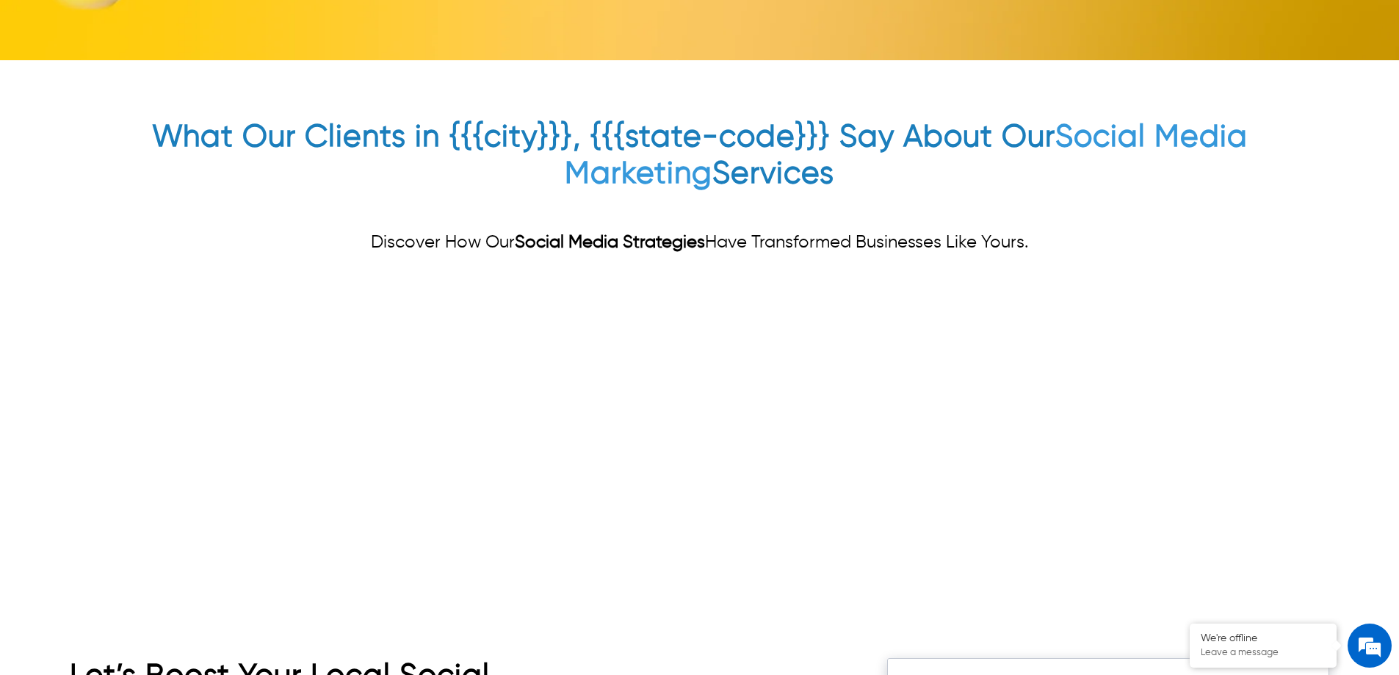
drag, startPoint x: 164, startPoint y: 236, endPoint x: 76, endPoint y: 145, distance: 126.8
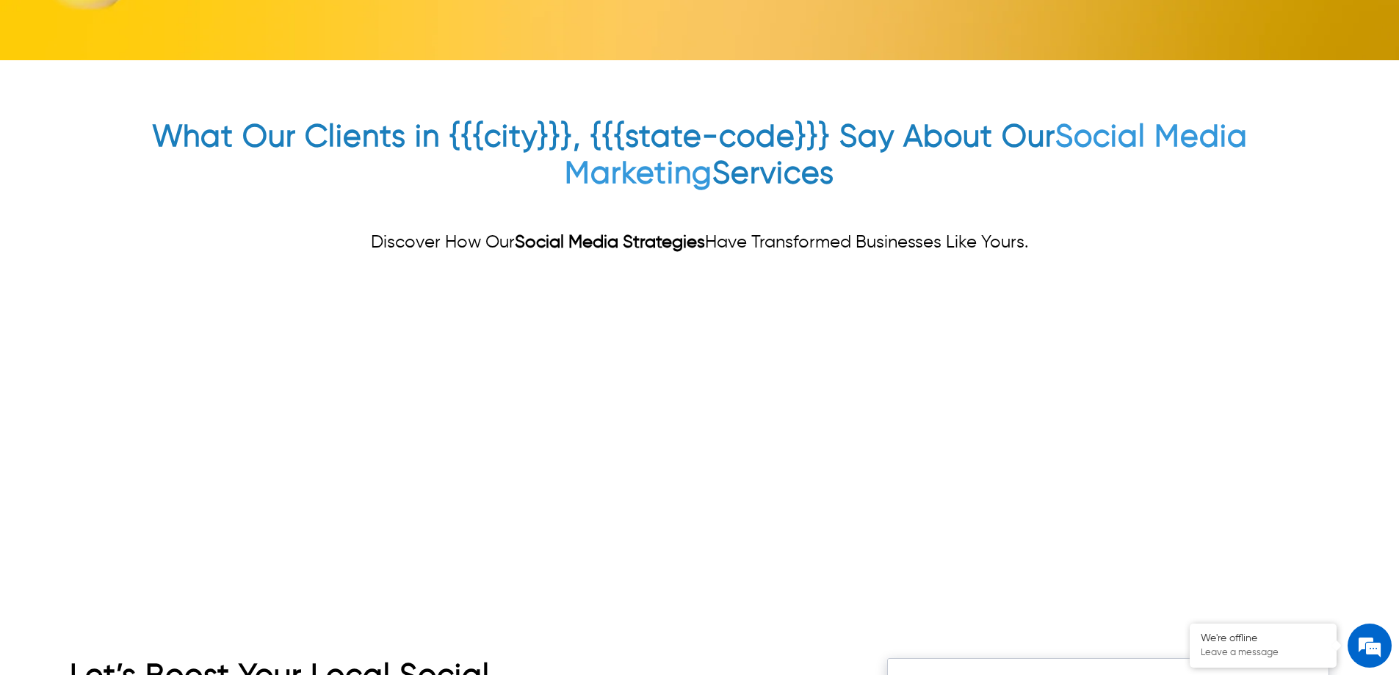
drag, startPoint x: 151, startPoint y: 233, endPoint x: 62, endPoint y: 147, distance: 123.6
drag, startPoint x: 155, startPoint y: 239, endPoint x: 65, endPoint y: 144, distance: 131.0
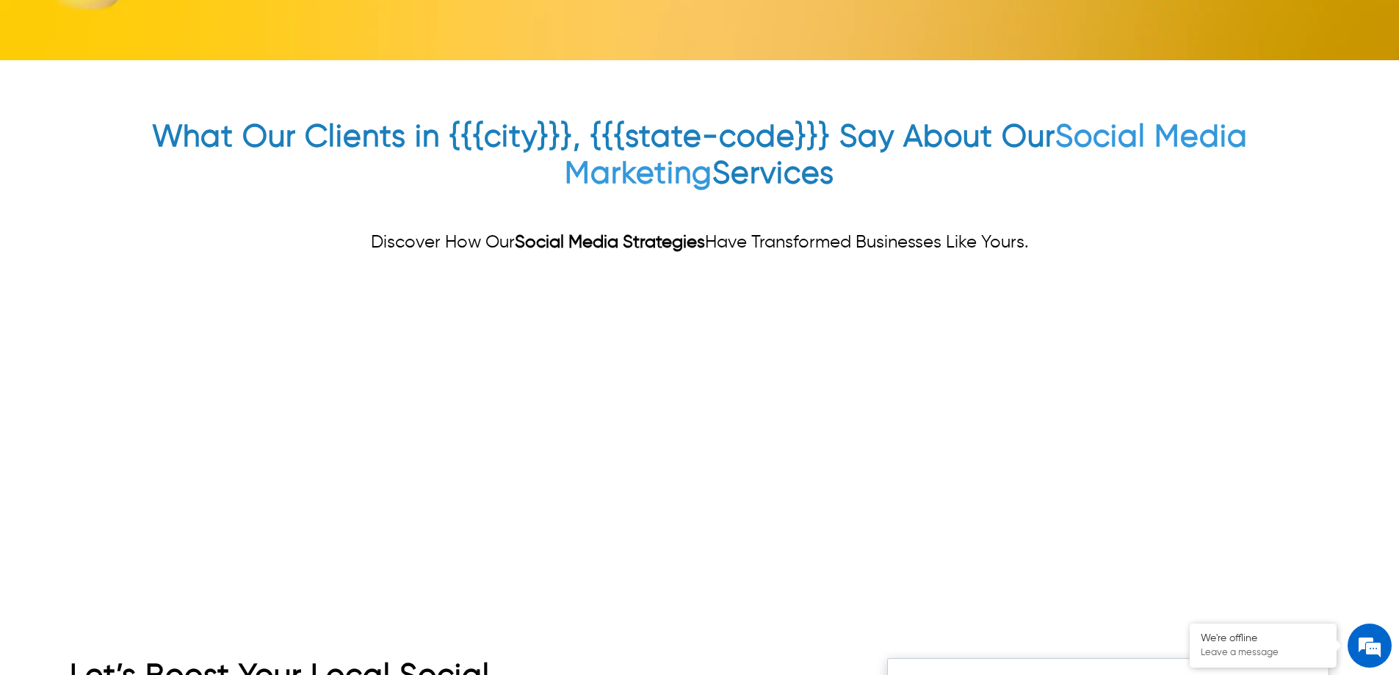
drag, startPoint x: 170, startPoint y: 234, endPoint x: 76, endPoint y: 136, distance: 136.1
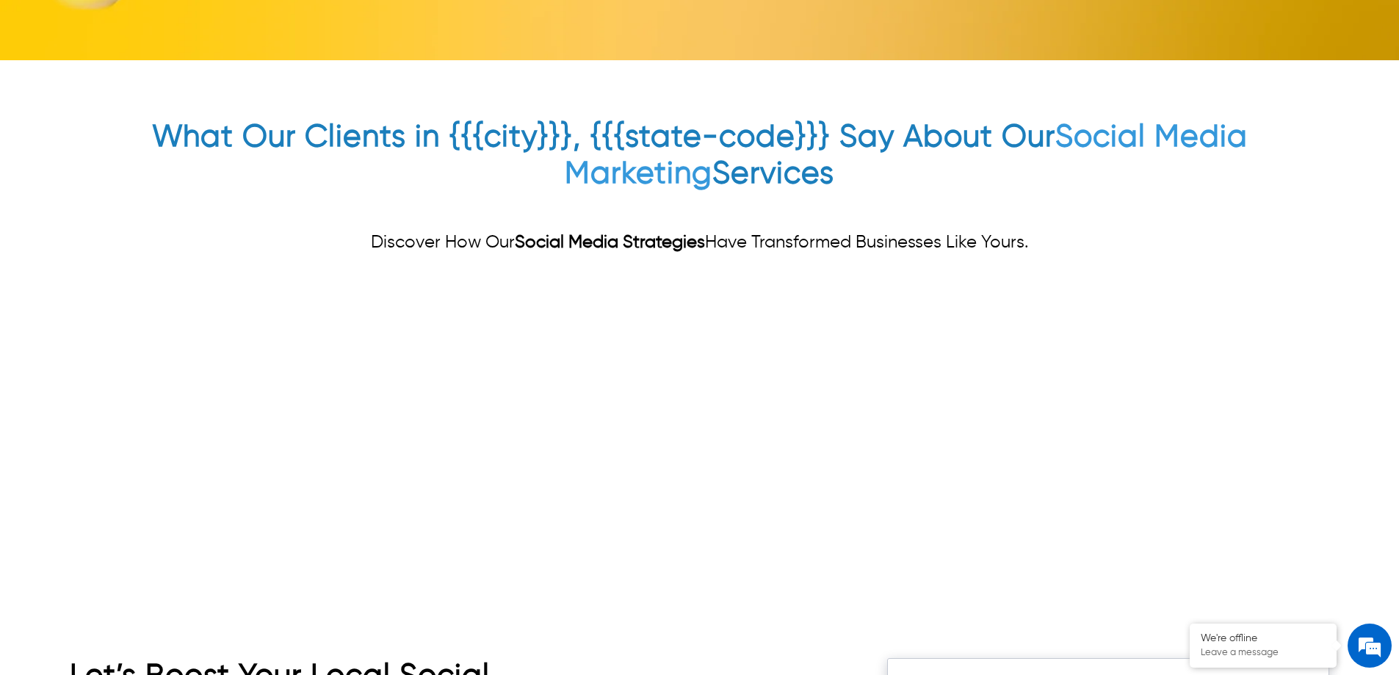
drag, startPoint x: 150, startPoint y: 241, endPoint x: 252, endPoint y: 253, distance: 102.8
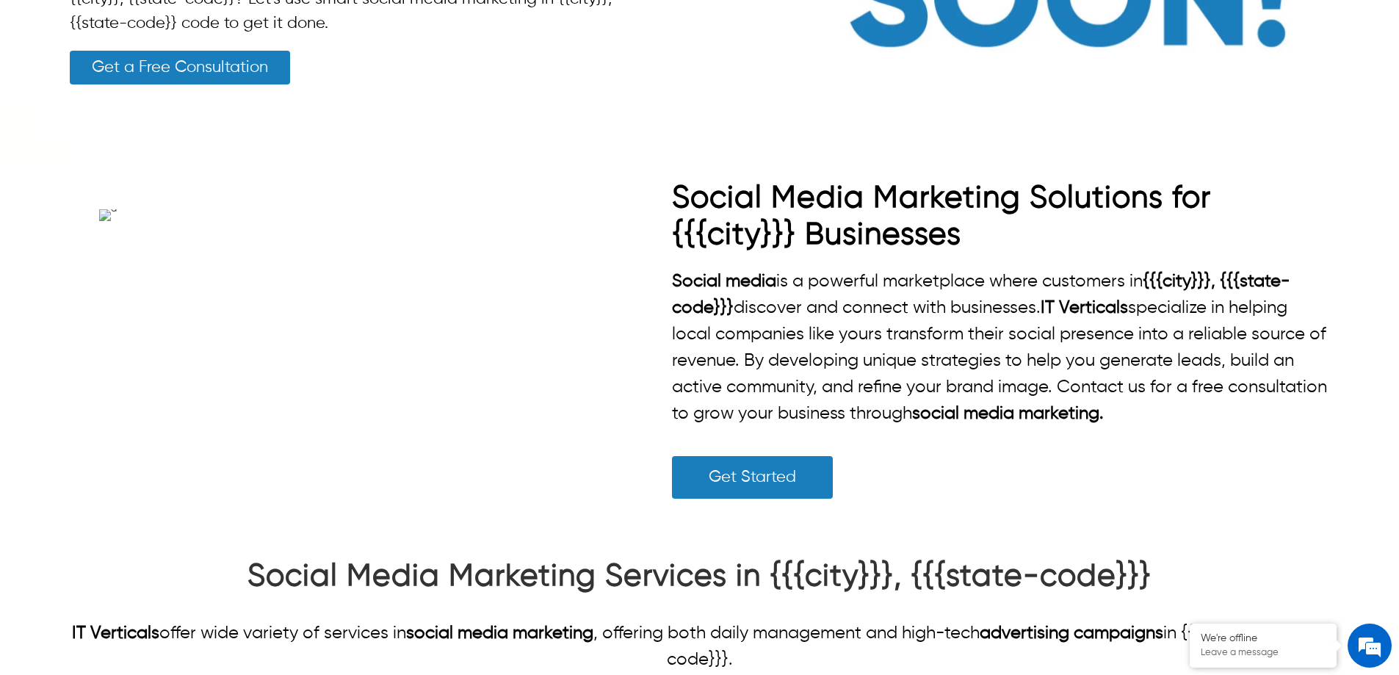
scroll to position [147, 0]
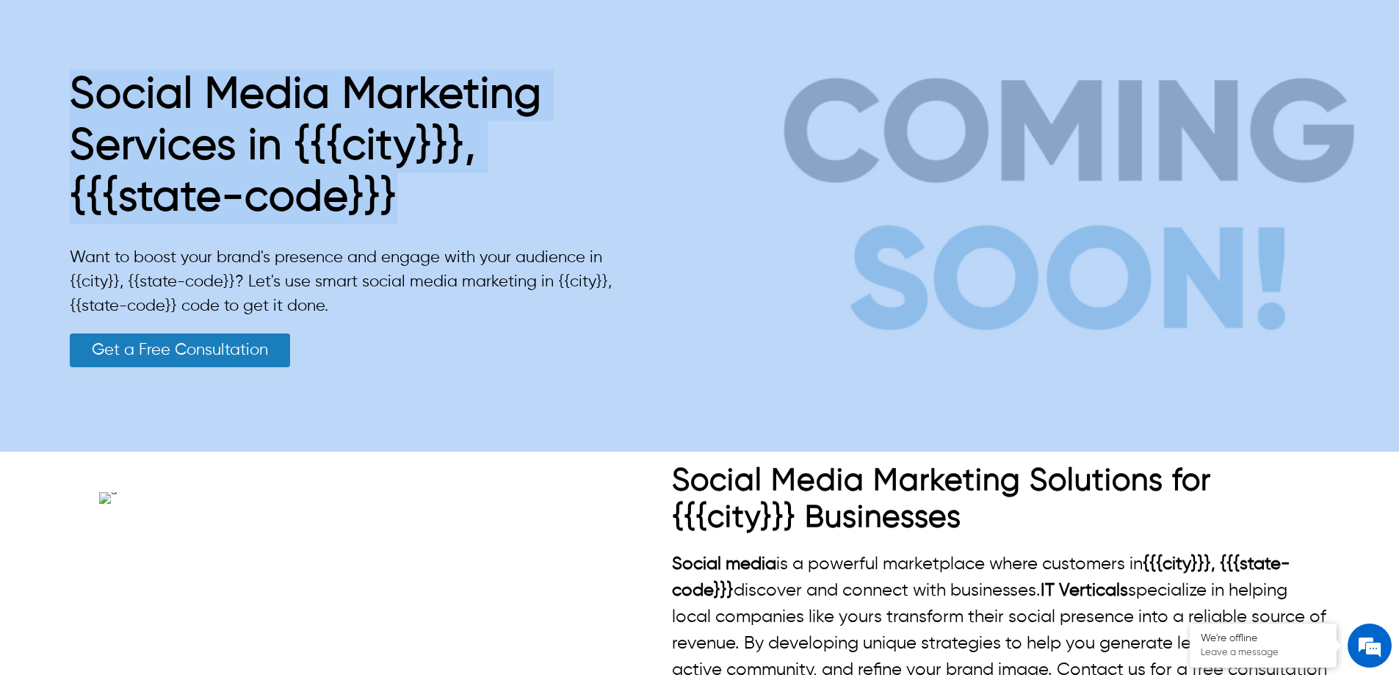
drag, startPoint x: 418, startPoint y: 213, endPoint x: 32, endPoint y: 115, distance: 398.0
click at [32, 115] on div "Social Media Marketing Services in {{{city}}}, {{{state-code}}} Want to boost y…" at bounding box center [699, 218] width 1399 height 466
click at [403, 204] on h1 "Social Media Marketing Services in {{{city}}}, {{{state-code}}}" at bounding box center [349, 151] width 558 height 162
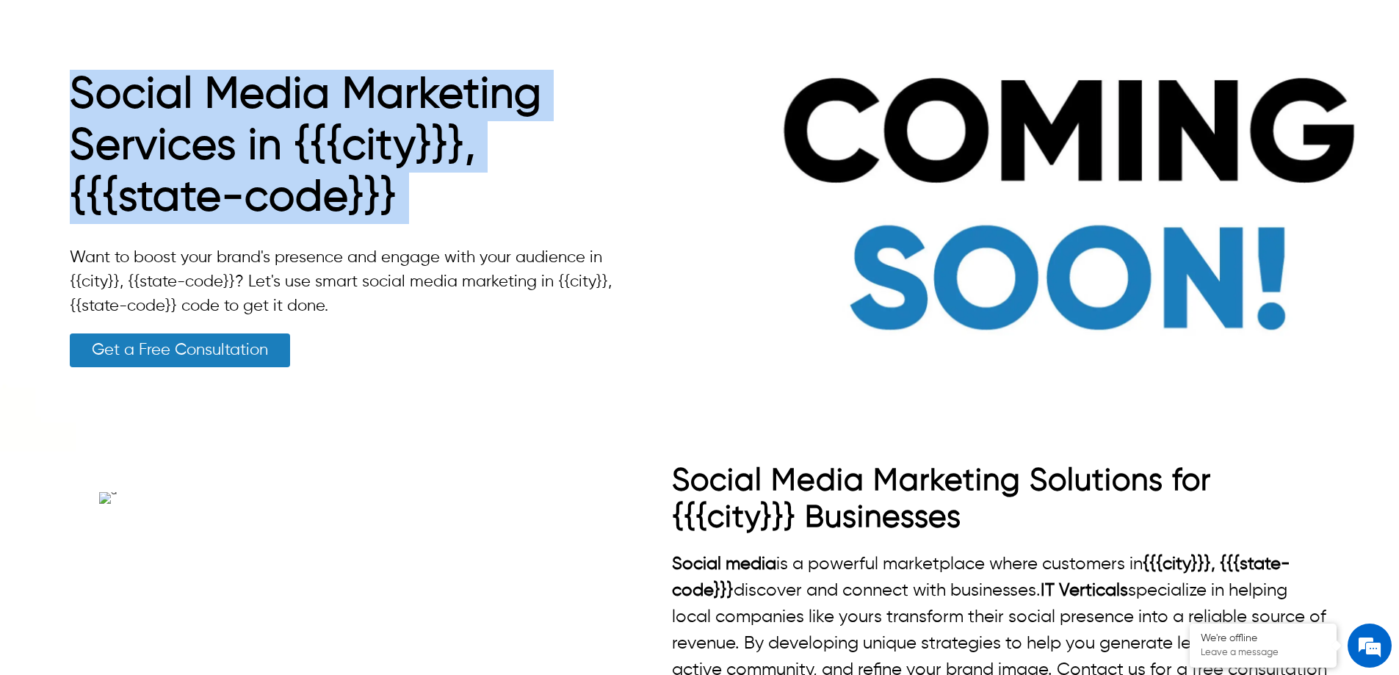
drag, startPoint x: 403, startPoint y: 204, endPoint x: 106, endPoint y: 109, distance: 311.7
click at [106, 109] on h1 "Social Media Marketing Services in {{{city}}}, {{{state-code}}}" at bounding box center [349, 151] width 558 height 162
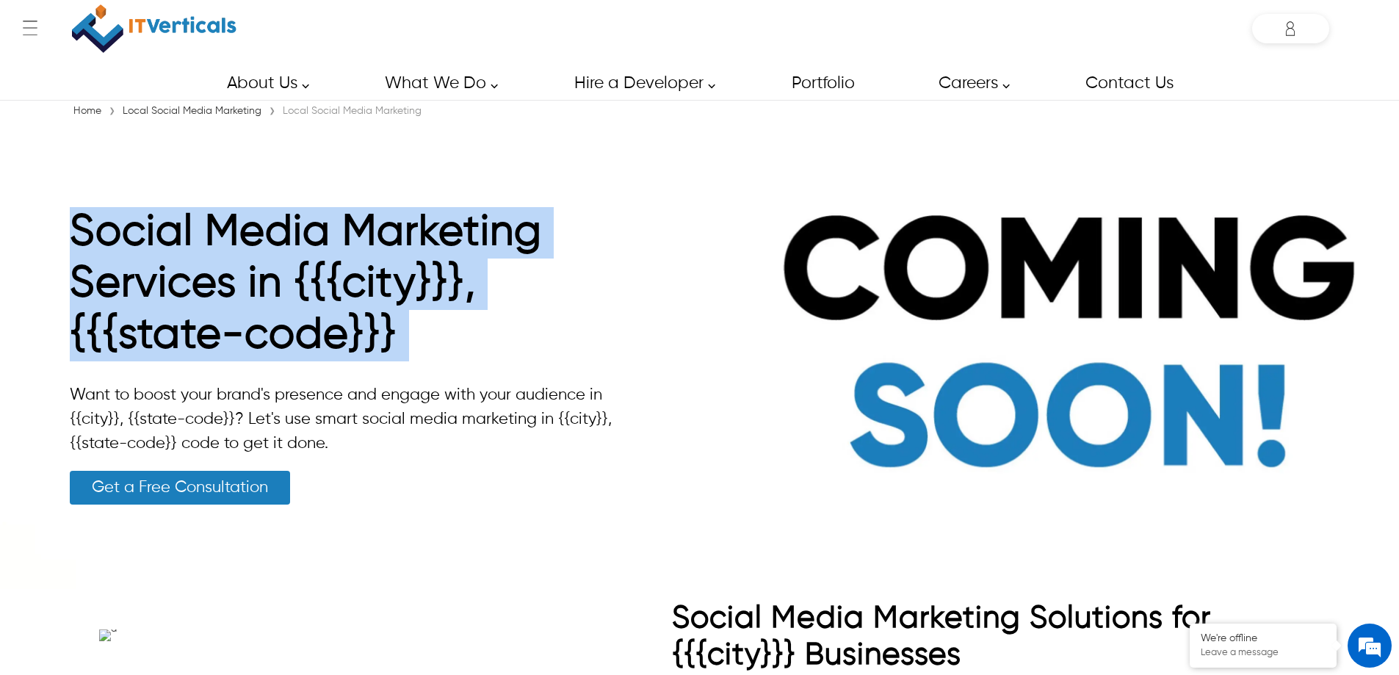
scroll to position [0, 0]
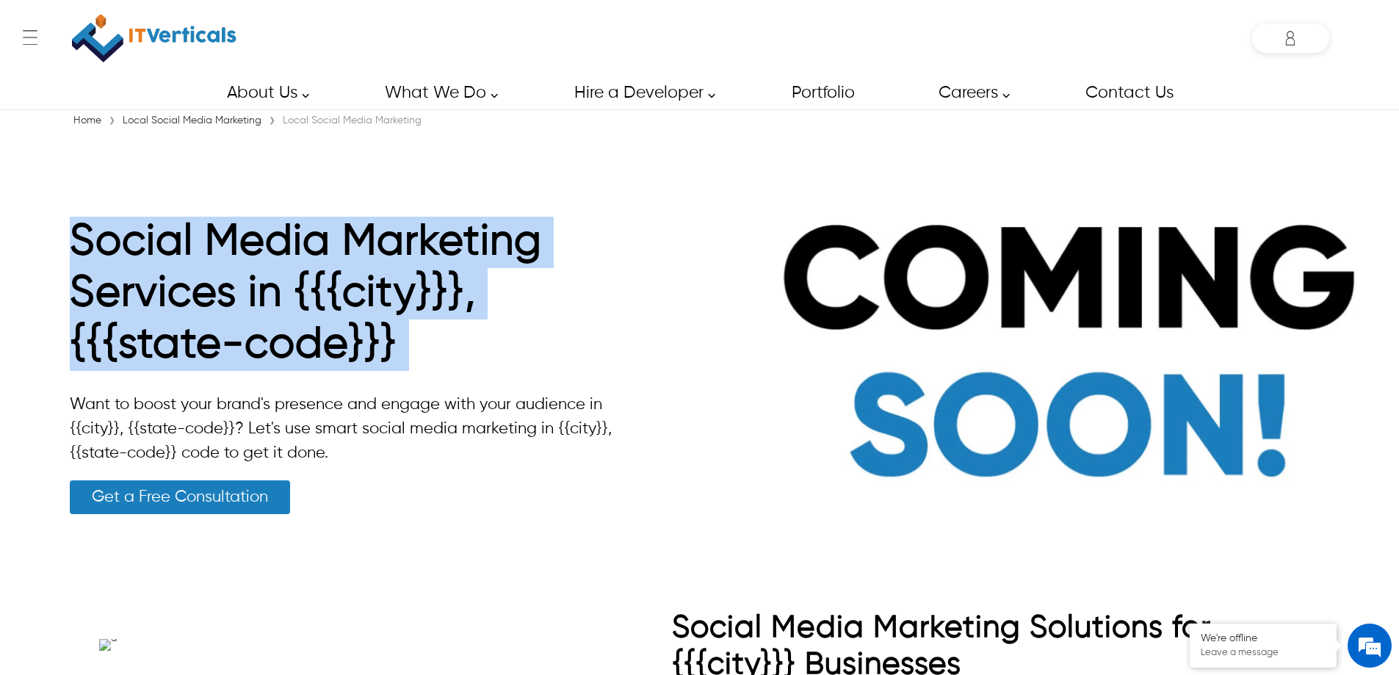
click at [639, 235] on img at bounding box center [699, 365] width 1399 height 466
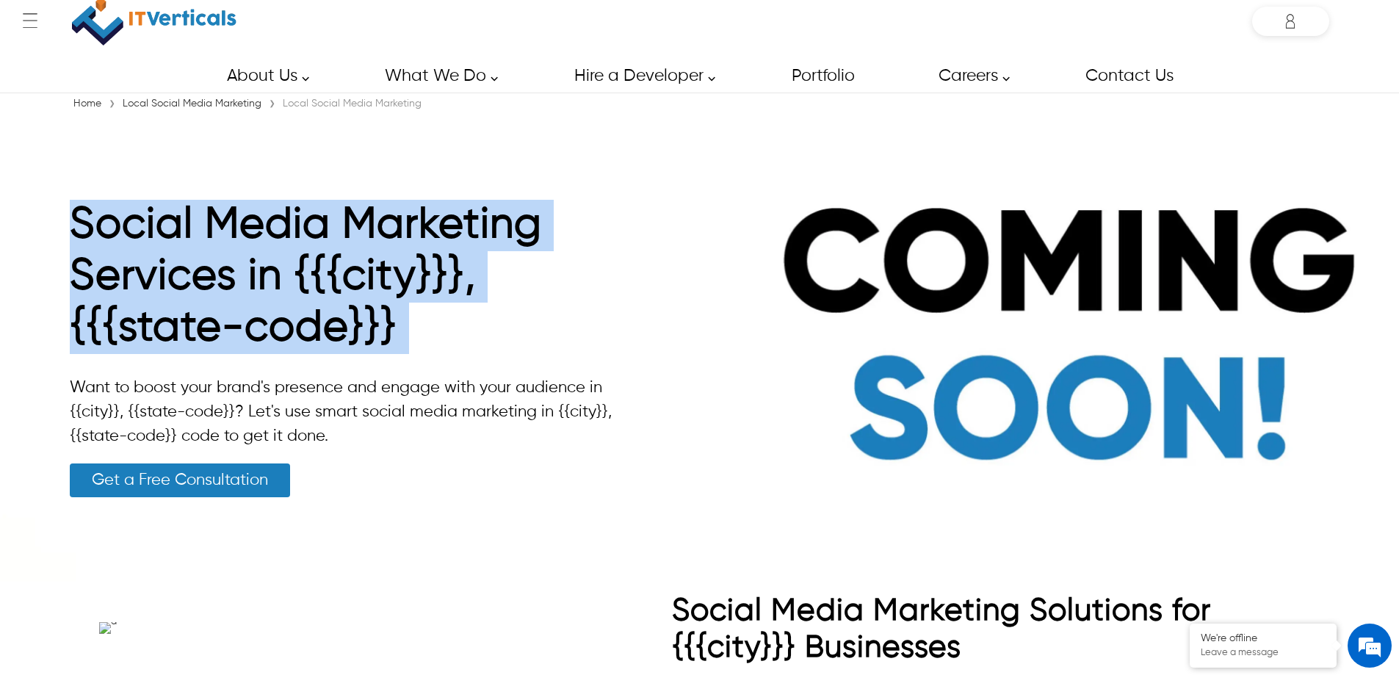
scroll to position [73, 0]
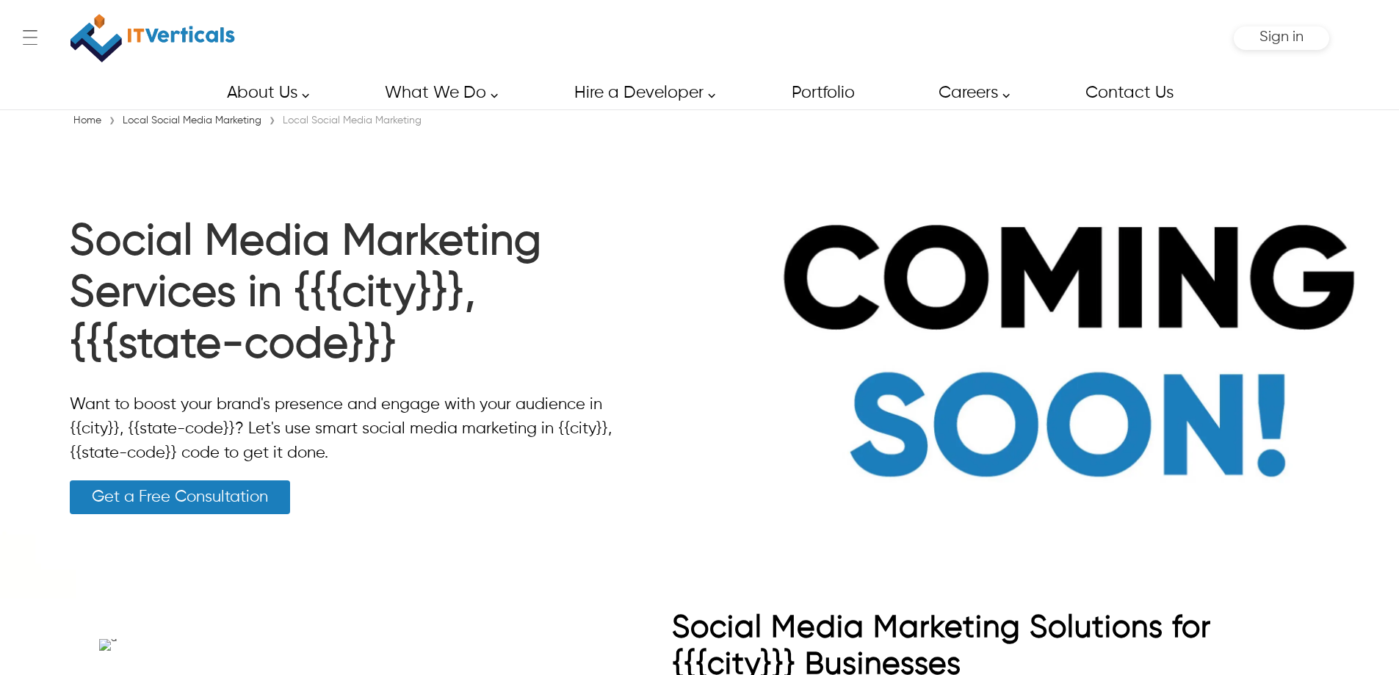
scroll to position [73, 0]
